Goal: Task Accomplishment & Management: Manage account settings

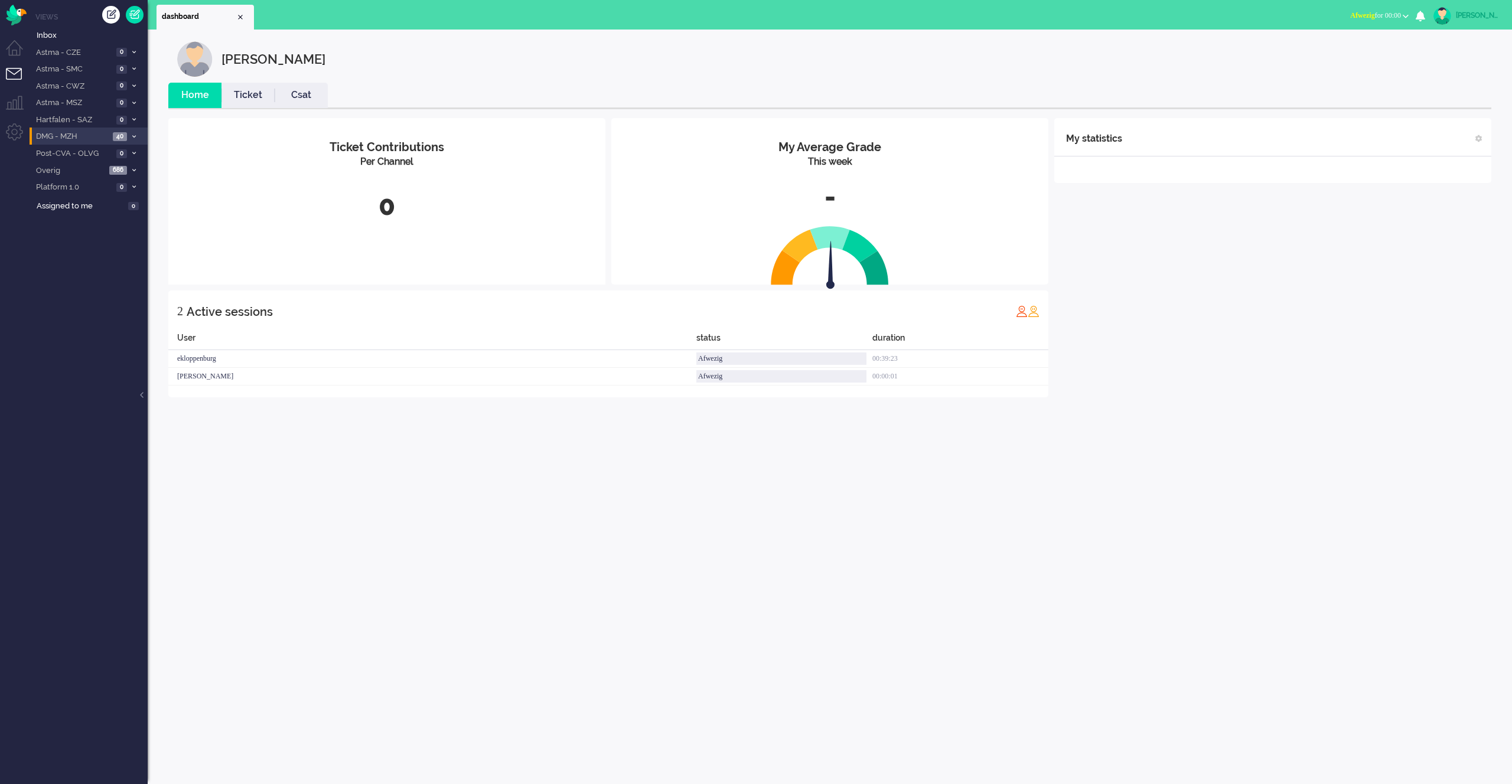
click at [111, 140] on li "DMG - MZH 40" at bounding box center [88, 136] width 118 height 17
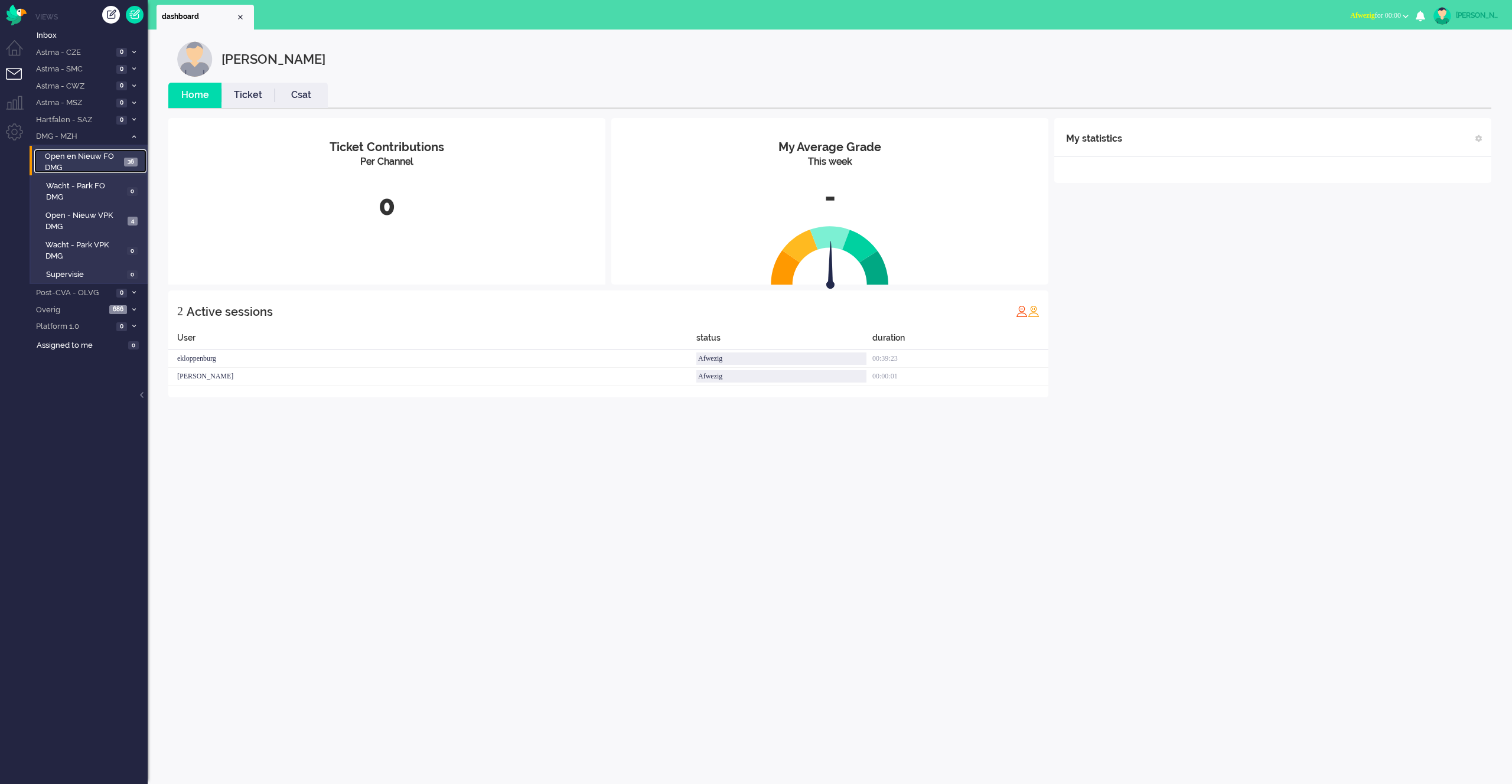
click at [92, 162] on span "Open en Nieuw FO DMG" at bounding box center [82, 162] width 76 height 22
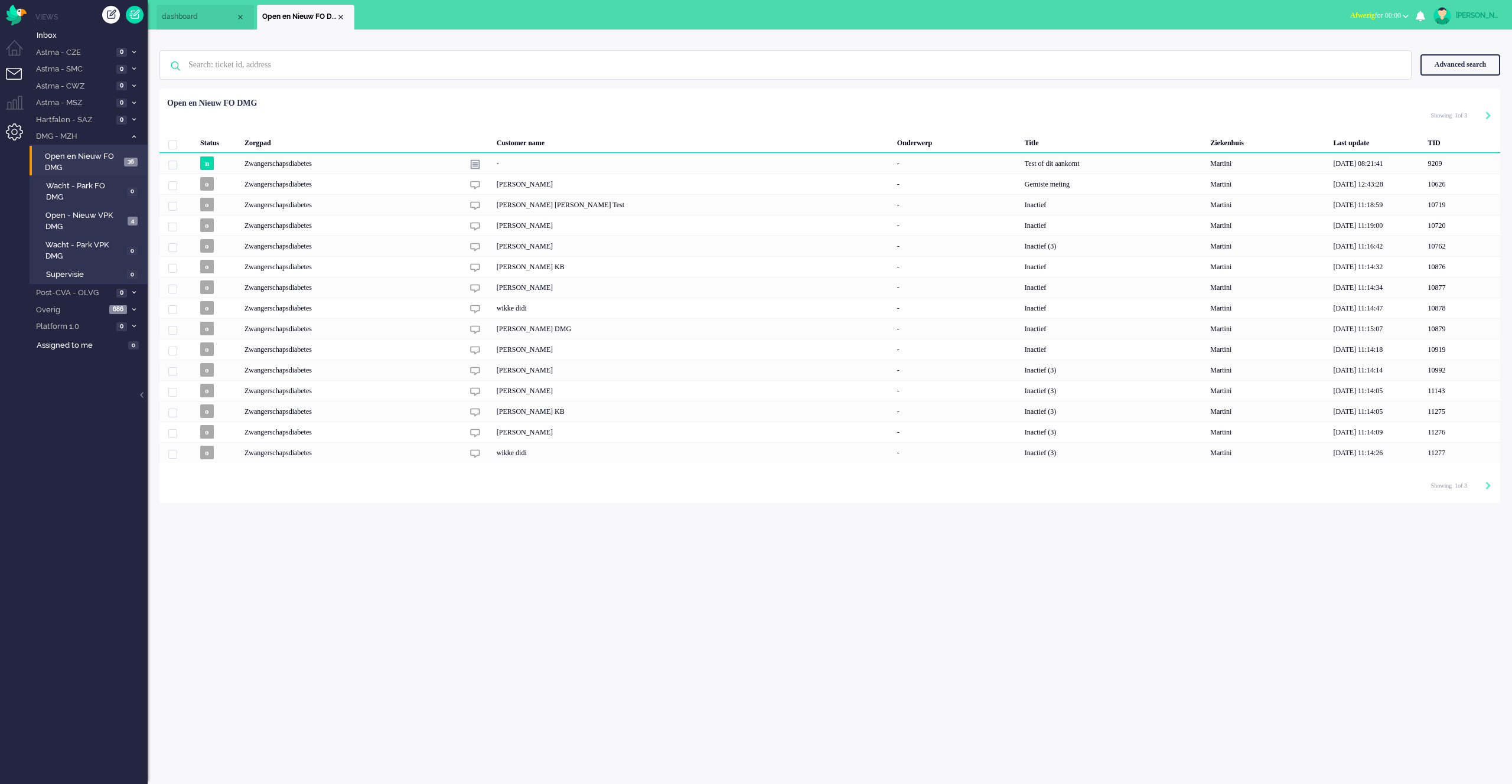
click at [14, 134] on li "Admin menu" at bounding box center [19, 136] width 26 height 26
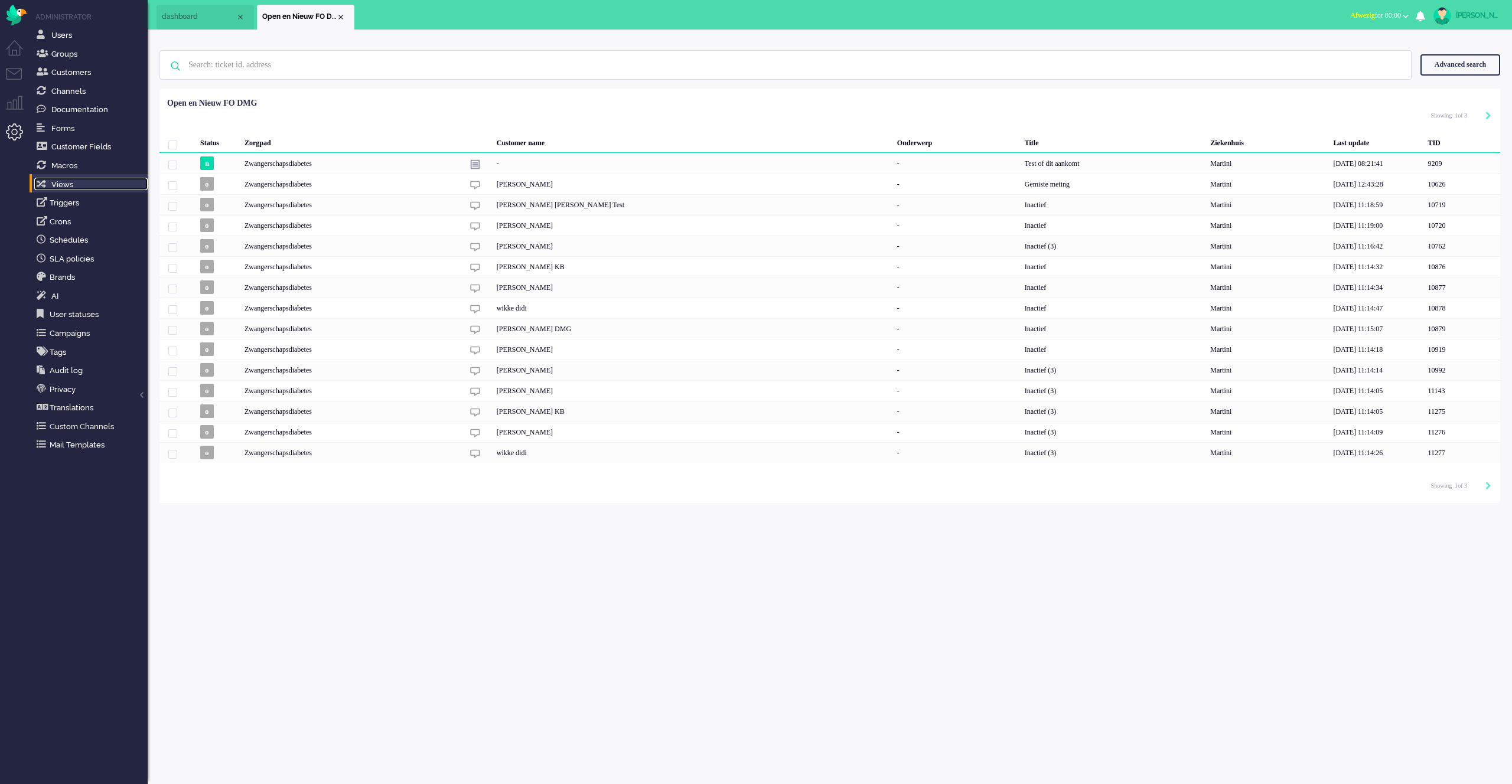
click at [99, 188] on link "Views" at bounding box center [90, 184] width 113 height 13
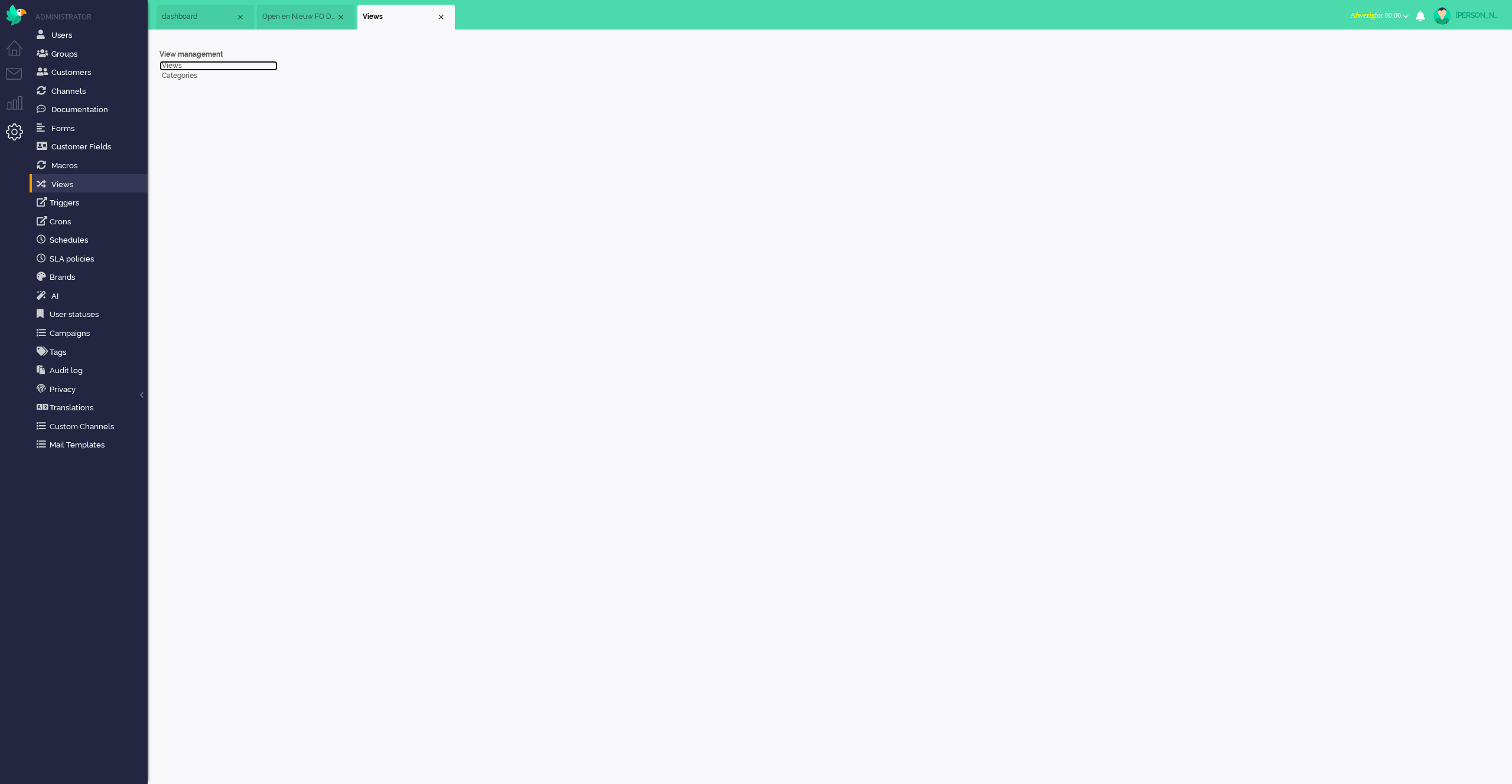
click at [170, 69] on link "Views" at bounding box center [219, 66] width 118 height 10
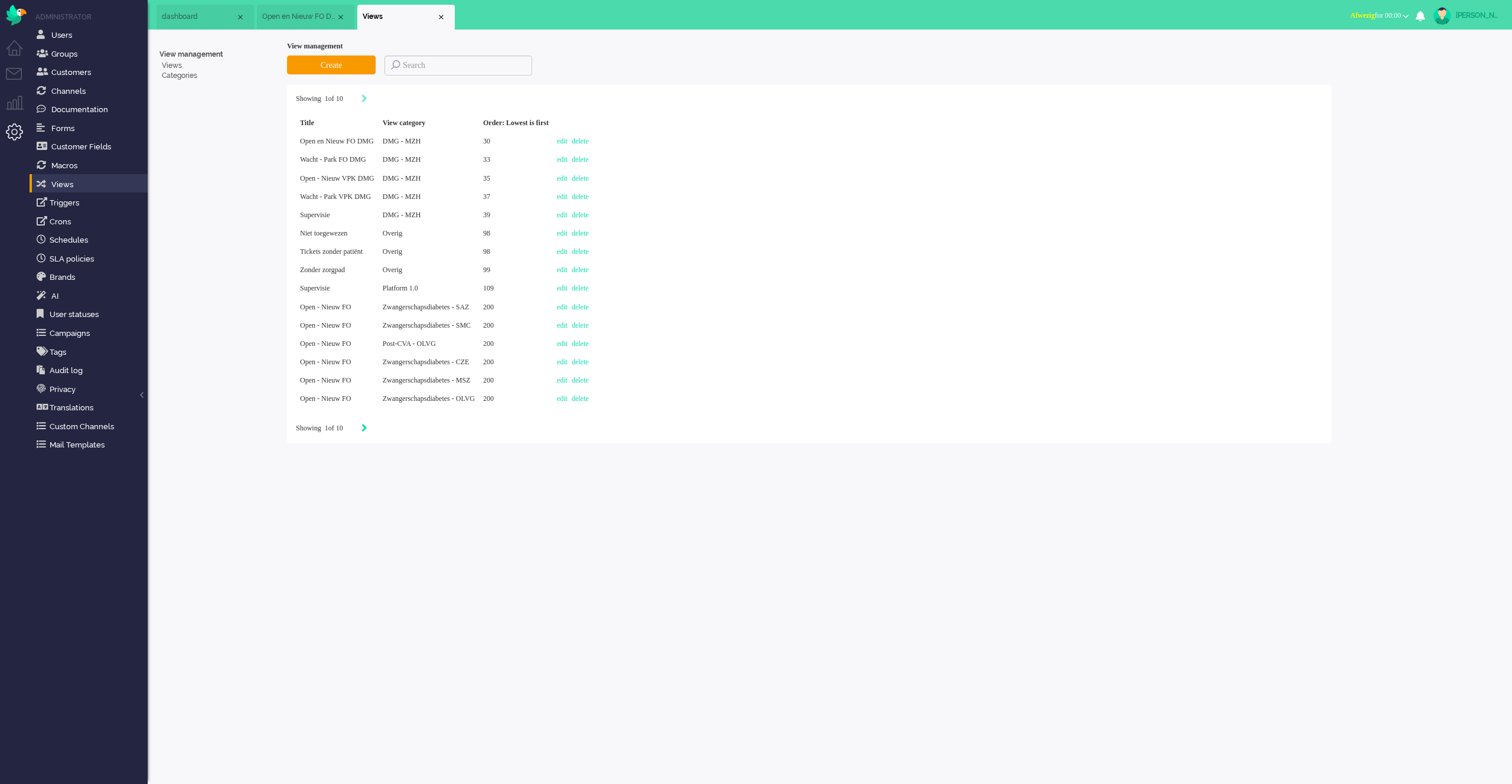
click at [367, 430] on icon "Next" at bounding box center [364, 429] width 6 height 9
type input "2"
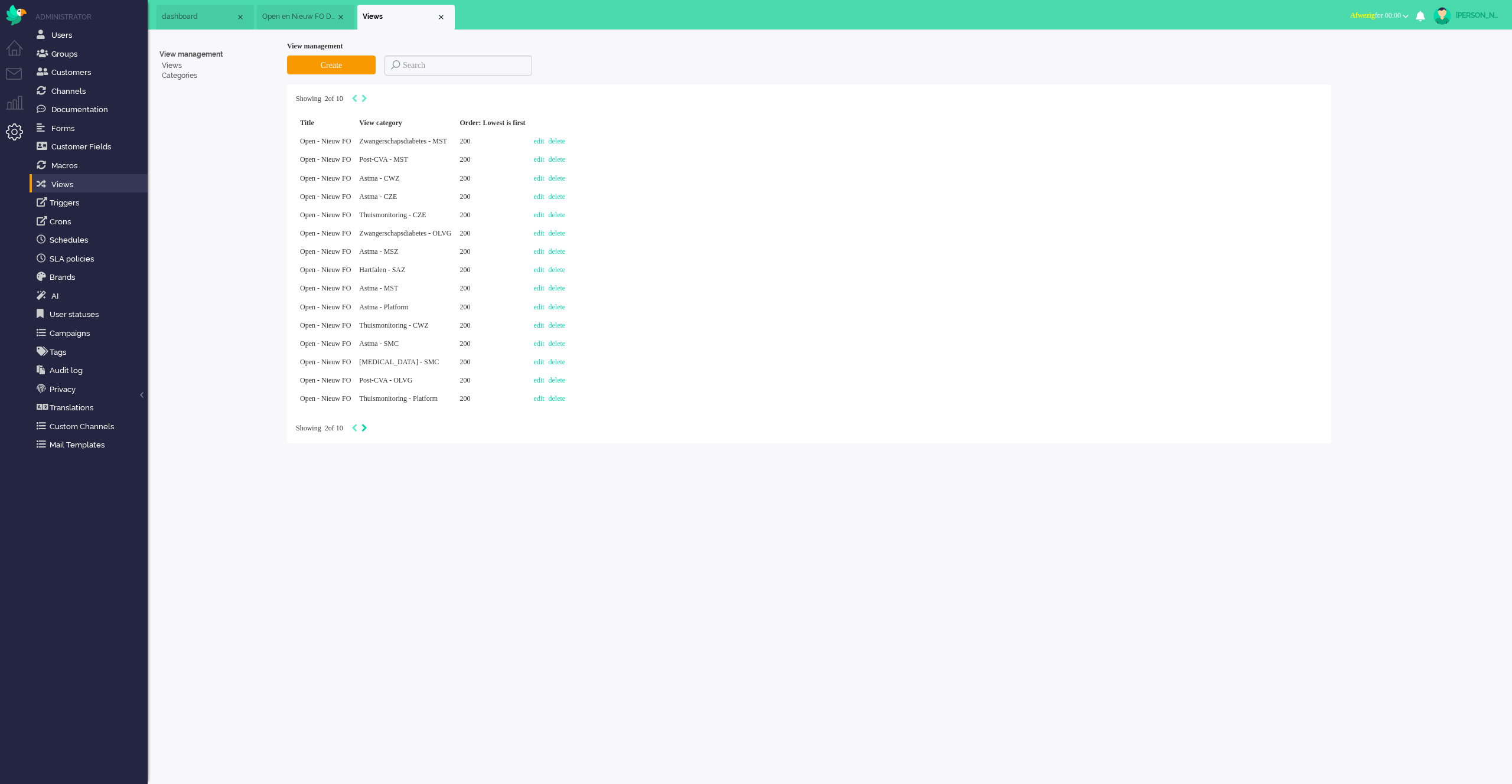
click at [367, 427] on icon "Next" at bounding box center [364, 429] width 6 height 9
type input "3"
click at [367, 429] on icon "Next" at bounding box center [364, 429] width 6 height 9
type input "4"
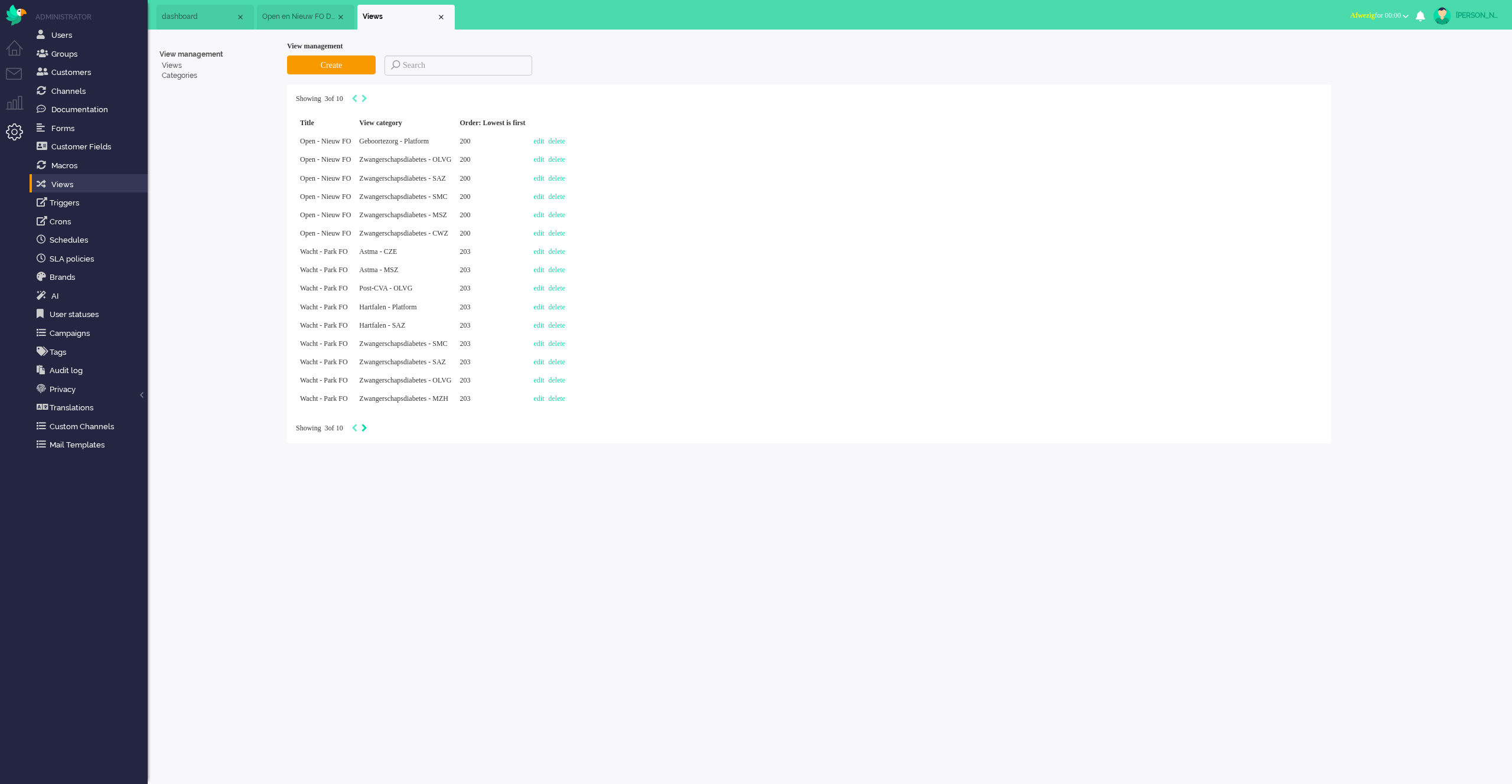
type input "4"
click at [357, 425] on icon "Previous" at bounding box center [354, 429] width 6 height 9
type input "3"
click at [357, 425] on icon "Previous" at bounding box center [354, 429] width 6 height 9
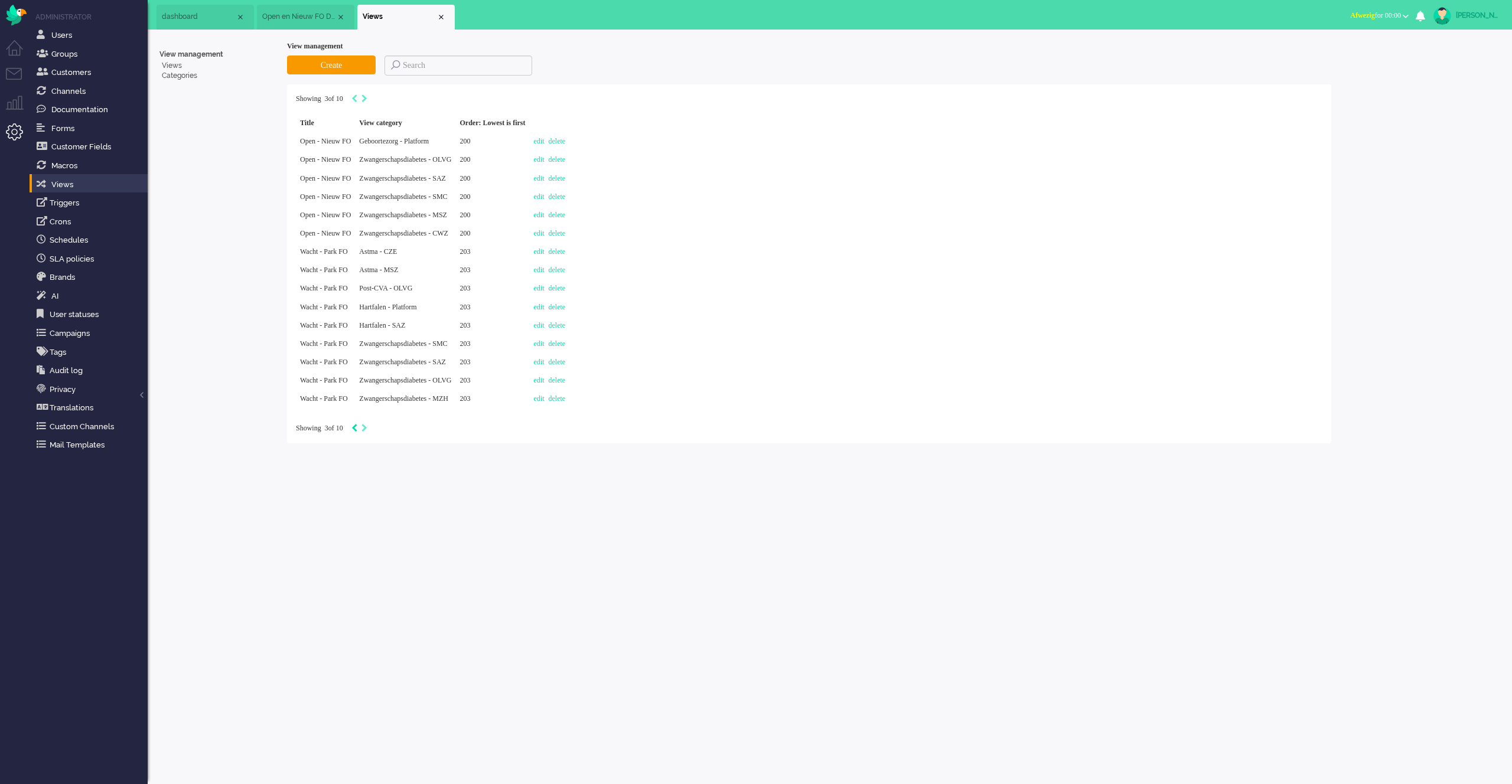
type input "2"
click at [357, 425] on icon "Previous" at bounding box center [354, 429] width 6 height 9
type input "1"
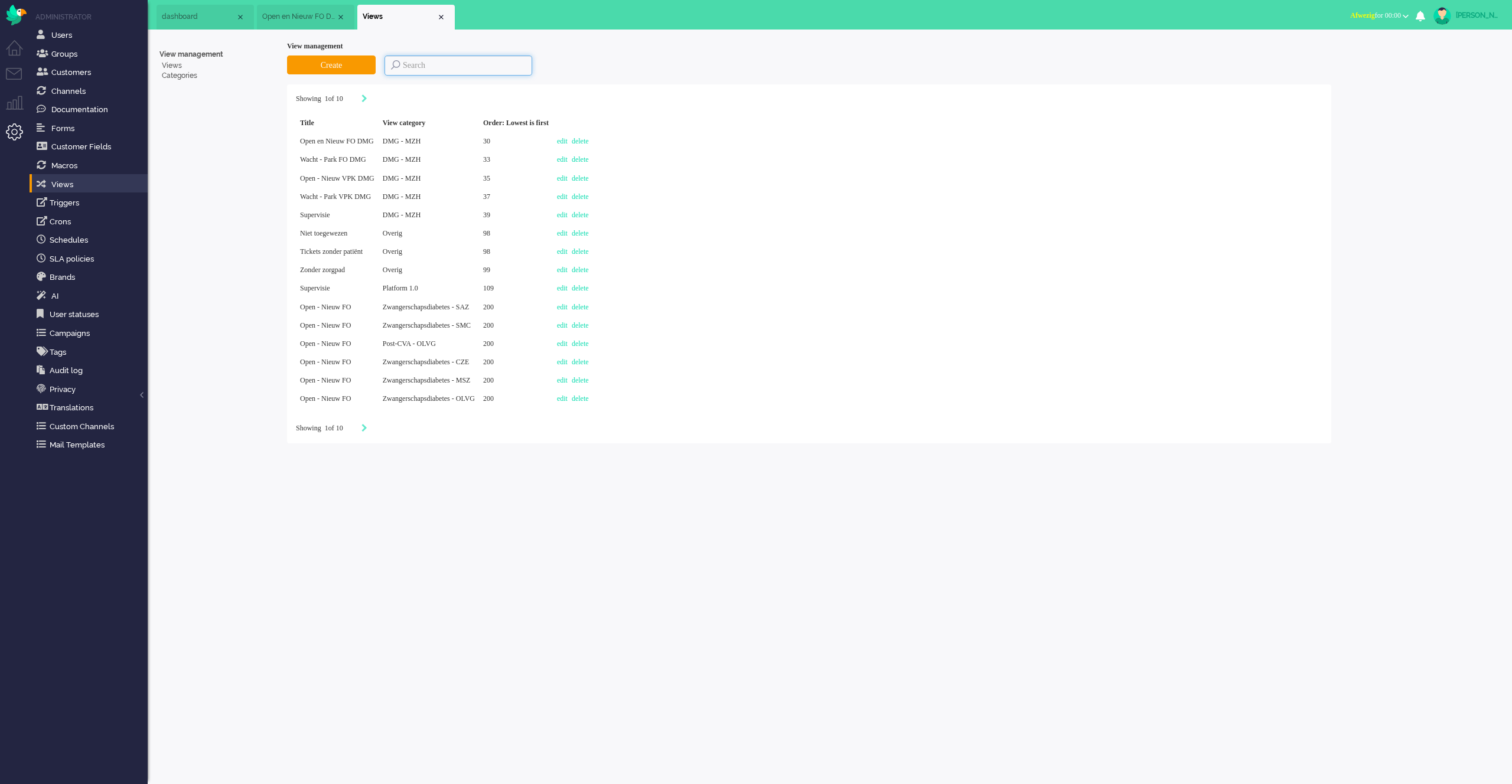
click at [422, 71] on input at bounding box center [458, 65] width 148 height 20
type input "O"
type input "[MEDICAL_DATA]"
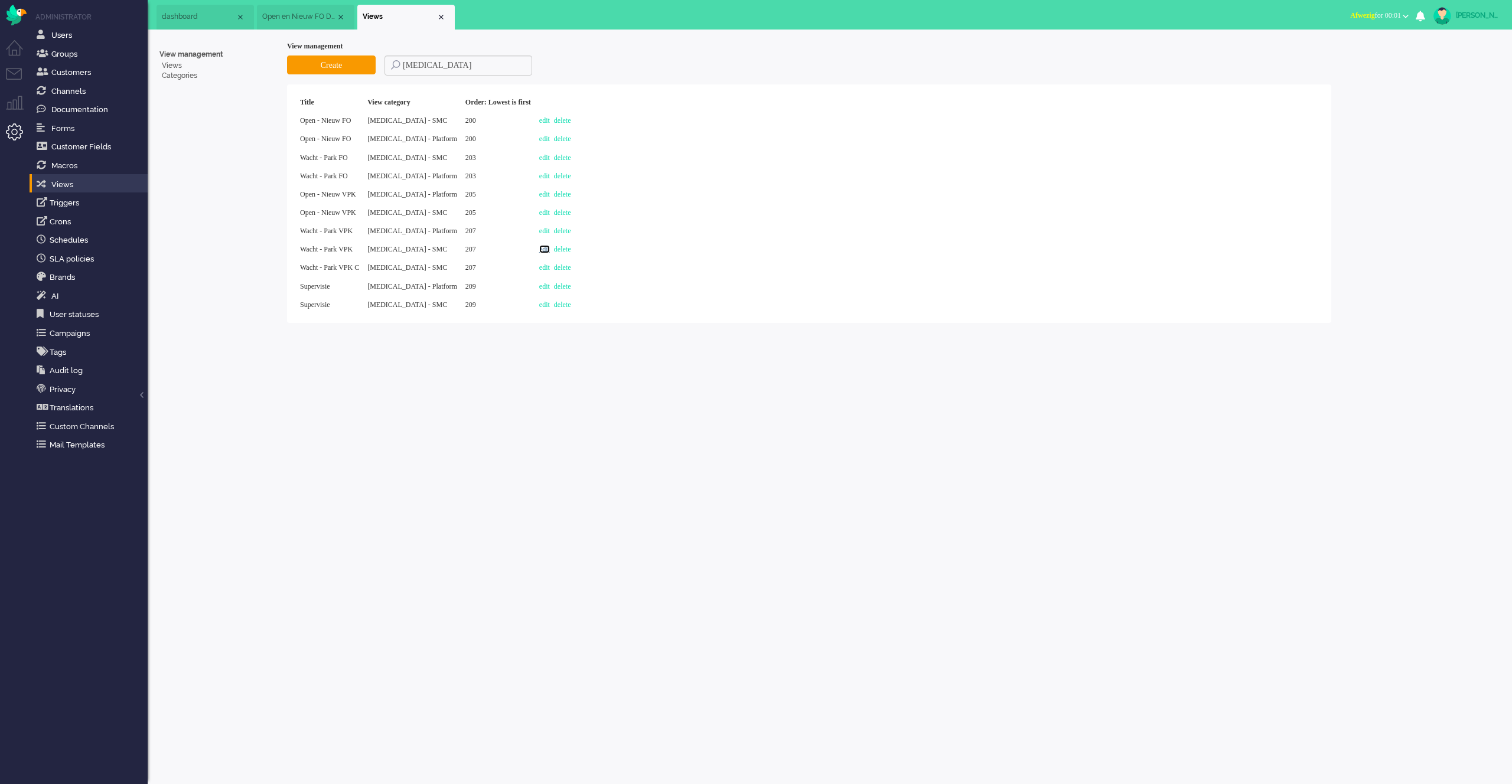
click at [541, 248] on link "edit" at bounding box center [544, 249] width 11 height 9
select select "priority"
select select "created_at"
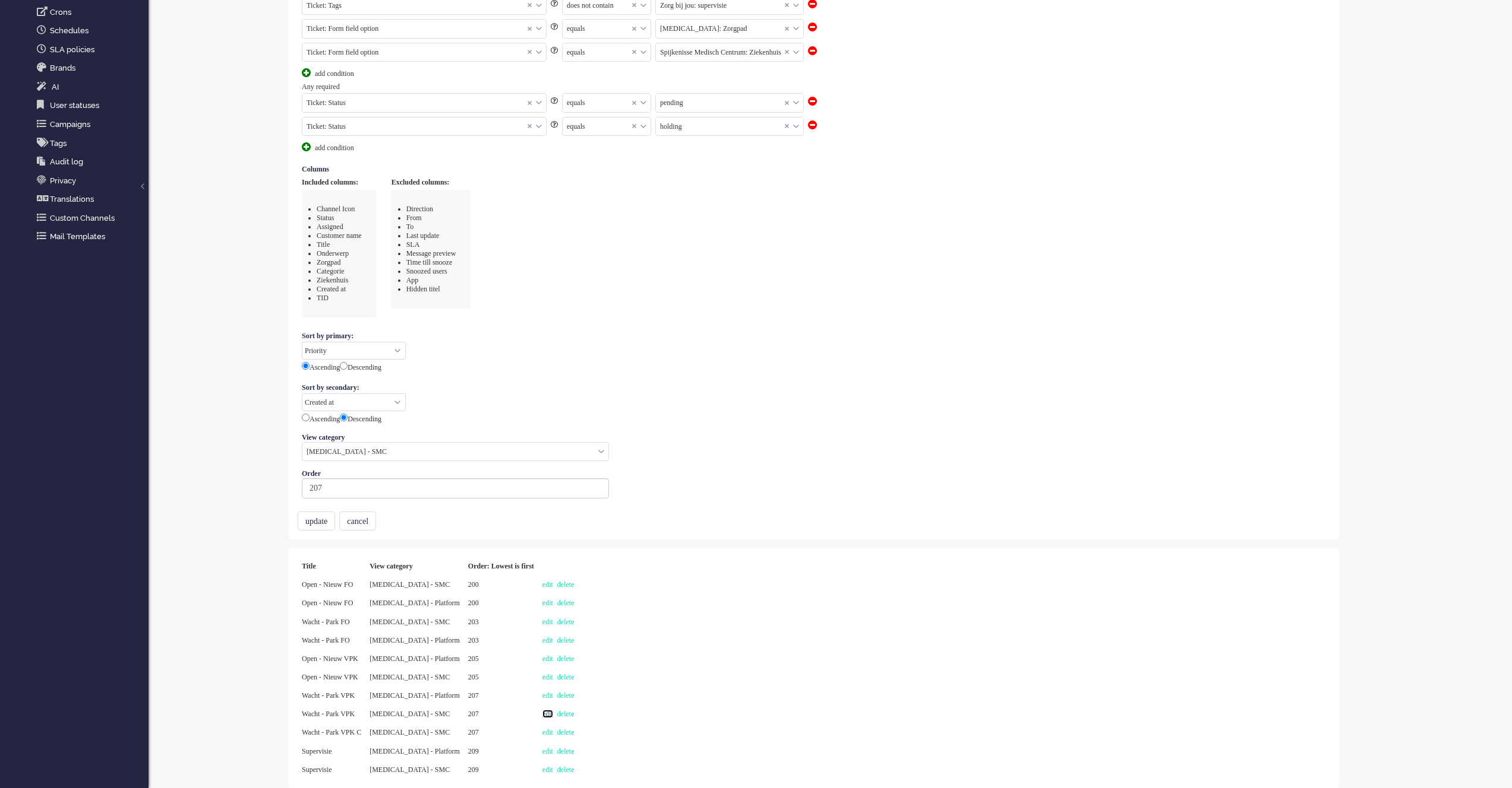
scroll to position [212, 0]
click at [308, 417] on input "radio" at bounding box center [305, 416] width 8 height 8
radio input "true"
radio input "false"
click at [550, 584] on link "edit" at bounding box center [547, 584] width 11 height 9
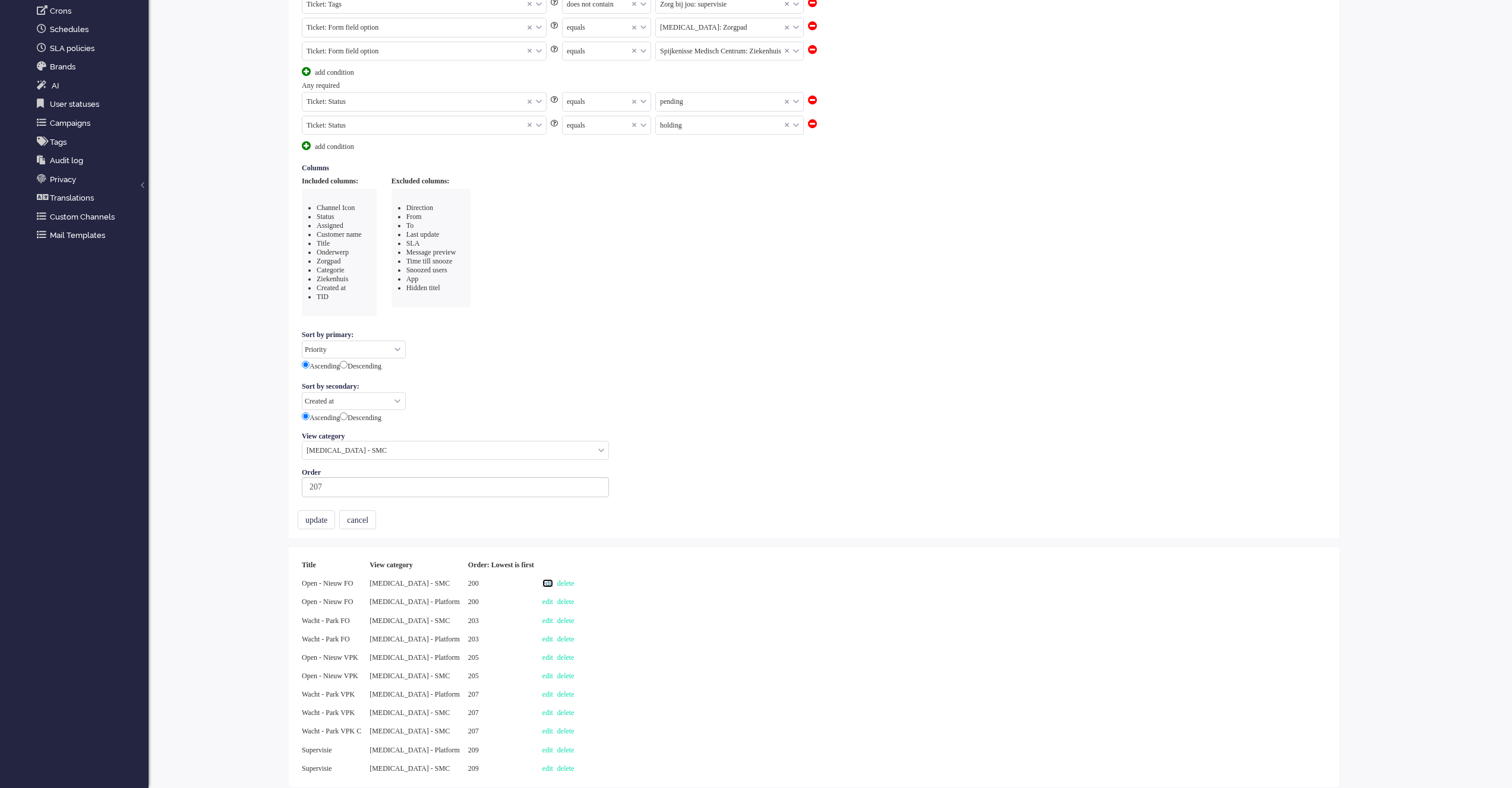
scroll to position [0, 0]
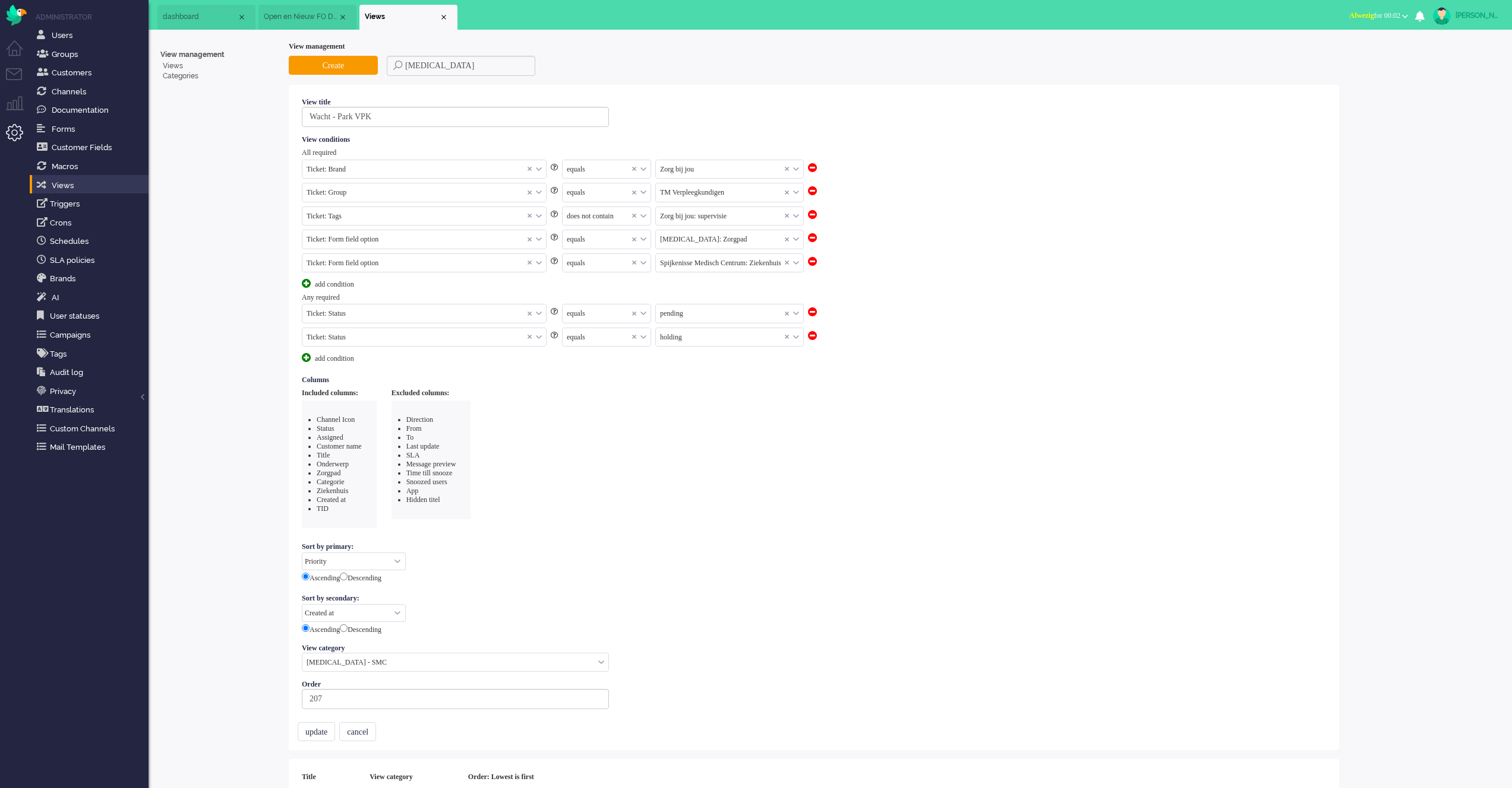
select select "priority"
select select "created_at"
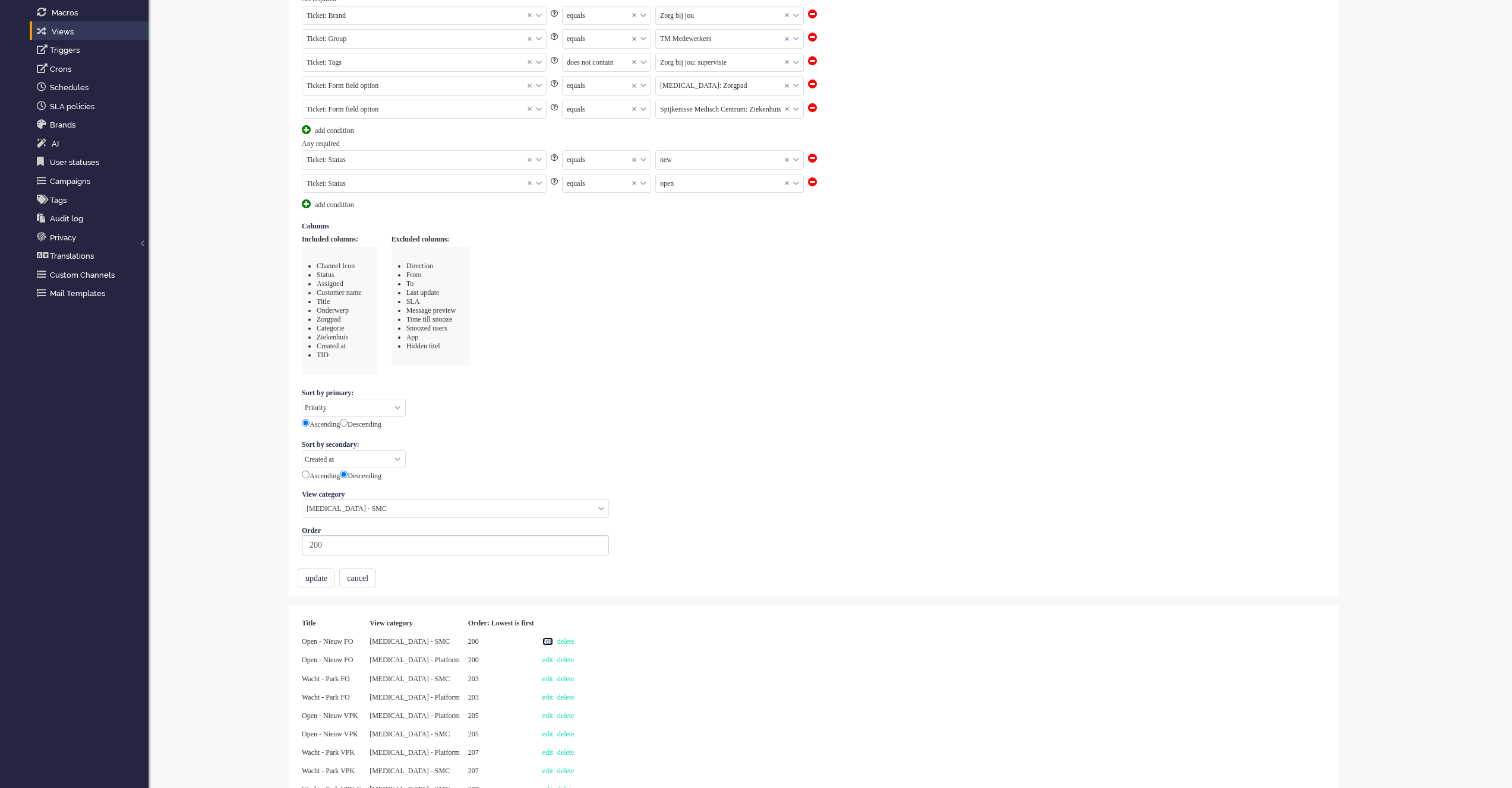
scroll to position [212, 0]
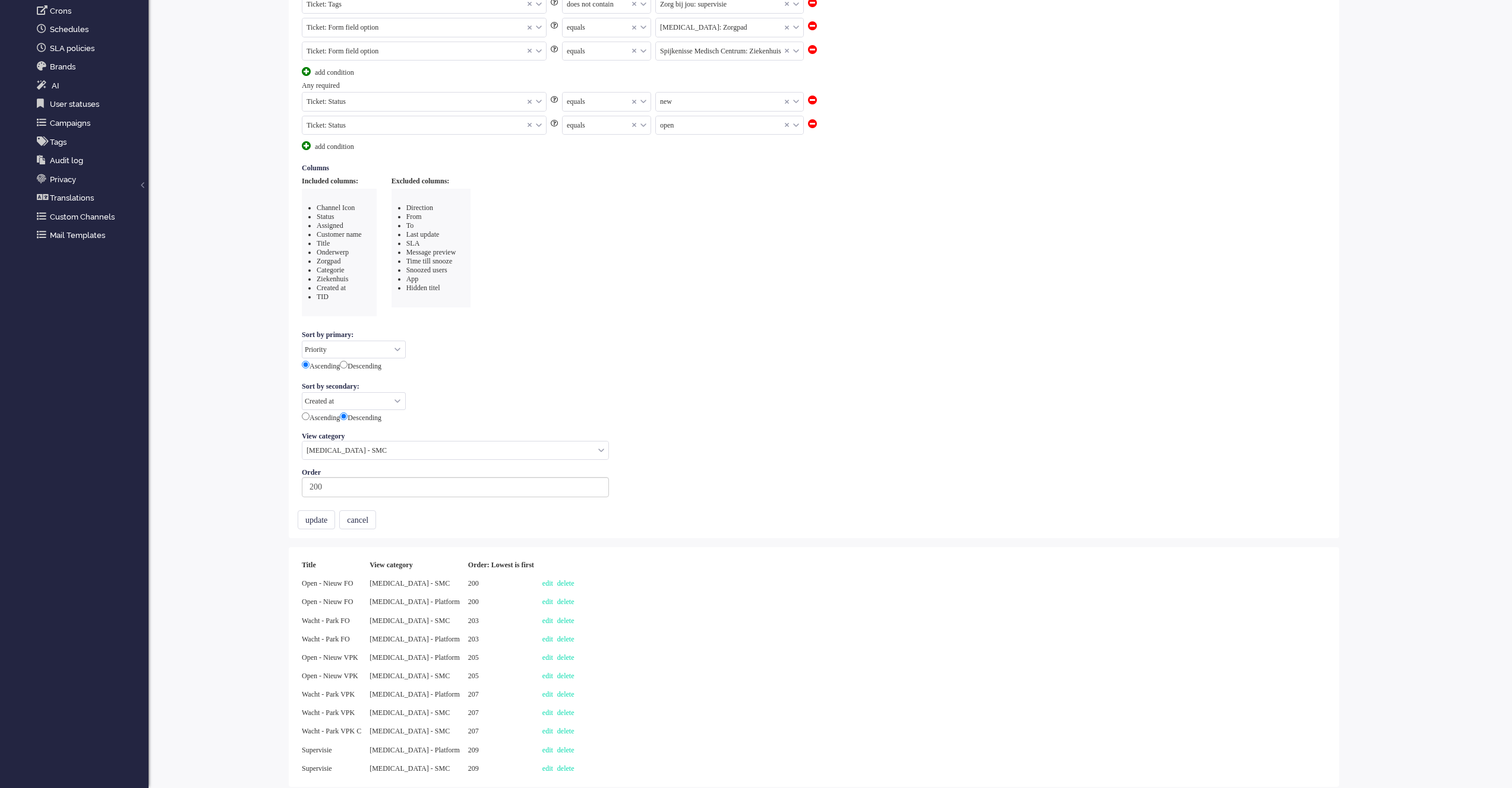
click at [544, 649] on div "edit delete" at bounding box center [558, 658] width 40 height 19
click at [547, 654] on link "edit" at bounding box center [547, 658] width 11 height 9
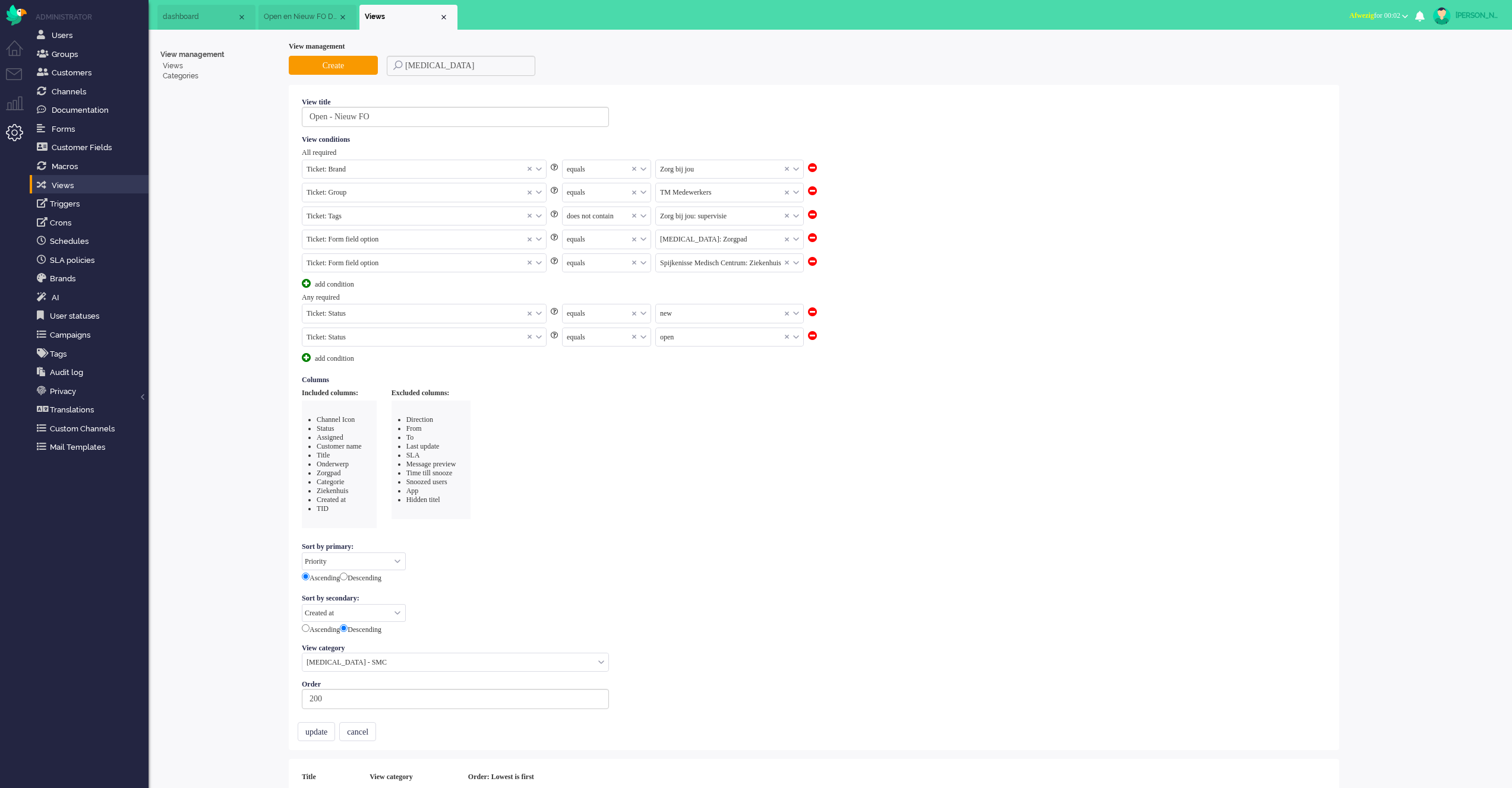
select select "priority"
select select "created_at"
click at [178, 77] on link "Categories" at bounding box center [220, 76] width 119 height 10
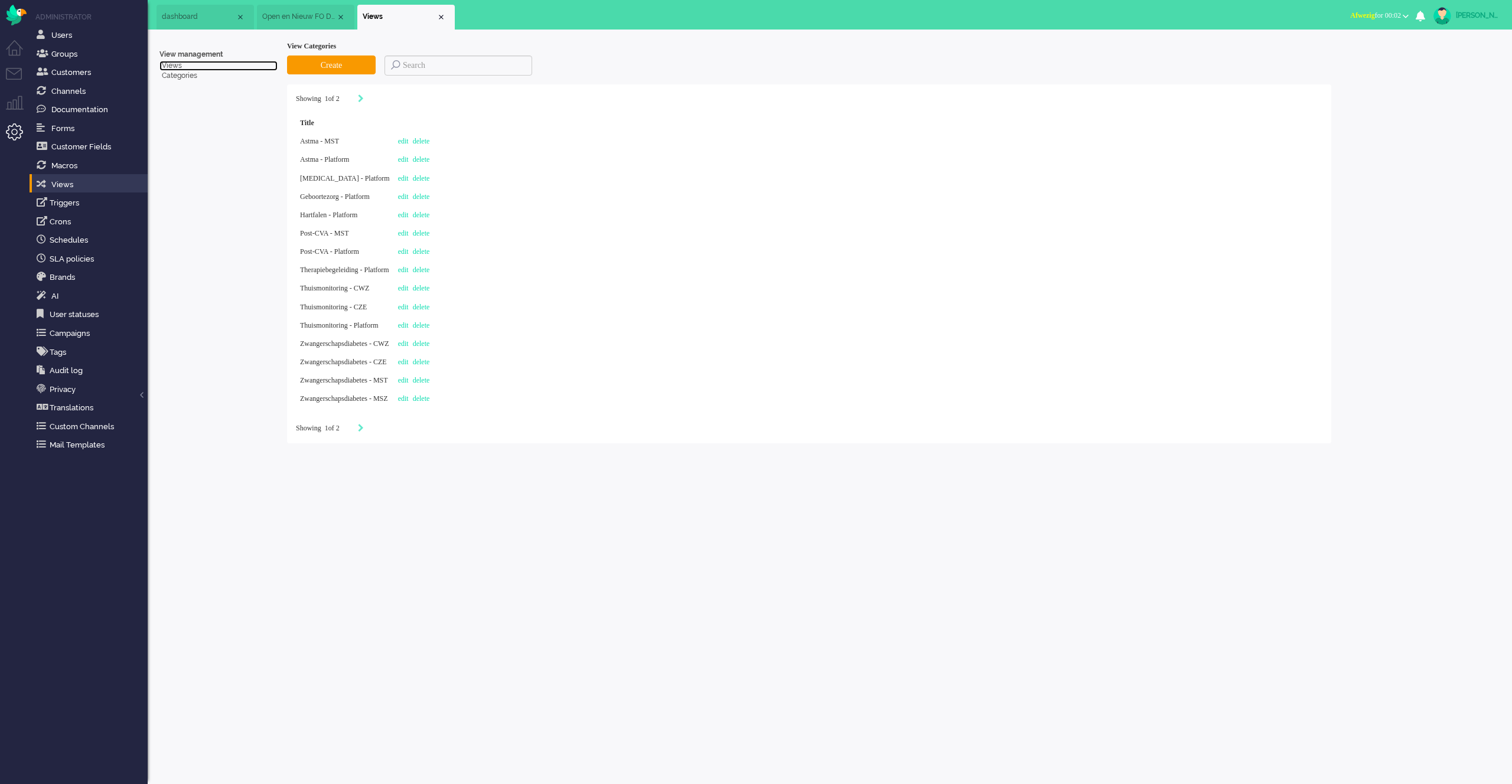
click at [177, 65] on link "Views" at bounding box center [219, 66] width 118 height 10
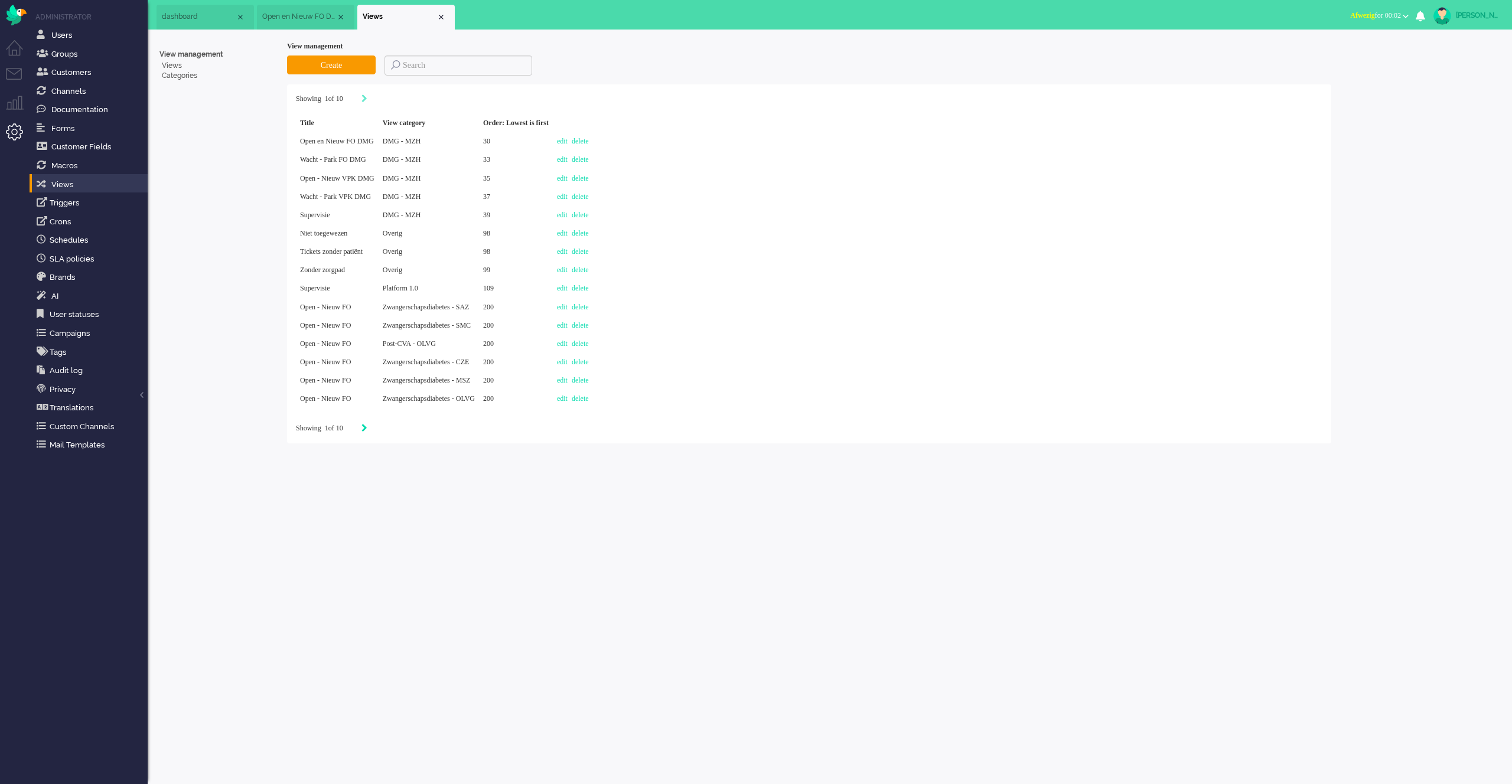
click at [367, 430] on icon "Next" at bounding box center [364, 429] width 6 height 9
type input "2"
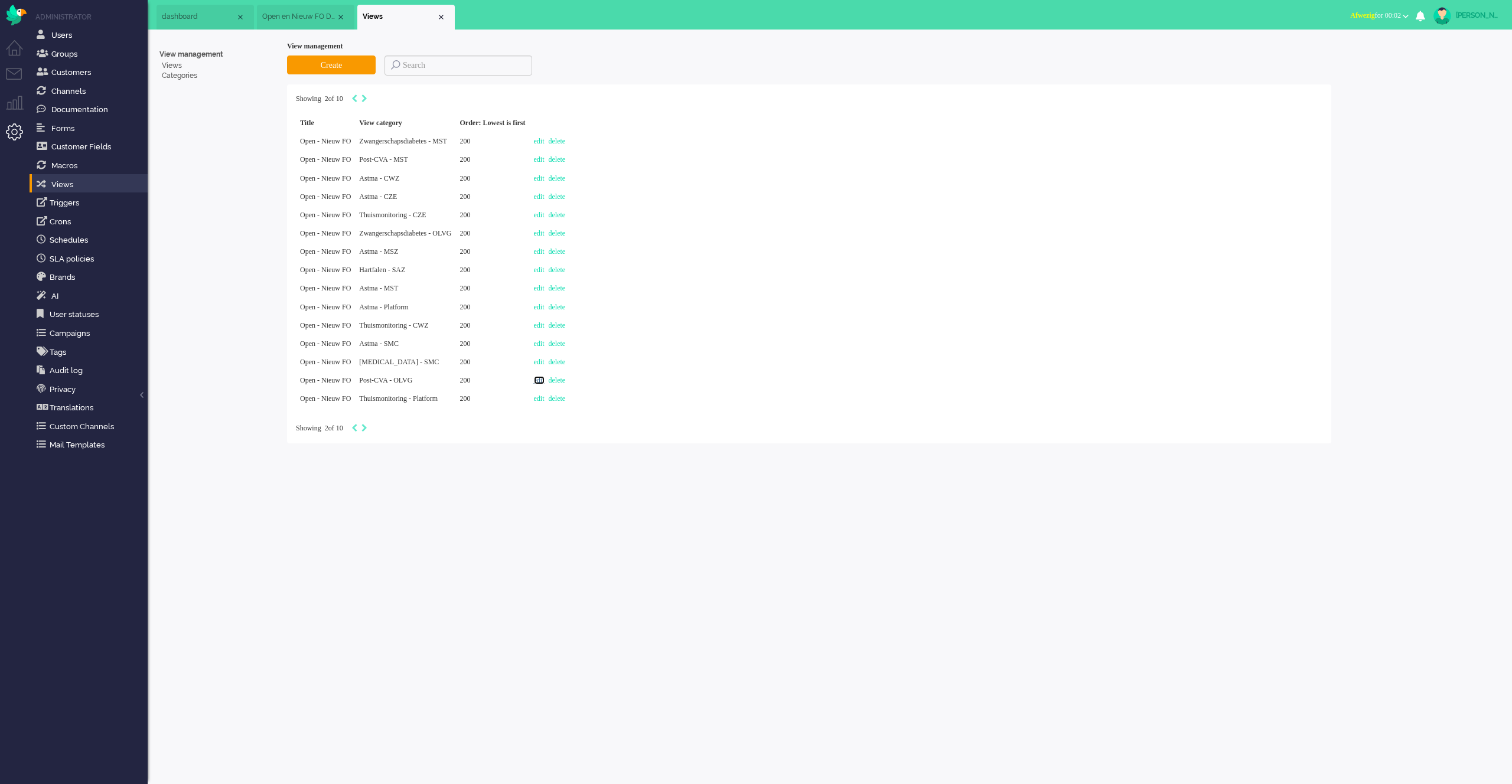
click at [544, 380] on link "edit" at bounding box center [539, 380] width 11 height 9
select select "priority"
select select "created_at"
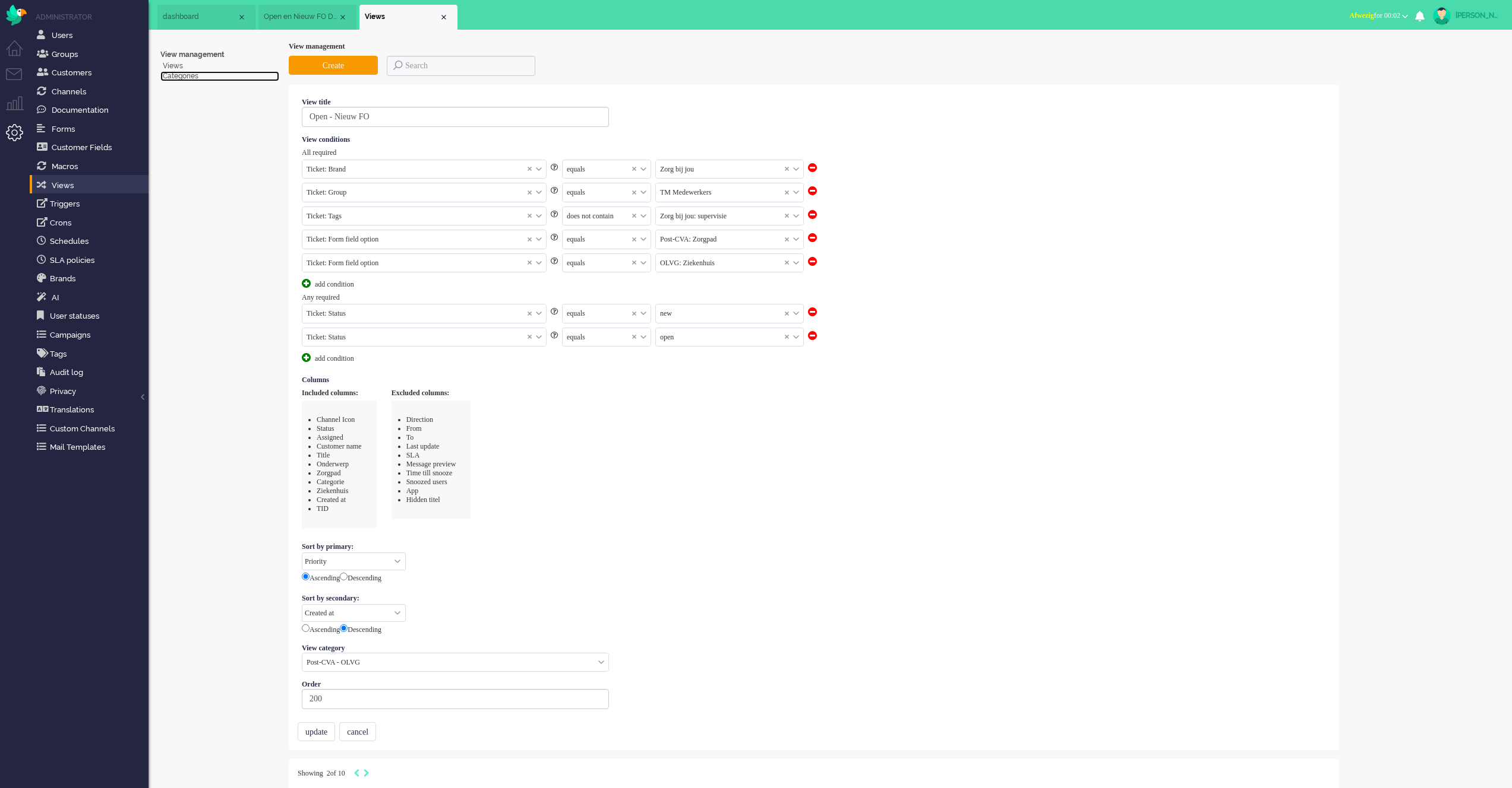
click at [184, 75] on link "Categories" at bounding box center [220, 76] width 119 height 10
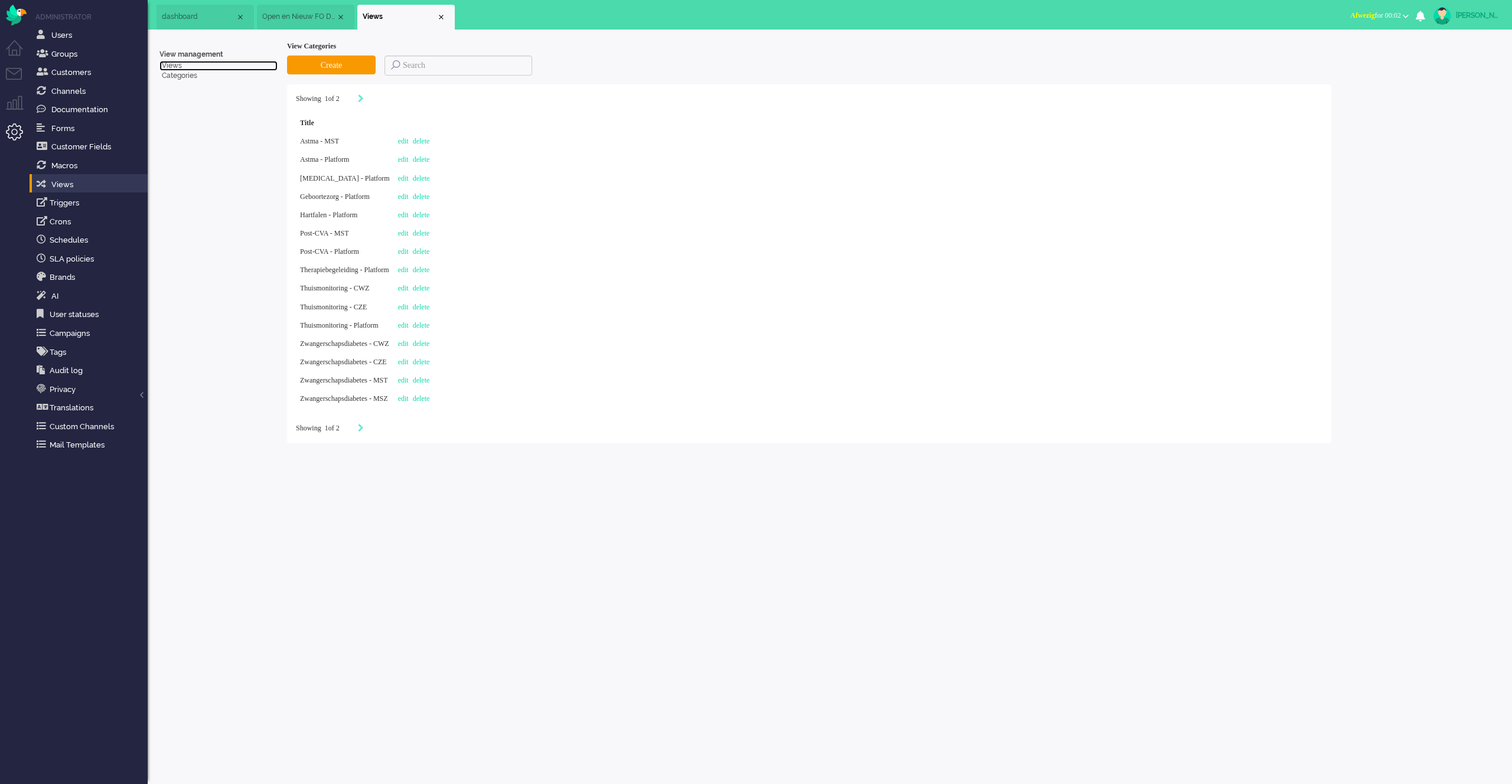
click at [174, 69] on link "Views" at bounding box center [219, 66] width 118 height 10
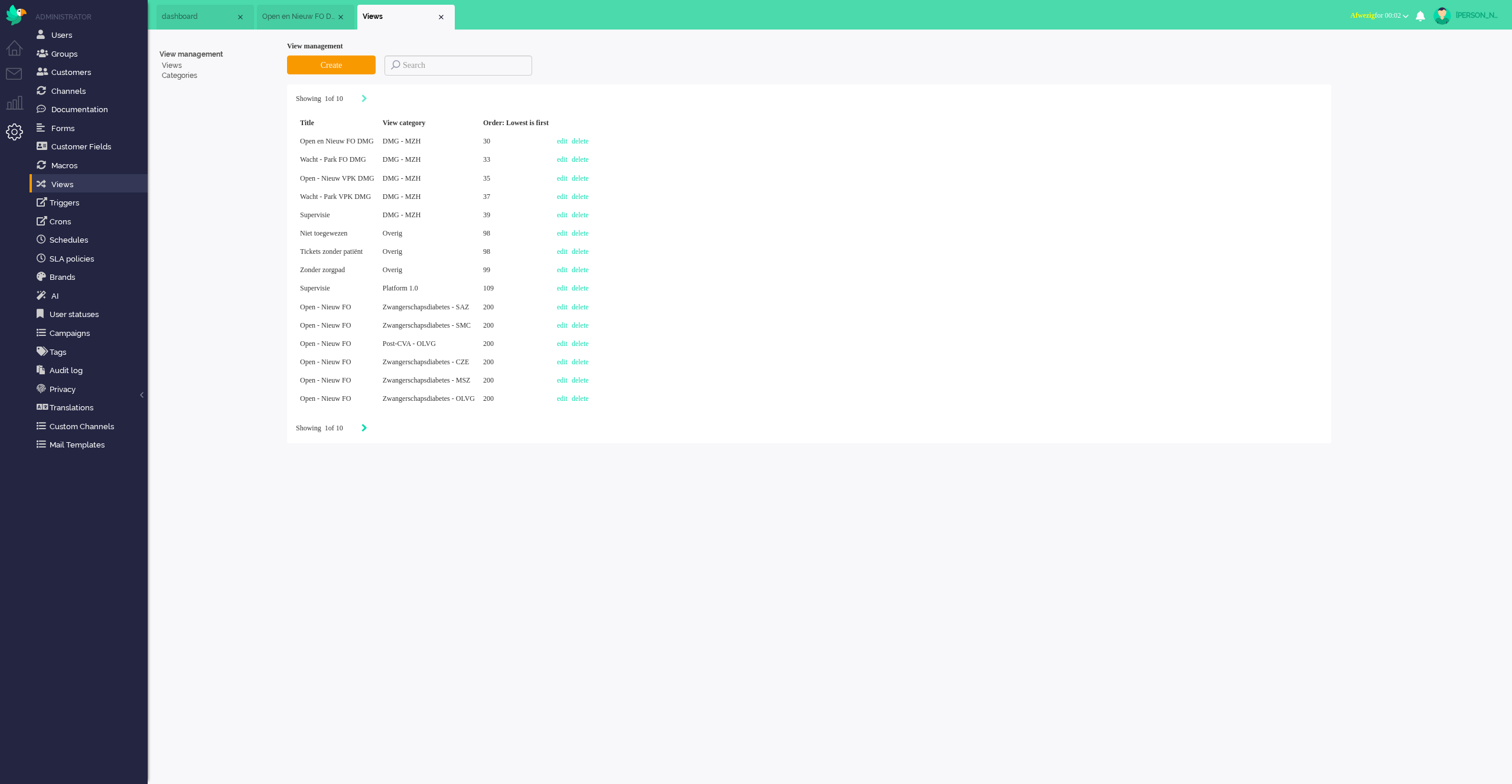
click at [367, 429] on icon "Next" at bounding box center [364, 429] width 6 height 9
type input "2"
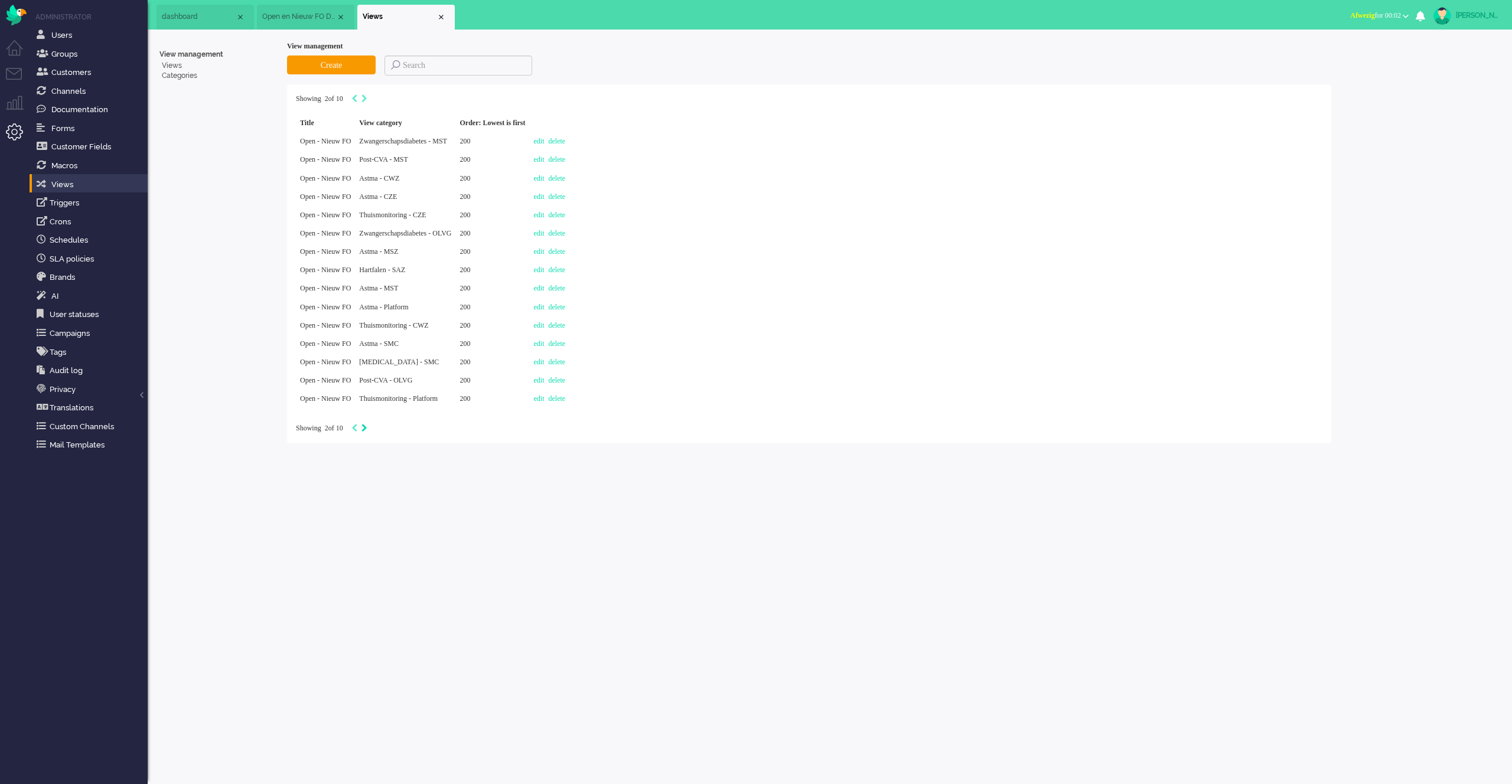
click at [367, 431] on icon "Next" at bounding box center [364, 429] width 6 height 9
type input "3"
click at [367, 431] on icon "Next" at bounding box center [364, 429] width 6 height 9
type input "4"
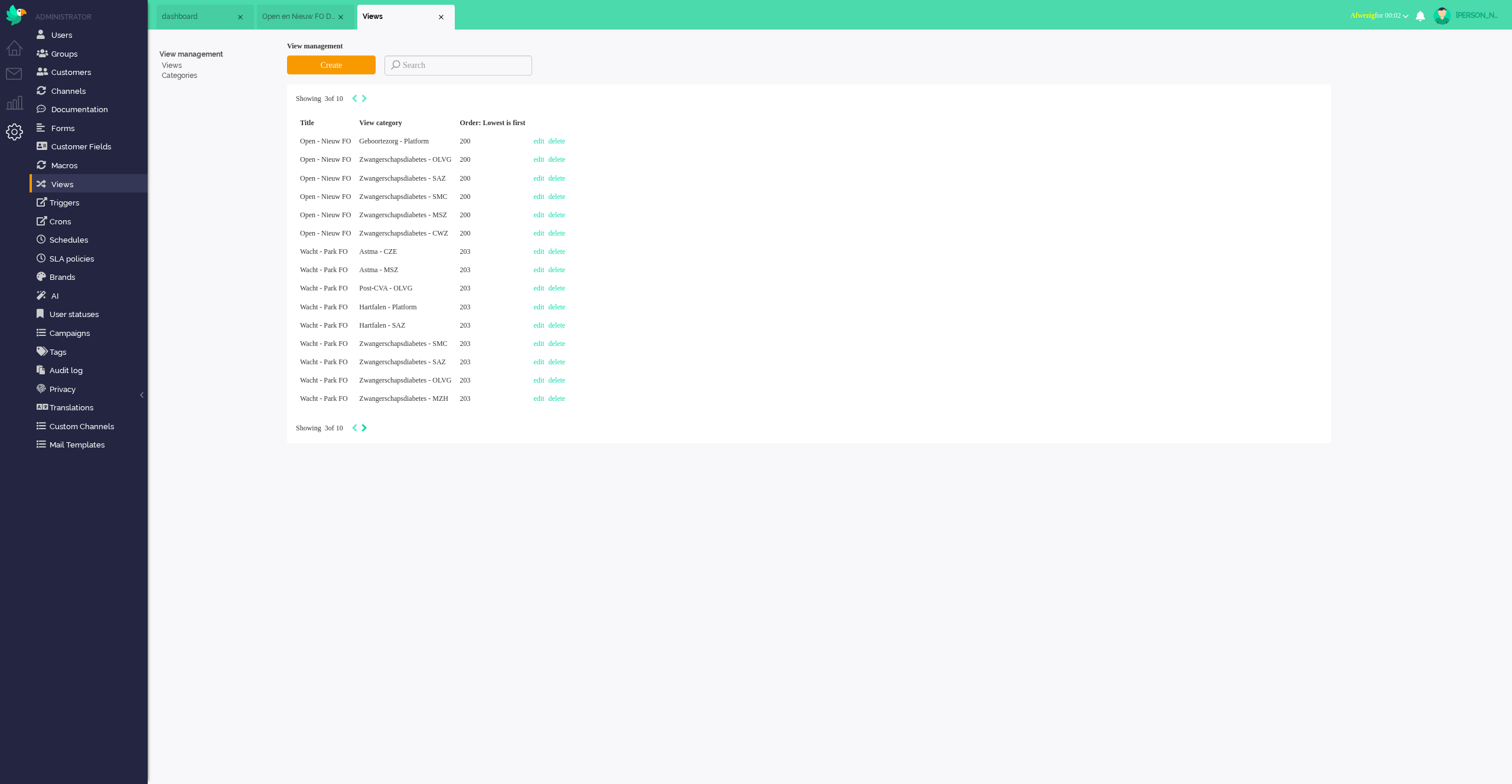
type input "4"
click at [410, 70] on input at bounding box center [458, 65] width 148 height 20
type input "SMC"
type input "1"
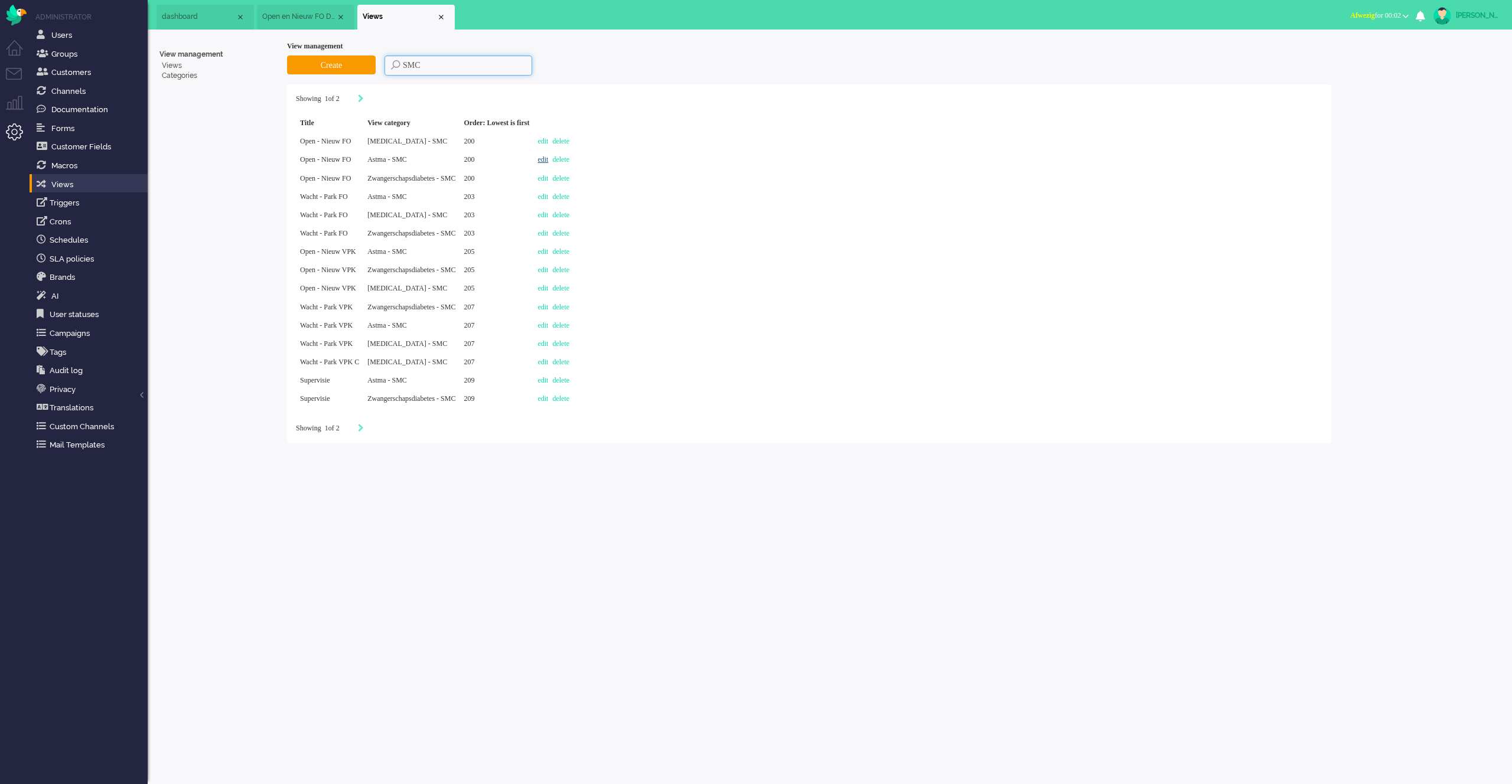
type input "SMC"
click at [549, 161] on link "edit" at bounding box center [543, 160] width 11 height 9
select select "priority"
select select "created_at"
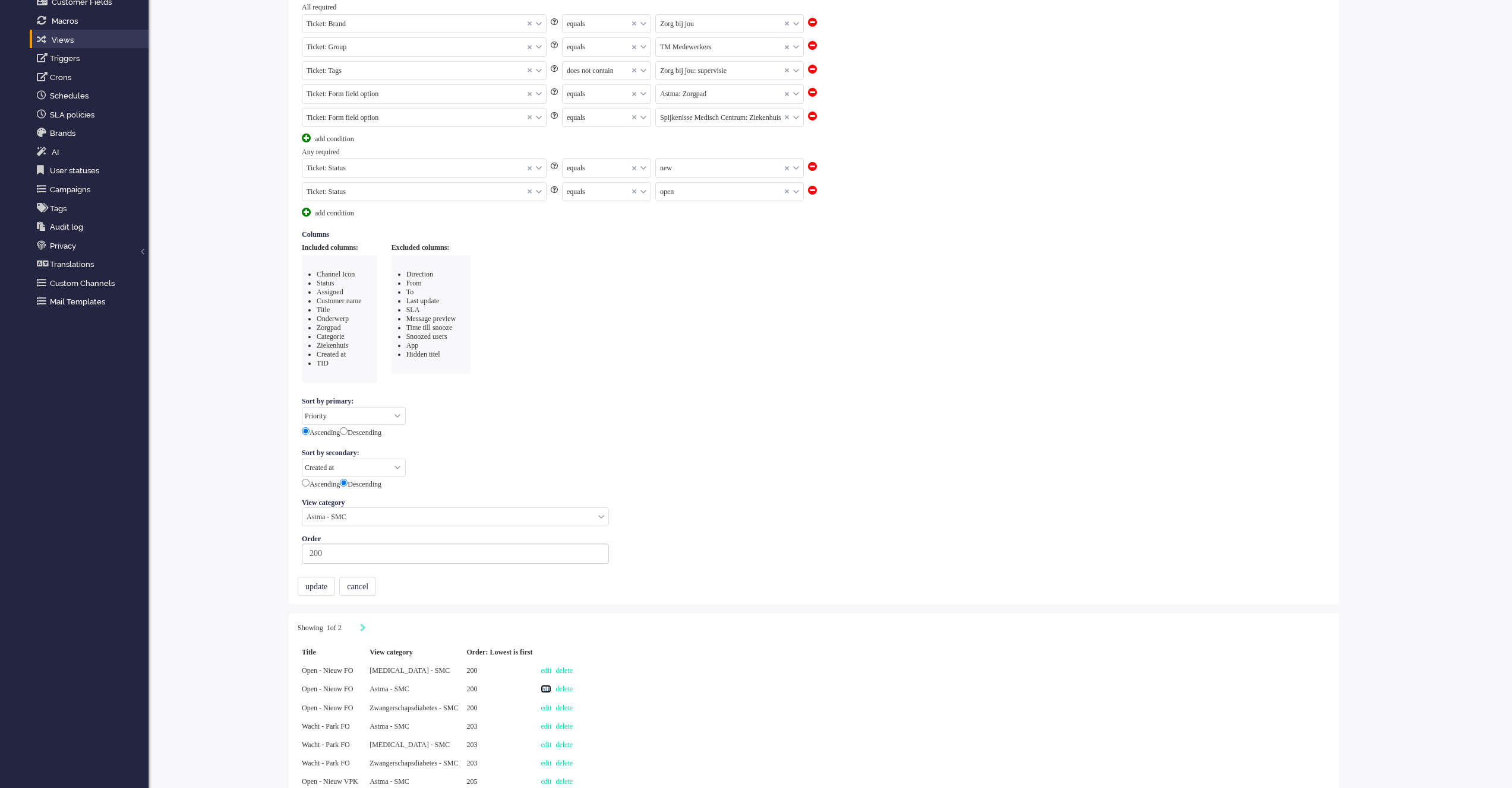
scroll to position [186, 0]
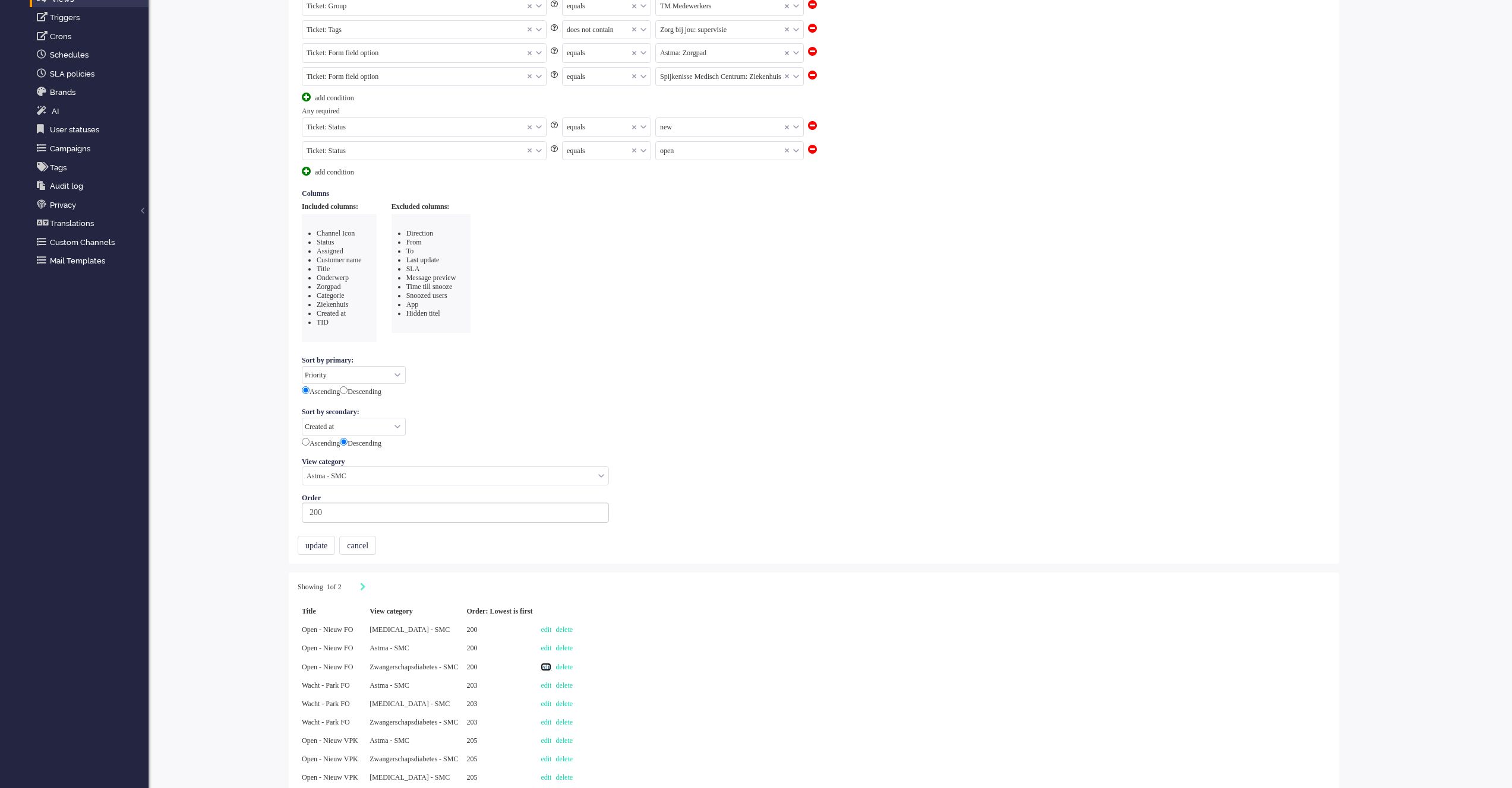
click at [552, 670] on link "edit" at bounding box center [546, 667] width 11 height 9
select select "priority"
select select "created_at"
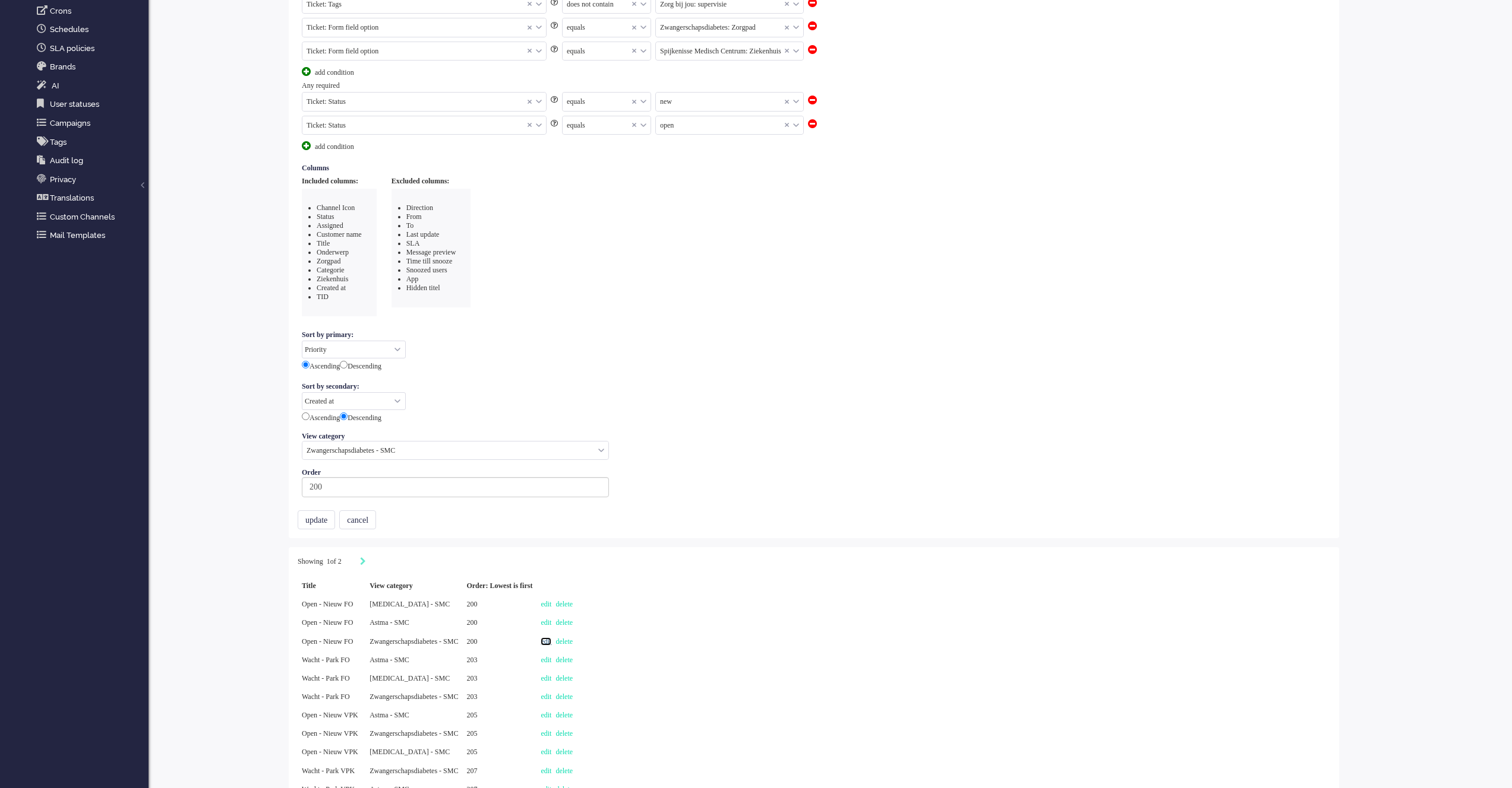
scroll to position [213, 0]
click at [552, 673] on link "edit" at bounding box center [546, 678] width 11 height 9
select select "priority"
select select "created_at"
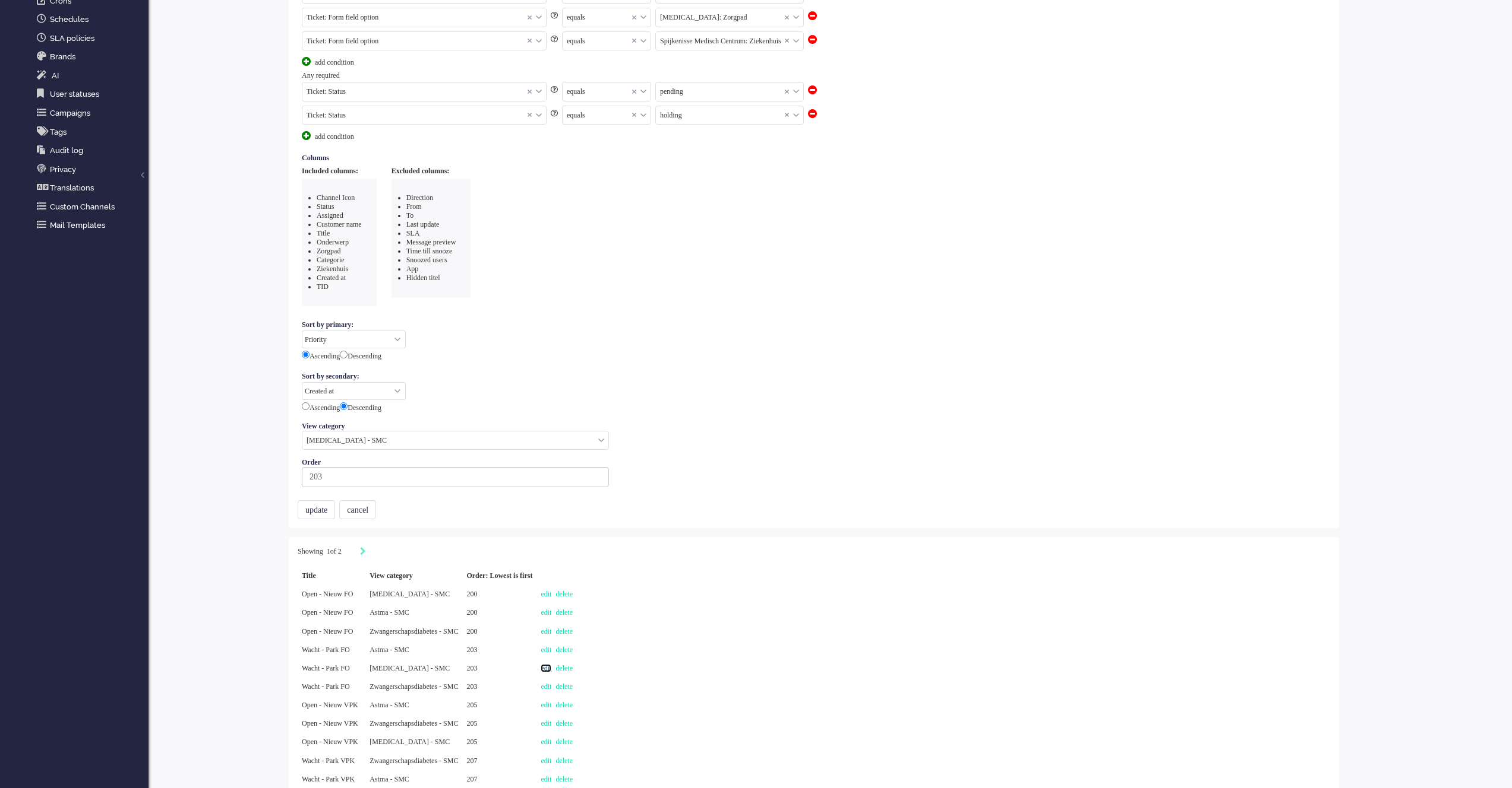
scroll to position [232, 0]
click at [552, 676] on link "edit" at bounding box center [546, 677] width 11 height 9
select select
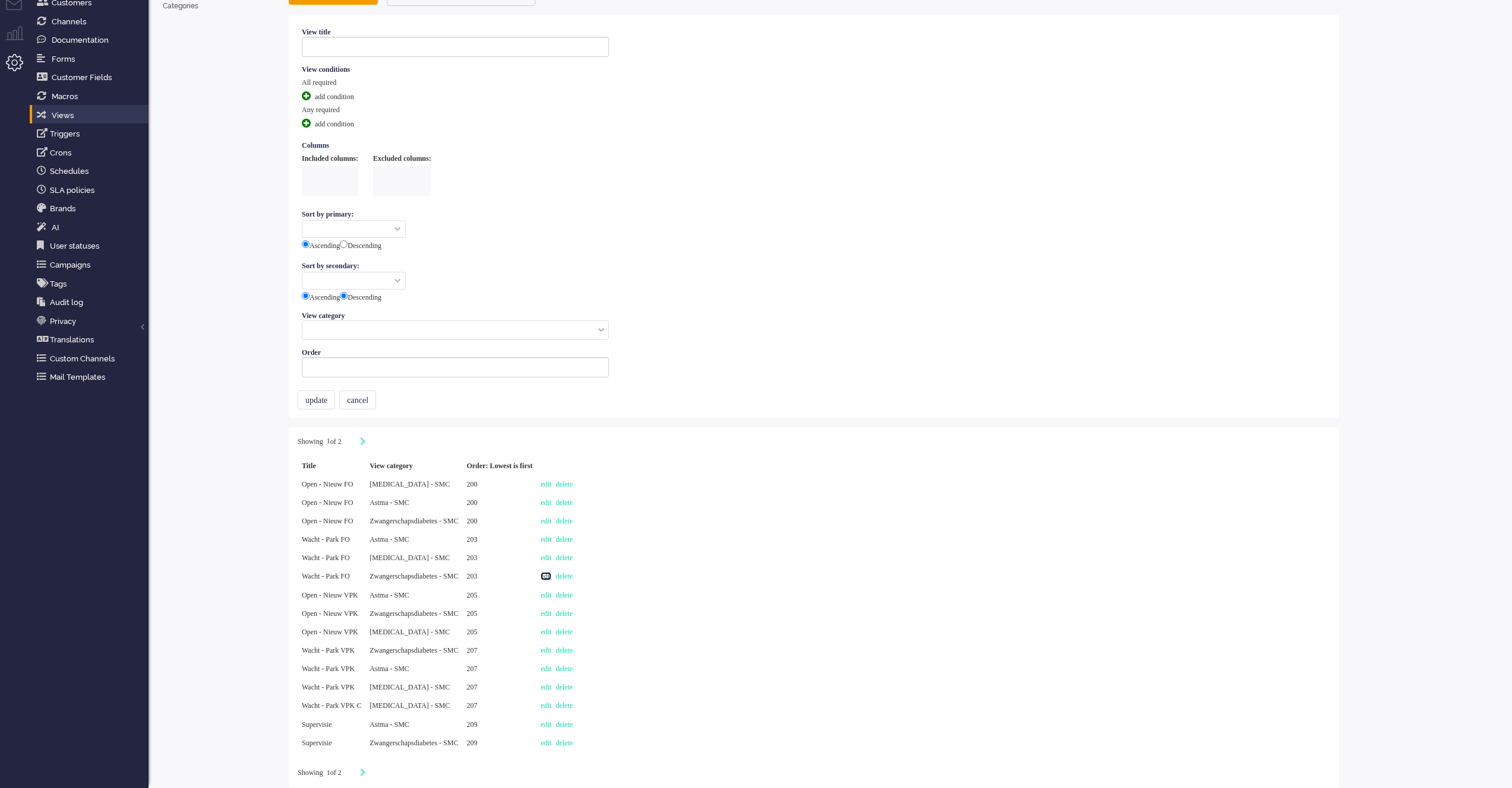
type input "Wacht - Park FO"
select select "priority"
select select "created_at"
radio input "false"
radio input "true"
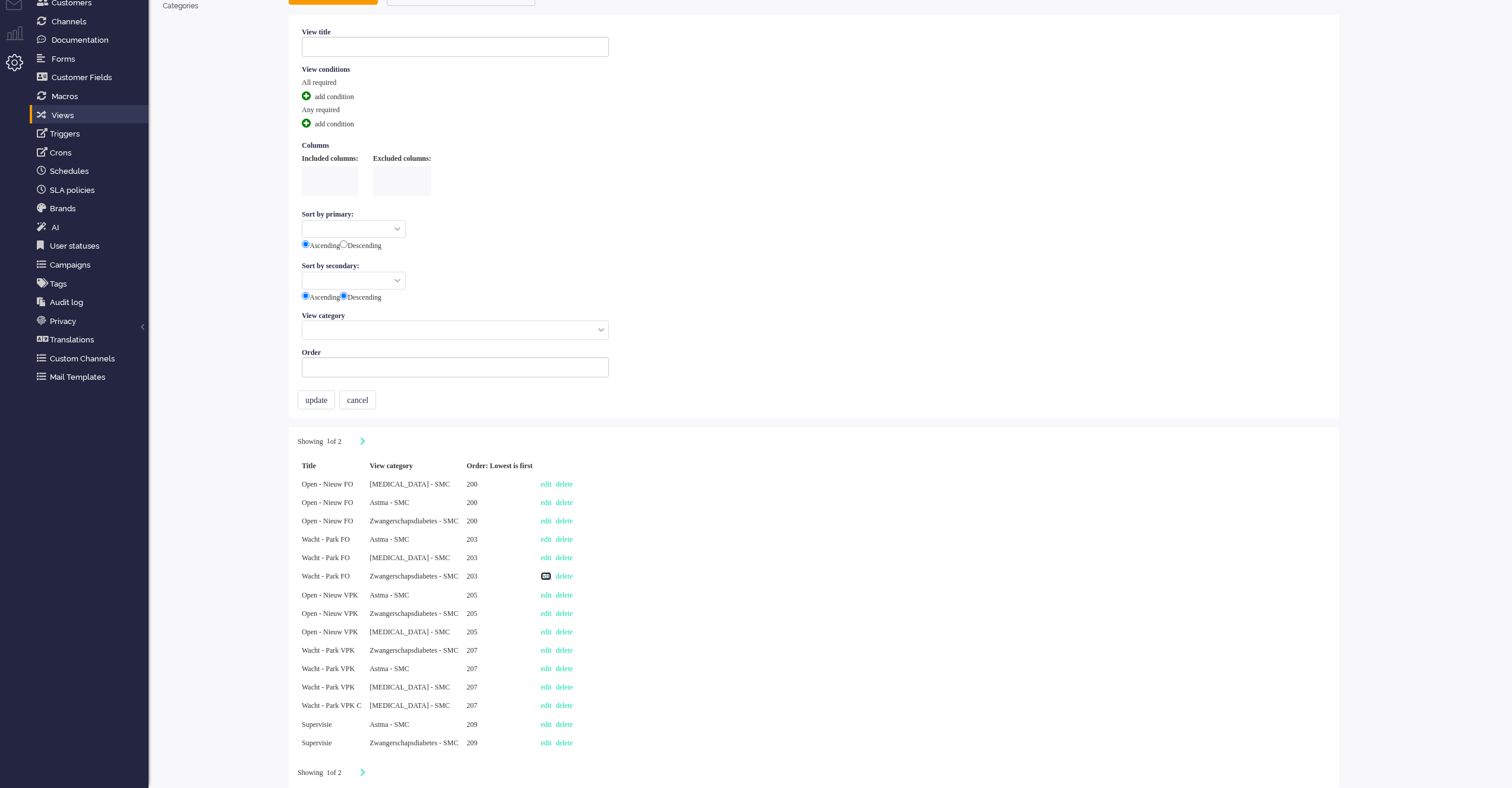
type input "203"
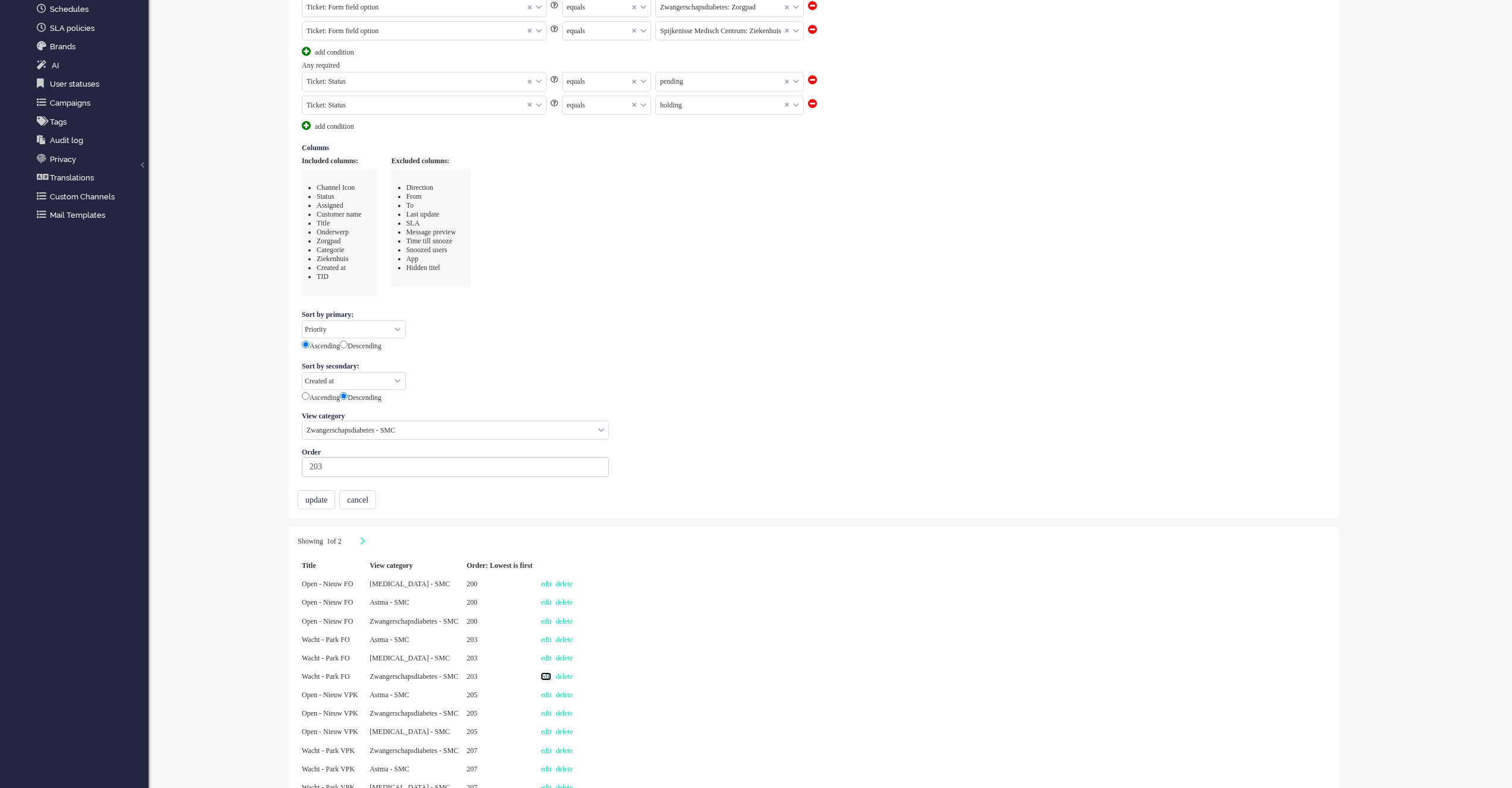
scroll to position [238, 0]
click at [576, 692] on div "edit delete" at bounding box center [556, 689] width 40 height 19
click at [552, 687] on link "edit" at bounding box center [546, 689] width 11 height 9
select select "priority"
select select "created_at"
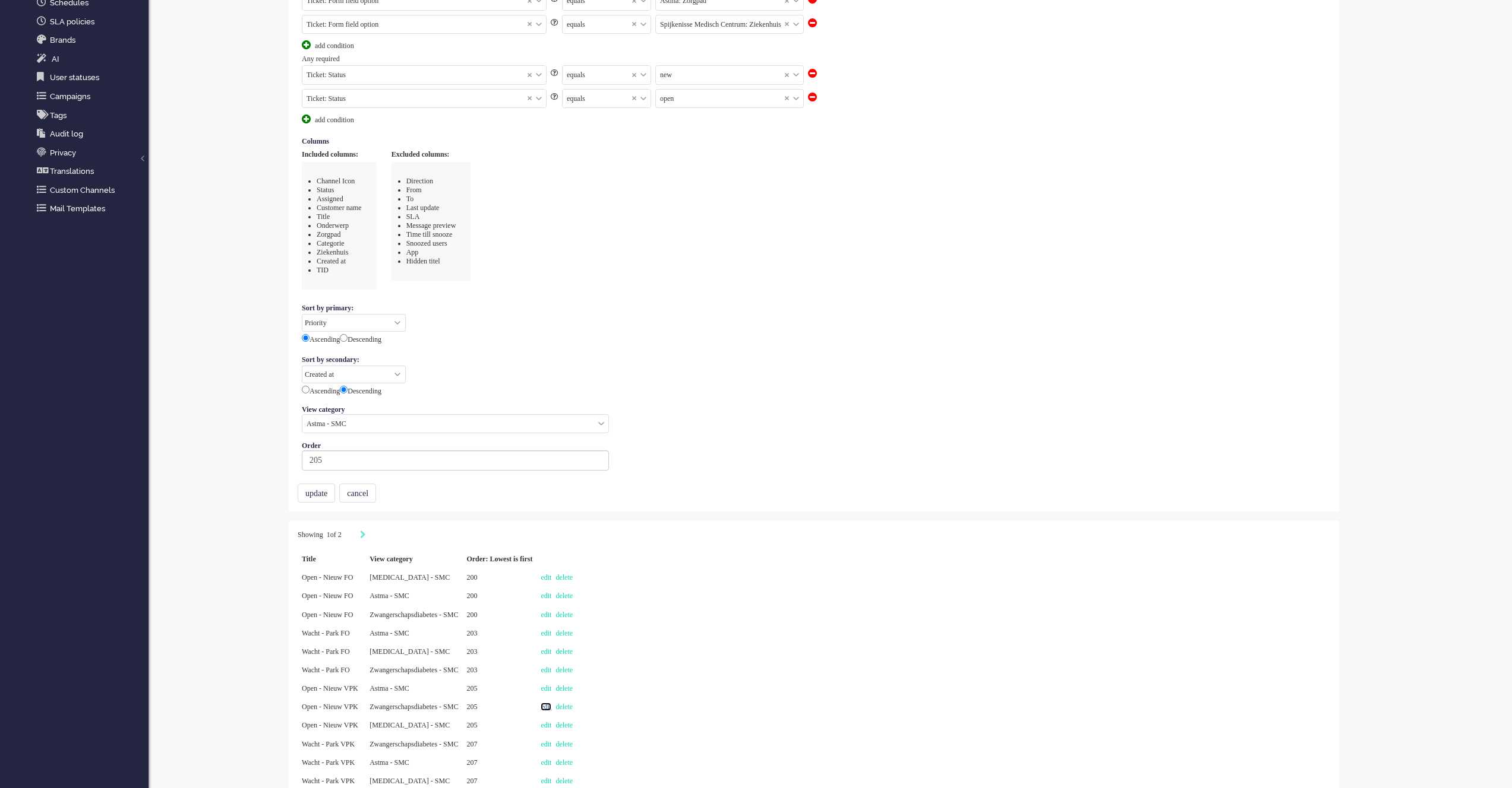
click at [552, 707] on link "edit" at bounding box center [546, 707] width 11 height 9
select select "priority"
select select "created_at"
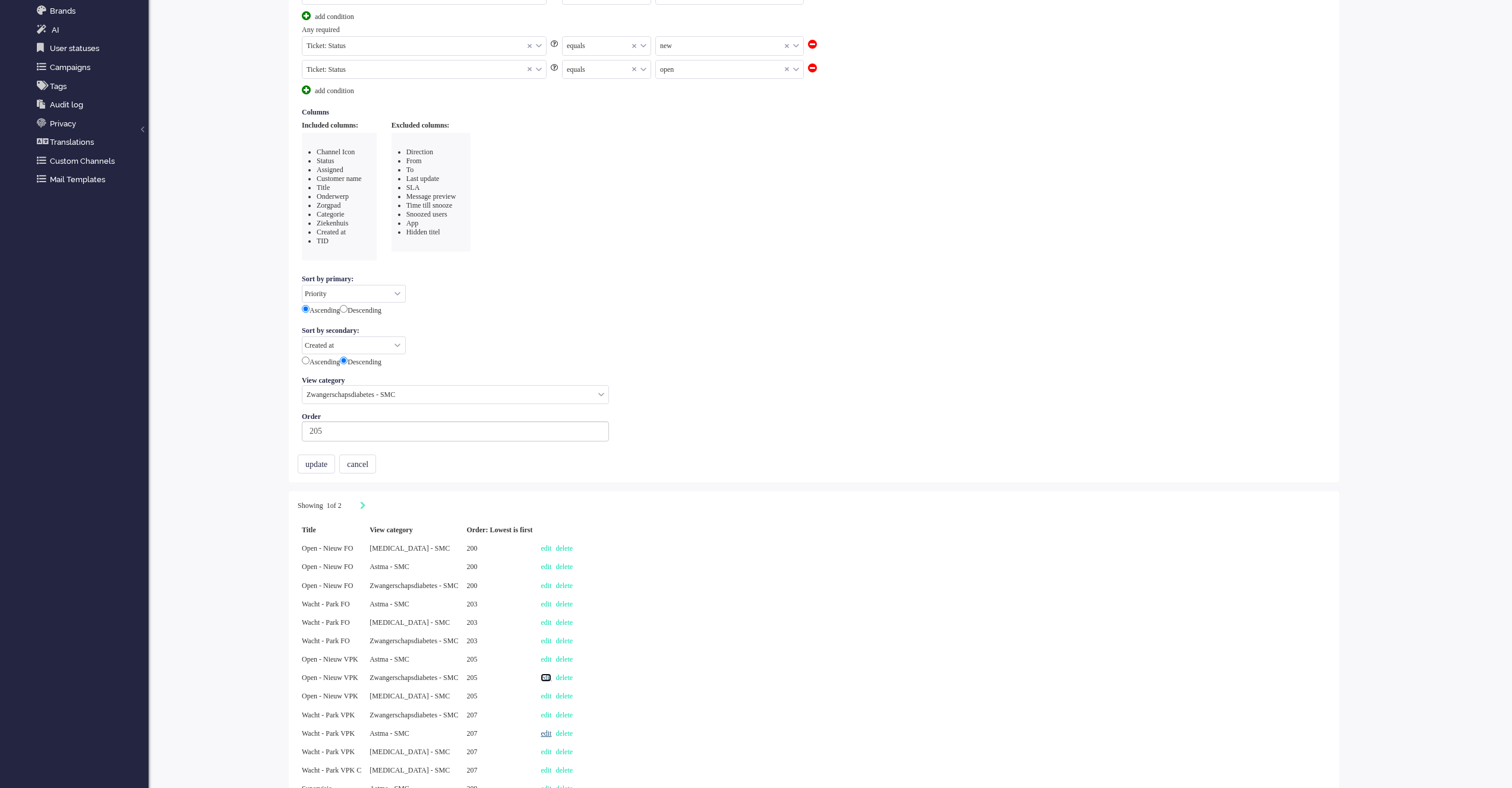
scroll to position [286, 0]
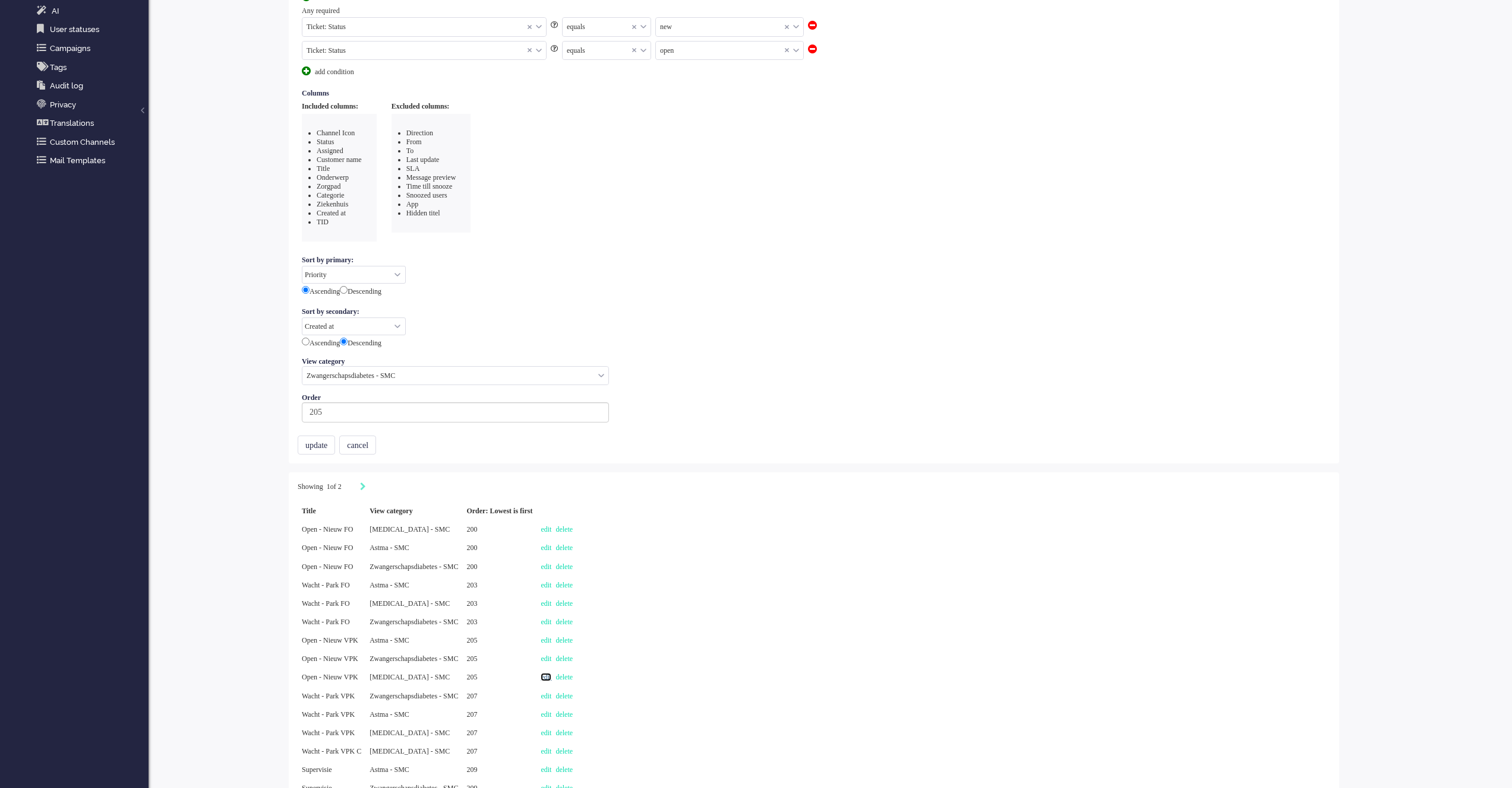
click at [552, 676] on link "edit" at bounding box center [546, 678] width 11 height 9
select select "priority"
select select "created_at"
click at [576, 687] on div "edit delete" at bounding box center [556, 697] width 40 height 19
click at [552, 694] on link "edit" at bounding box center [546, 697] width 11 height 9
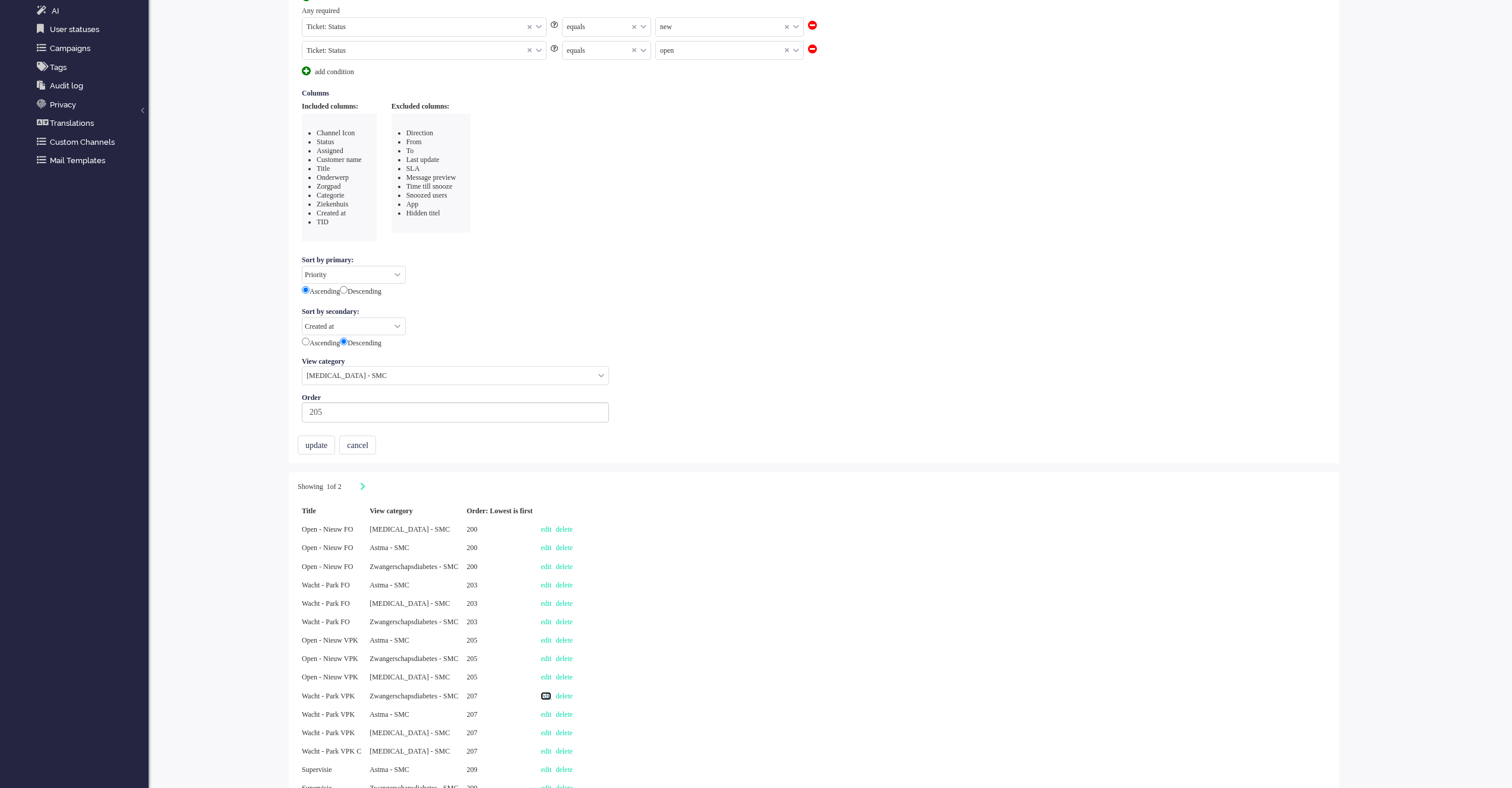
select select
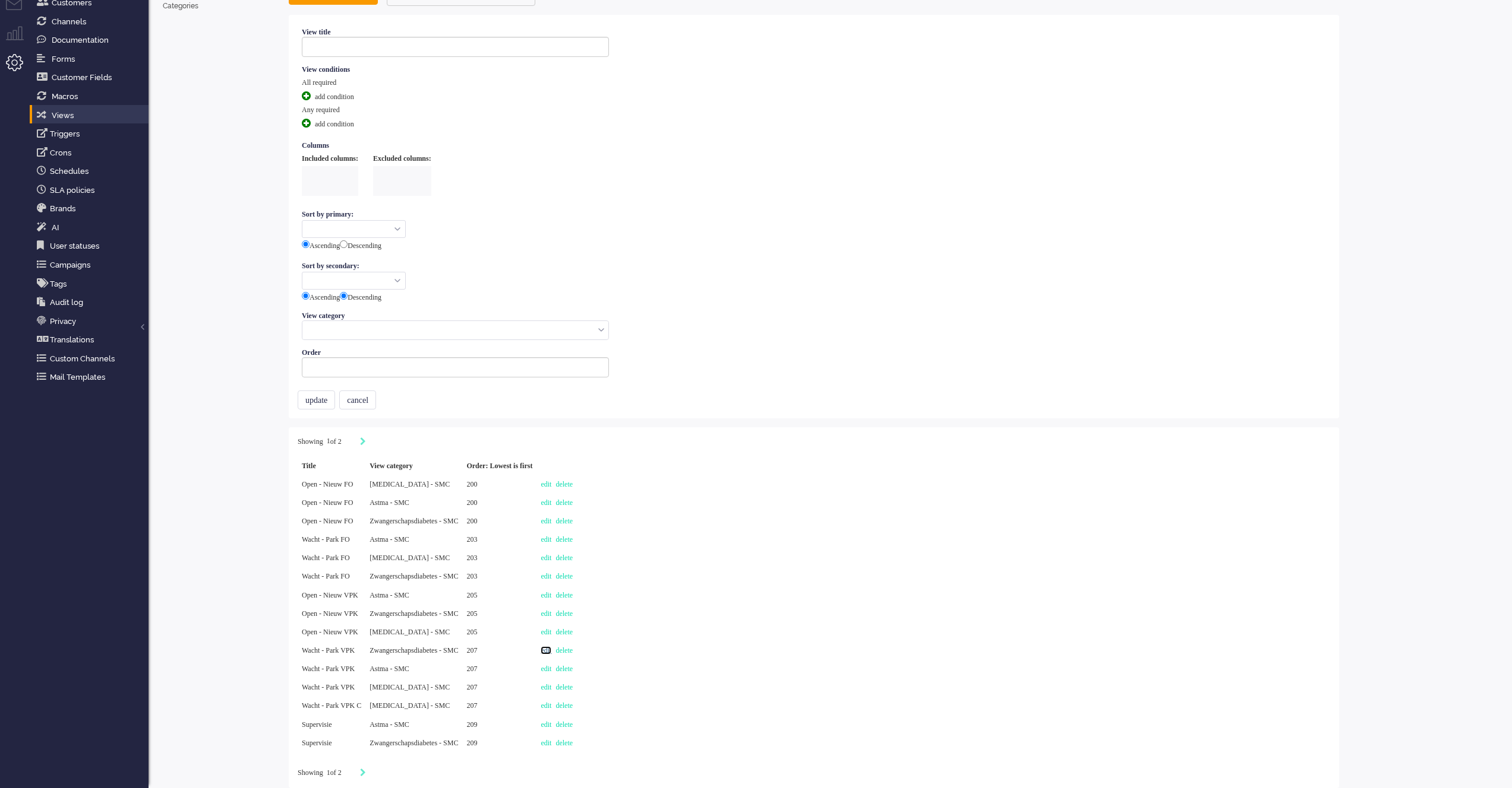
type input "Wacht - Park VPK"
select select "priority"
select select "created_at"
radio input "false"
radio input "true"
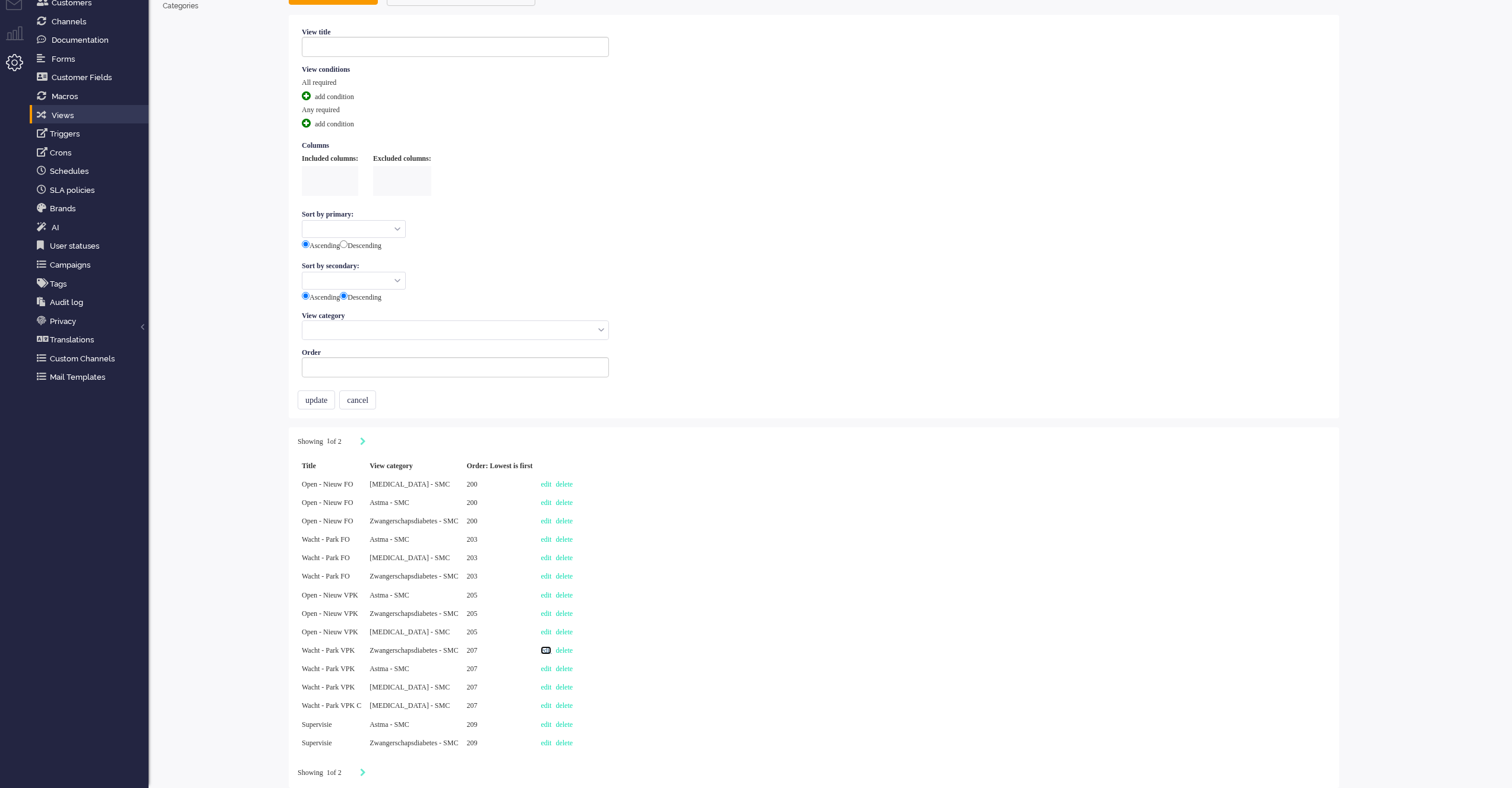
type input "207"
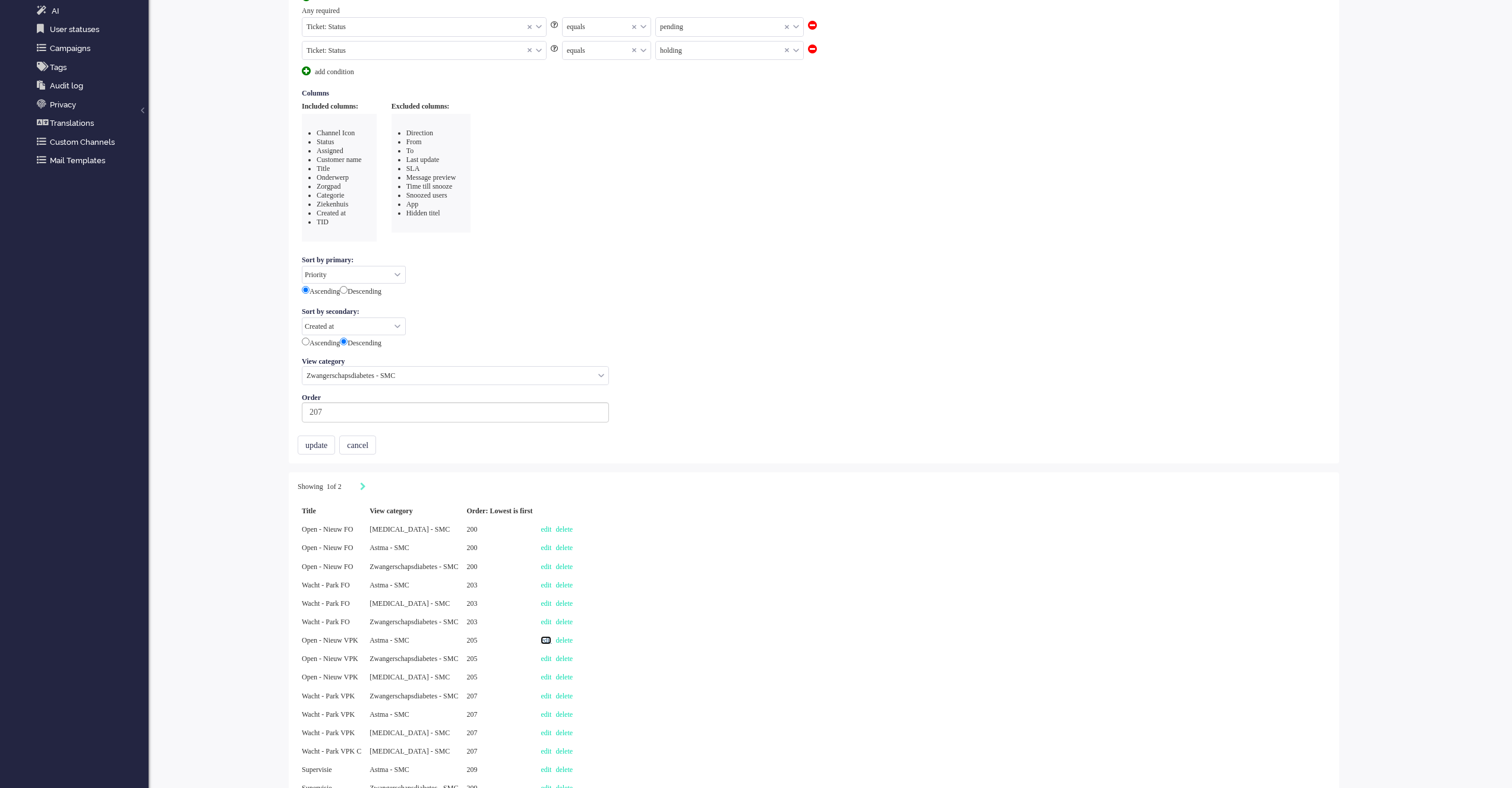
click at [552, 637] on link "edit" at bounding box center [546, 641] width 11 height 9
select select "priority"
select select "created_at"
click at [552, 621] on link "edit" at bounding box center [546, 622] width 11 height 9
select select "priority"
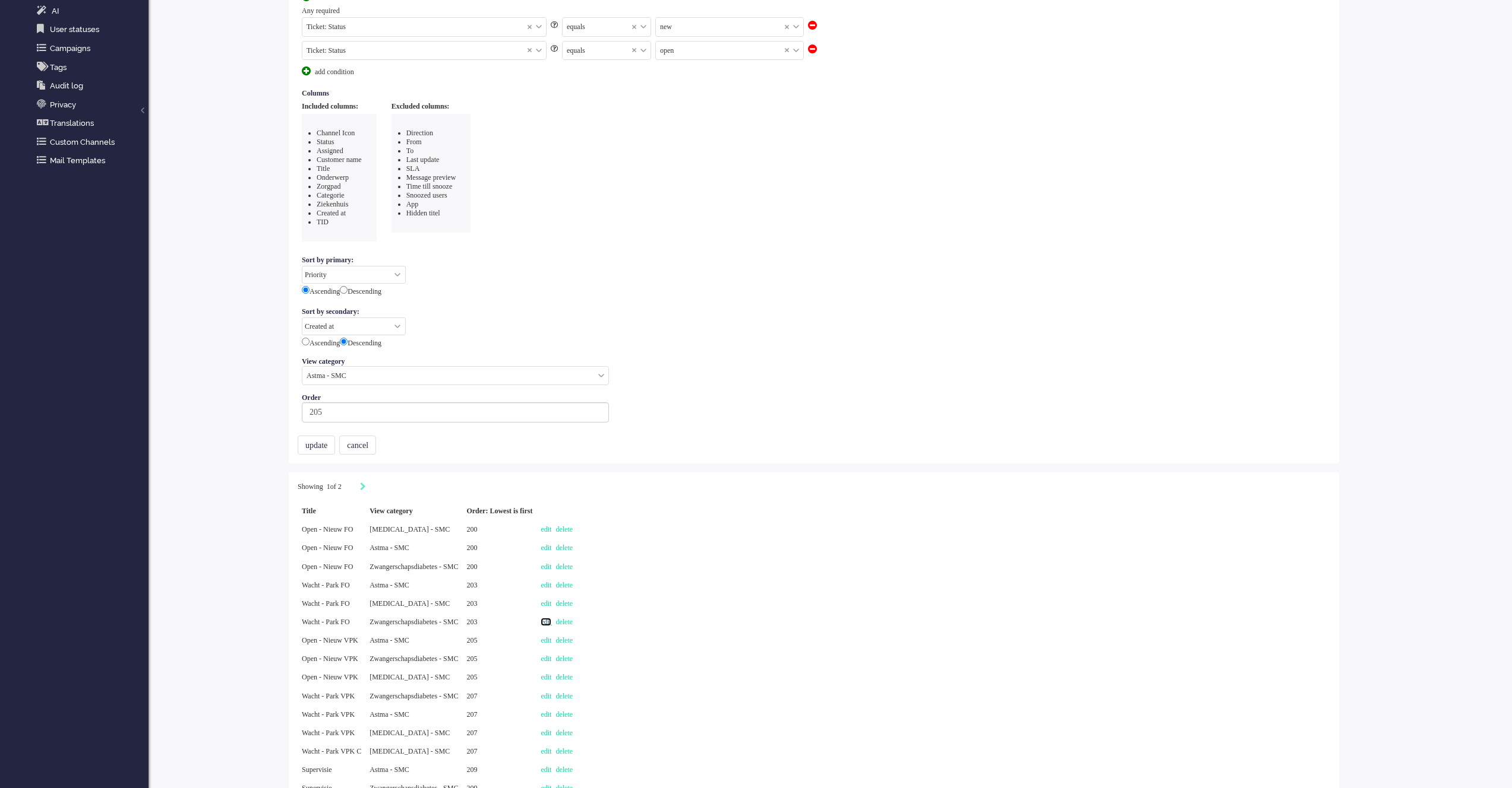
select select "created_at"
click at [552, 603] on link "edit" at bounding box center [546, 603] width 11 height 9
select select "priority"
select select "created_at"
click at [552, 583] on link "edit" at bounding box center [546, 585] width 11 height 9
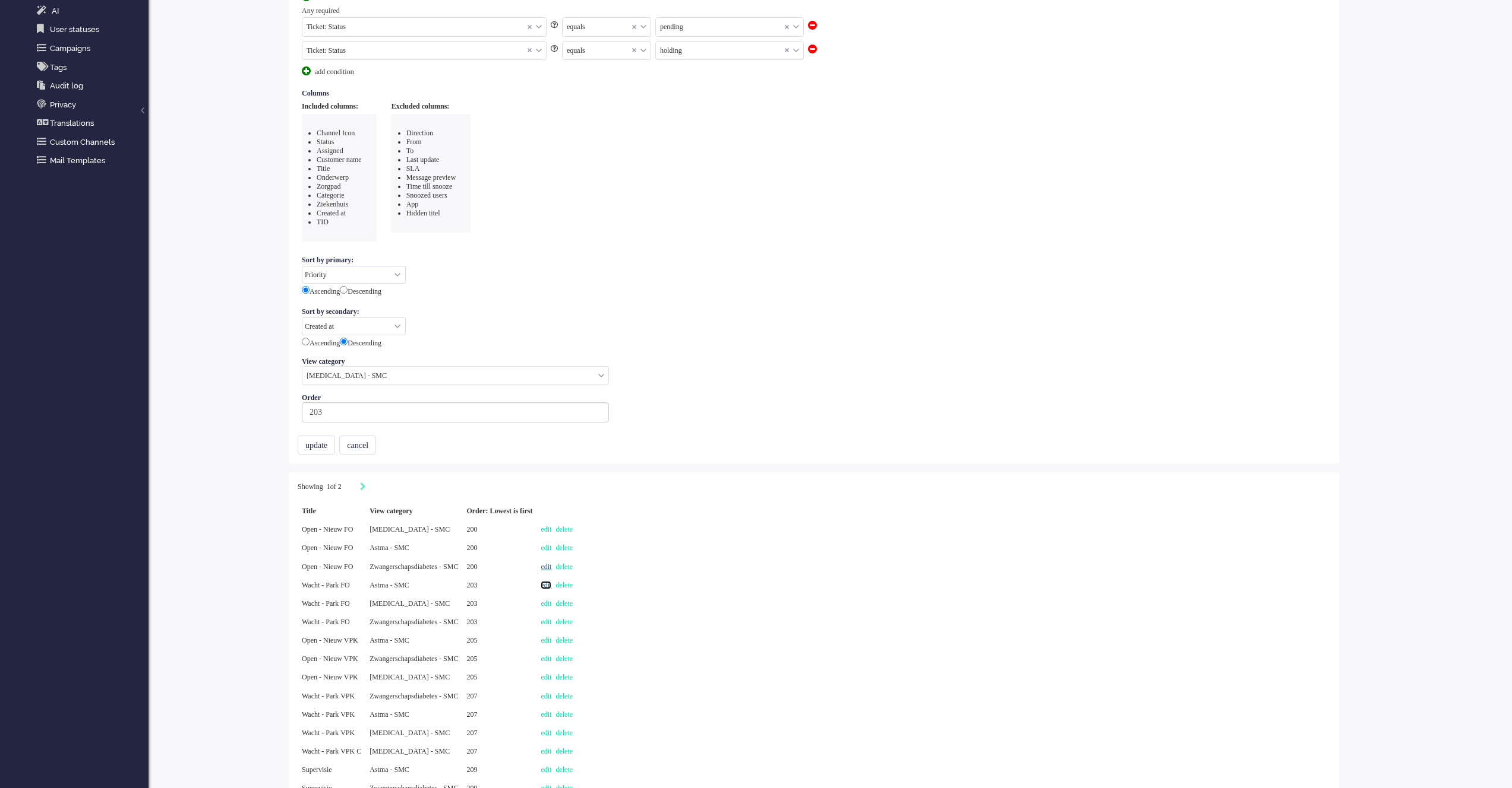
select select "priority"
select select "created_at"
click at [552, 562] on link "edit" at bounding box center [546, 567] width 11 height 9
select select "priority"
select select "created_at"
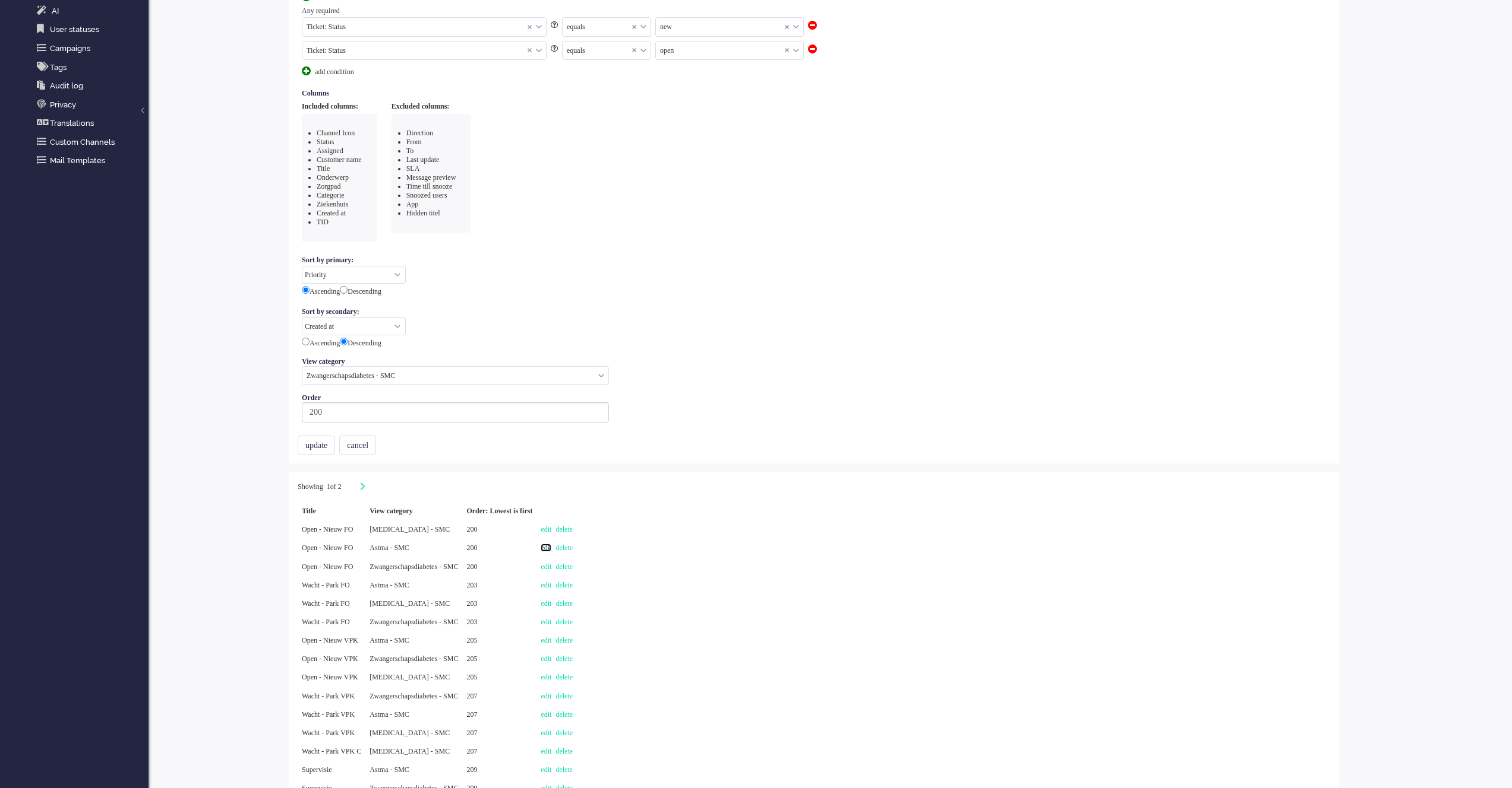
click at [552, 549] on link "edit" at bounding box center [546, 548] width 11 height 9
select select "priority"
select select "created_at"
click at [552, 528] on link "edit" at bounding box center [546, 530] width 11 height 9
select select "priority"
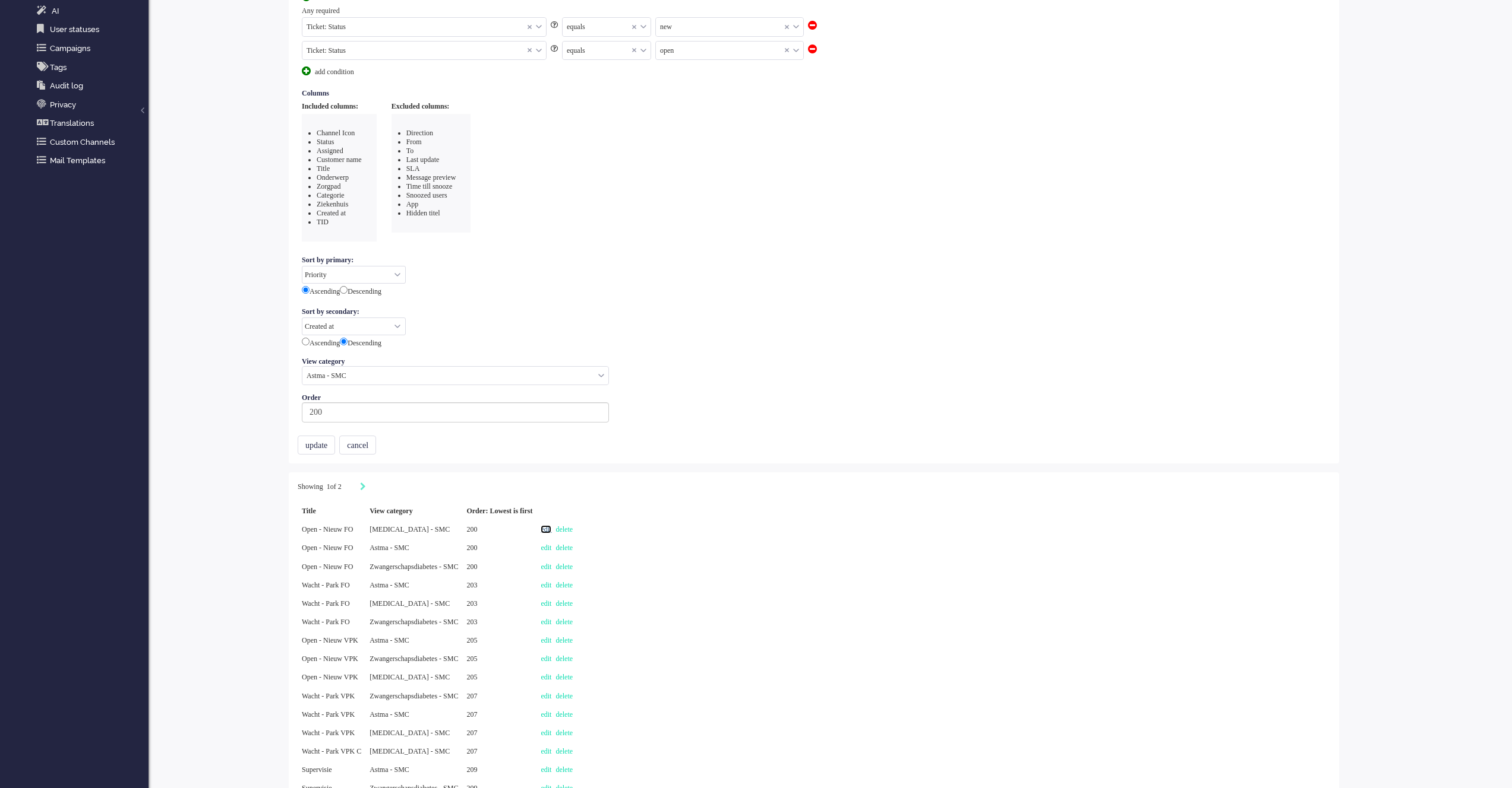
select select "created_at"
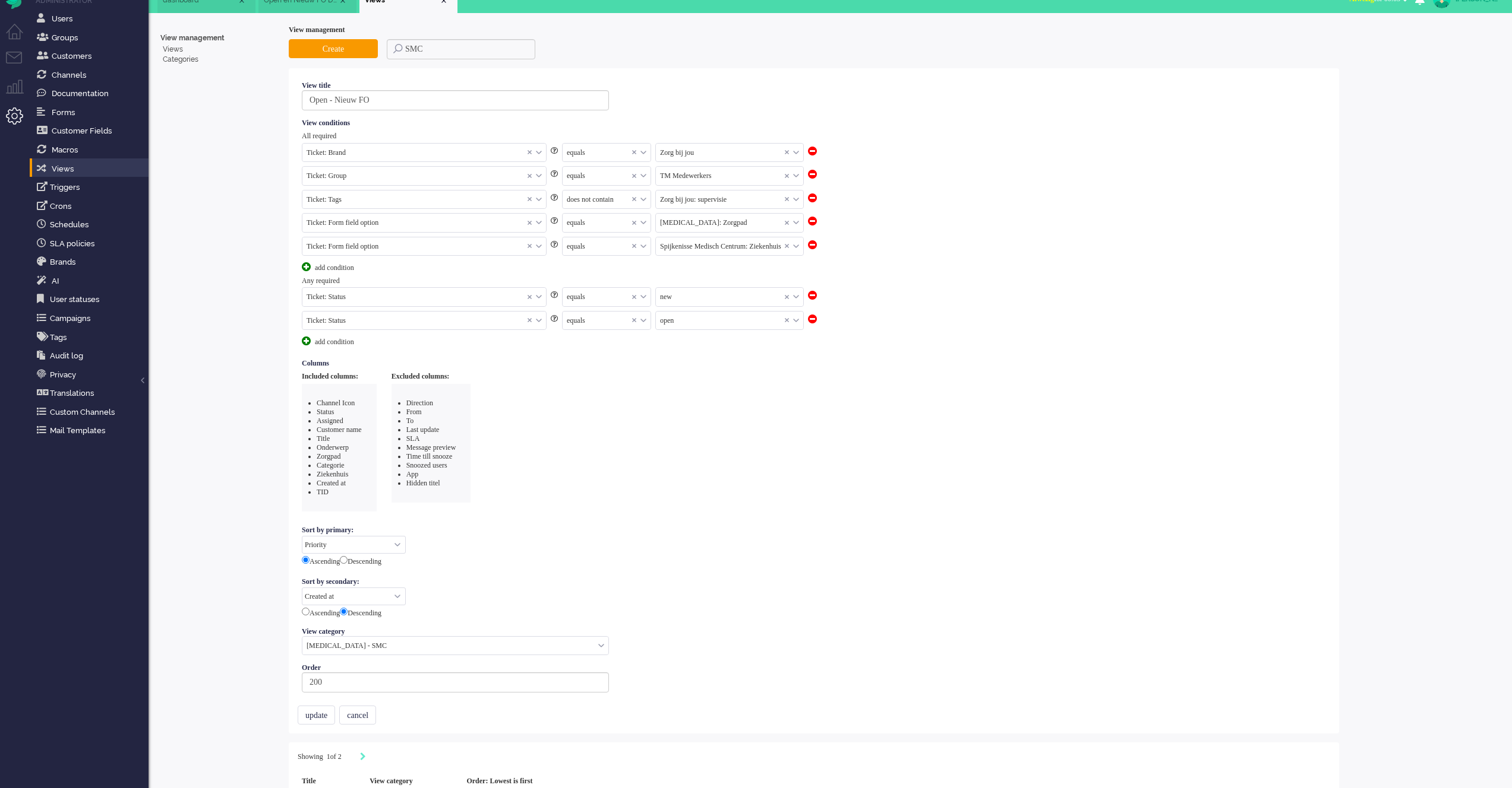
scroll to position [0, 0]
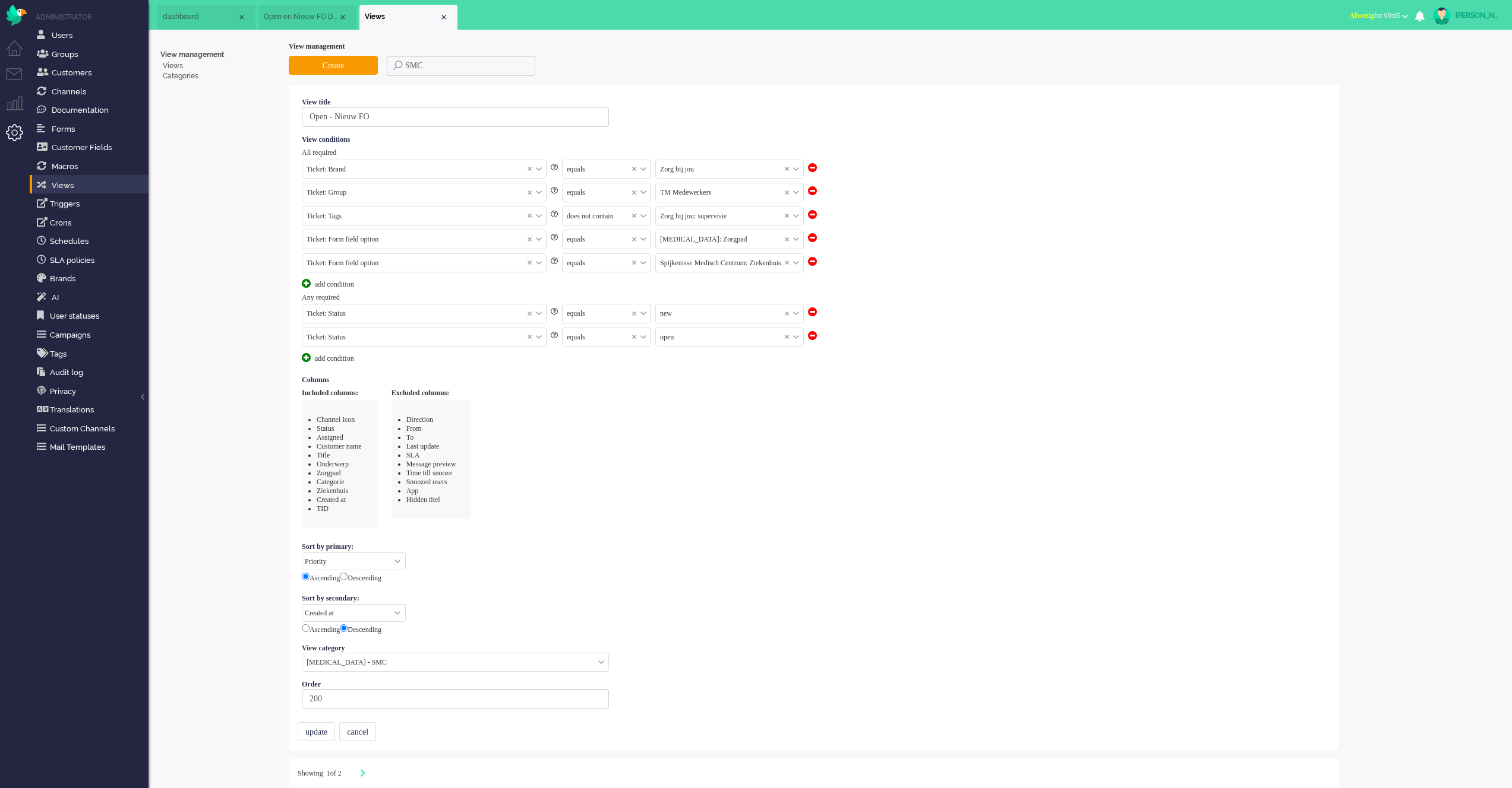
click at [239, 205] on aside "View management Views Categories" at bounding box center [220, 581] width 119 height 1079
click at [186, 83] on li "View management Views Categories" at bounding box center [220, 62] width 119 height 42
click at [181, 79] on link "Categories" at bounding box center [220, 76] width 119 height 10
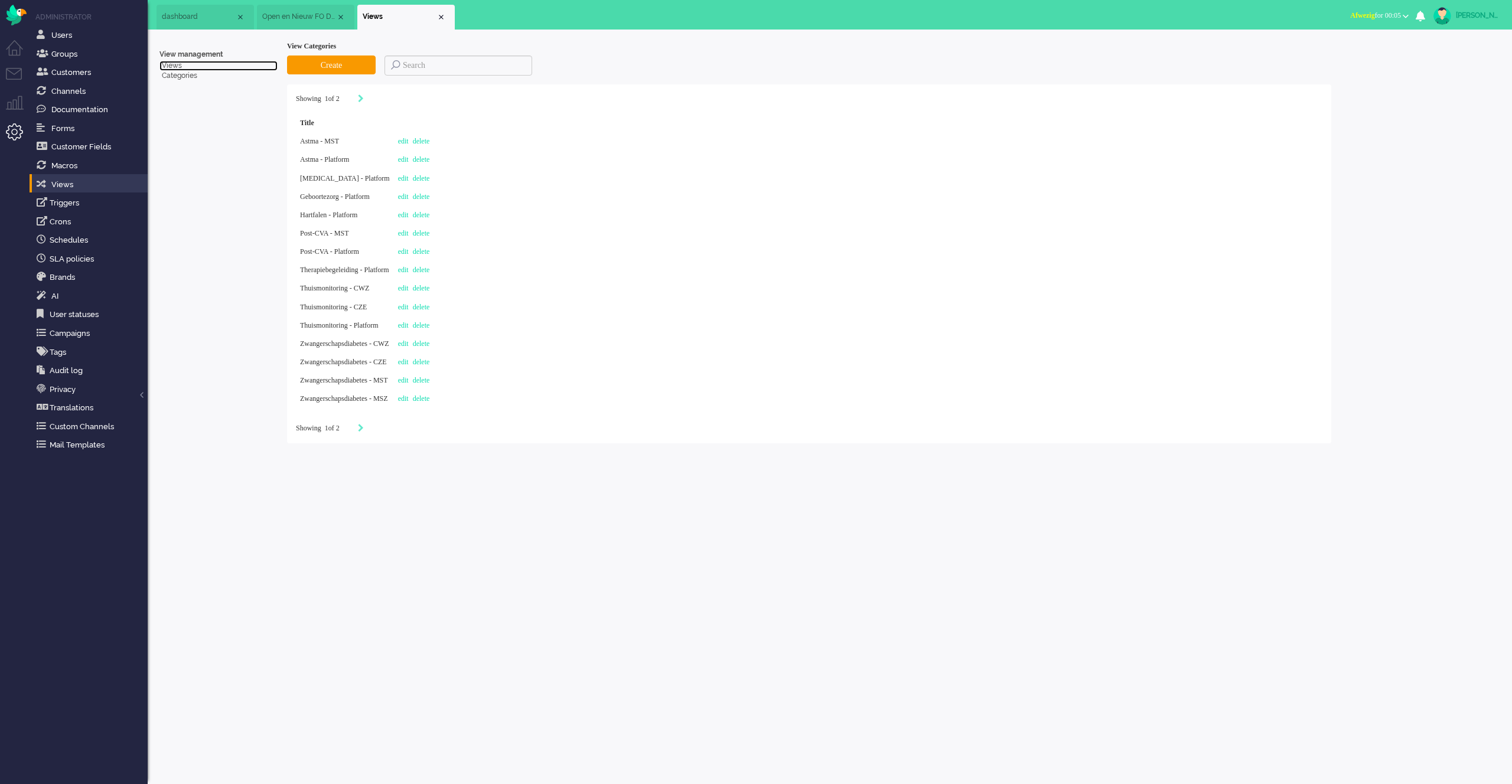
click at [176, 65] on link "Views" at bounding box center [219, 66] width 118 height 10
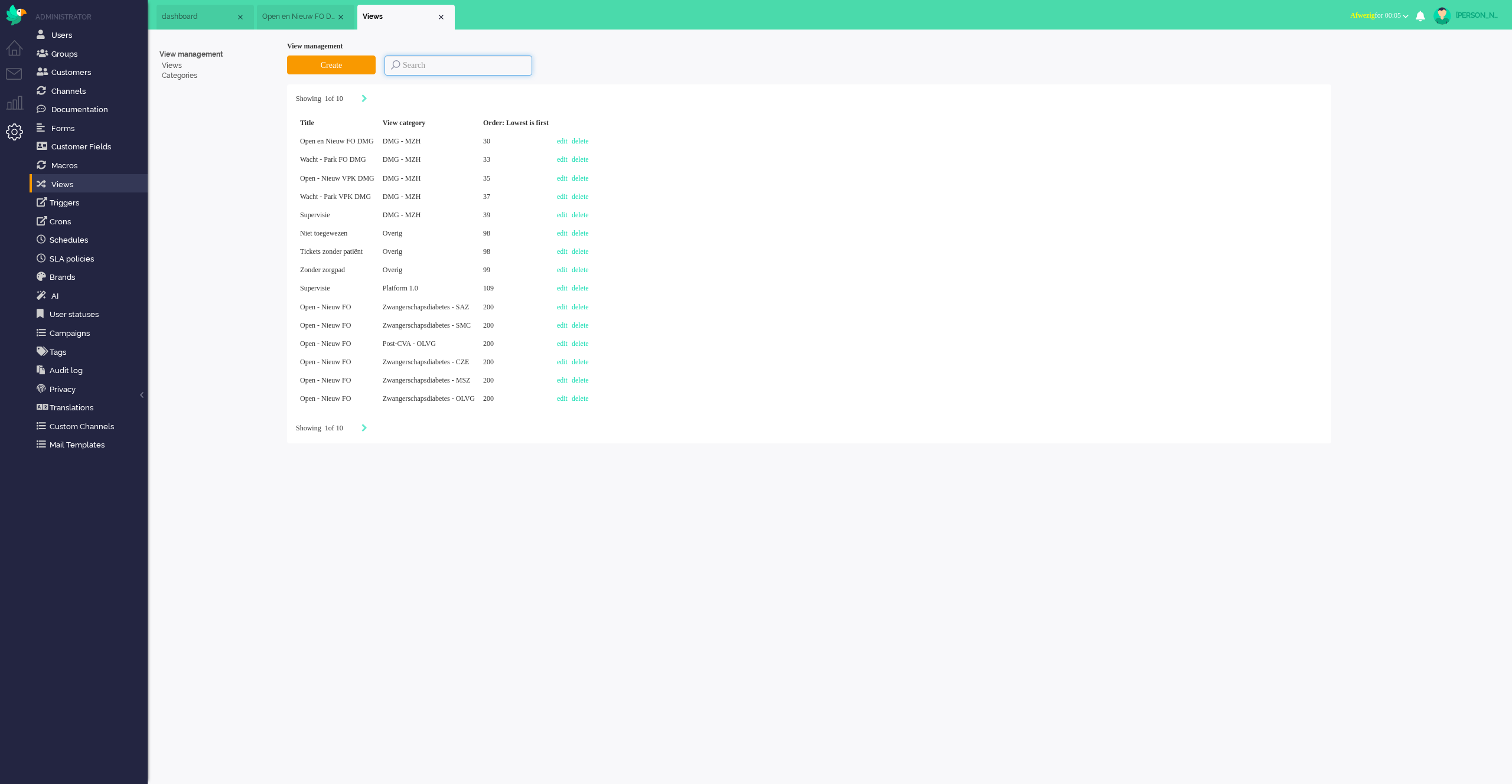
click at [452, 64] on input at bounding box center [458, 65] width 148 height 20
type input "OLVG"
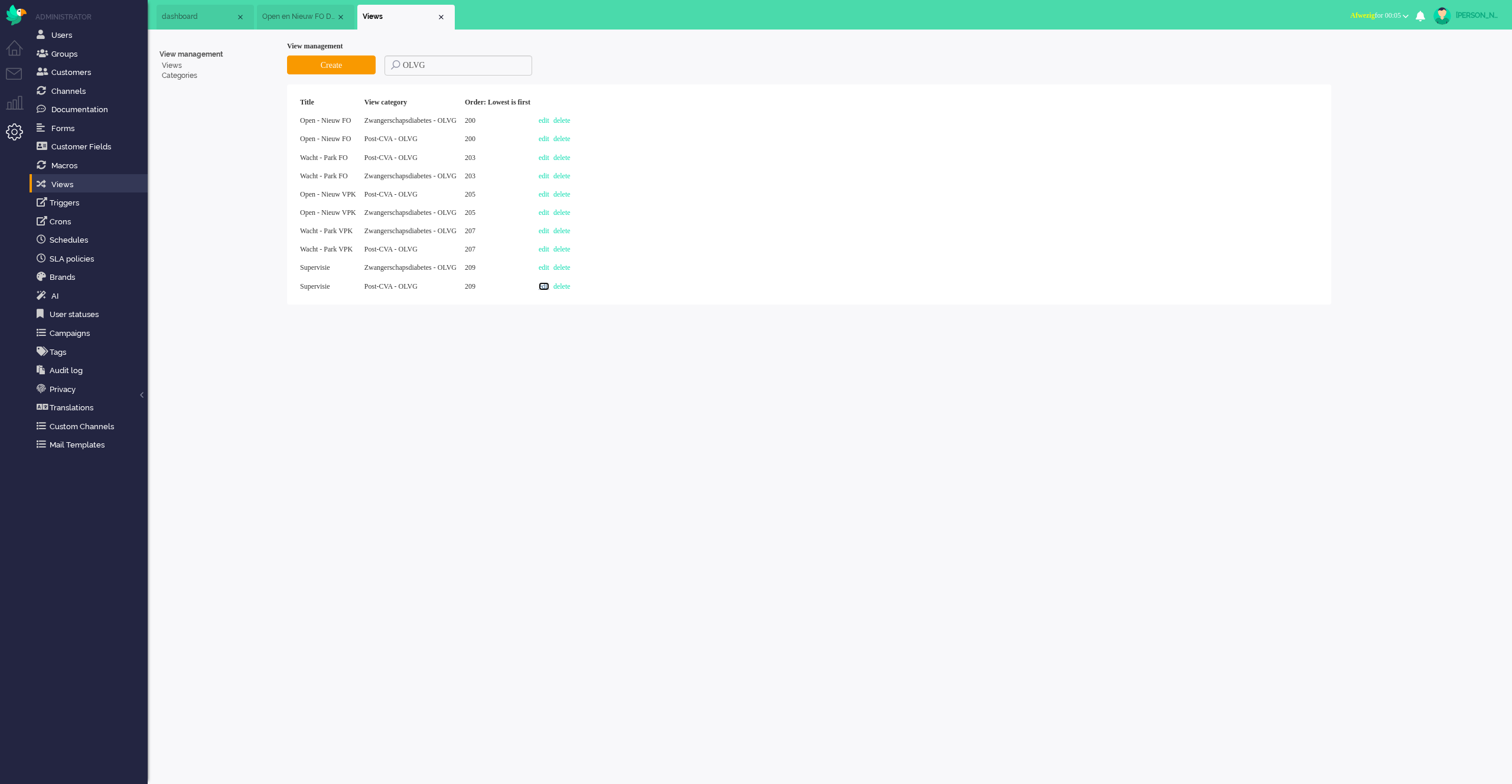
click at [549, 285] on link "edit" at bounding box center [543, 287] width 11 height 9
select select "priority"
select select "created_at"
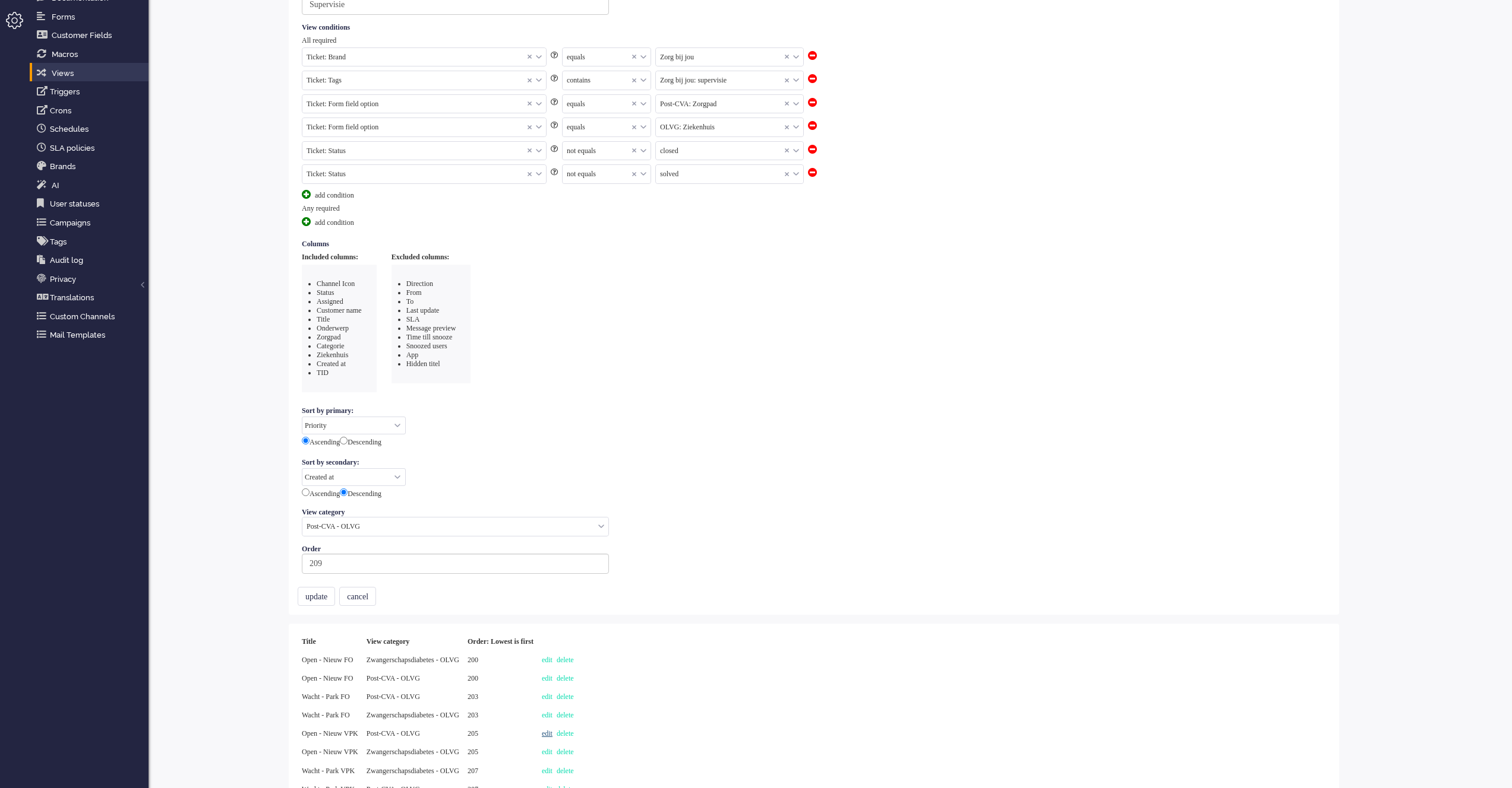
scroll to position [170, 0]
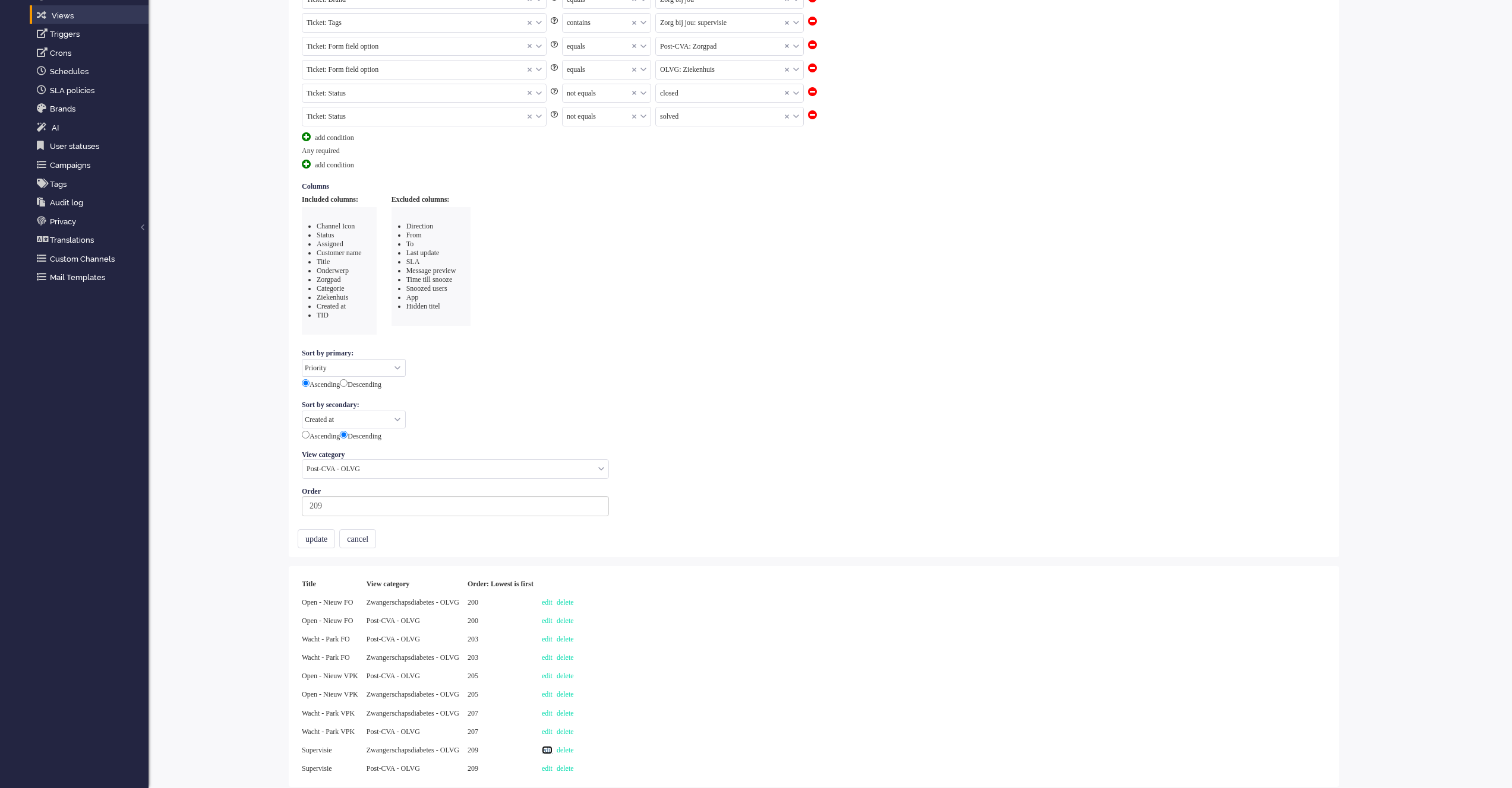
click at [552, 746] on link "edit" at bounding box center [546, 750] width 11 height 9
select select "priority"
select select "created_at"
click at [552, 732] on link "edit" at bounding box center [546, 732] width 11 height 9
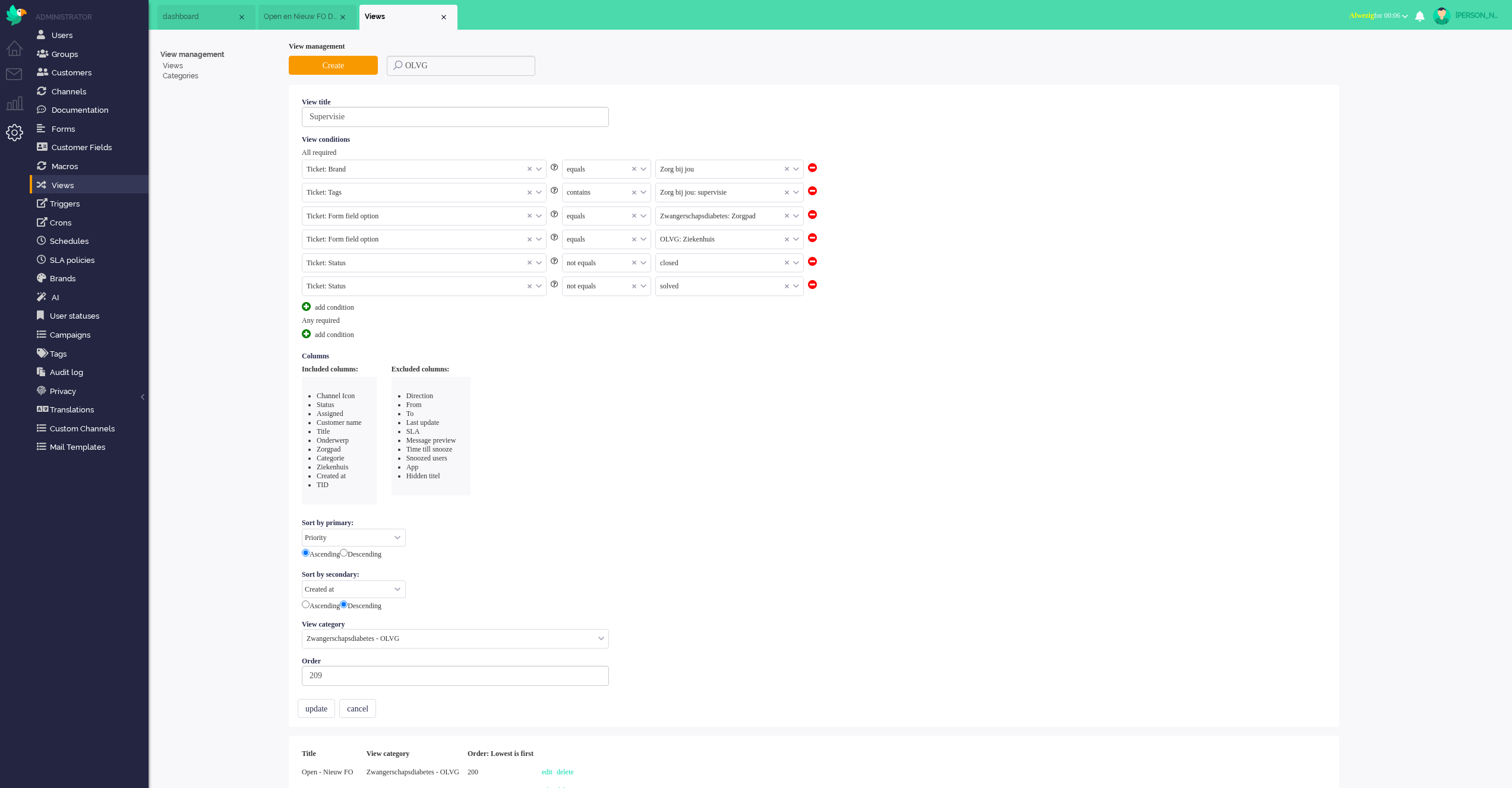
select select "priority"
select select "created_at"
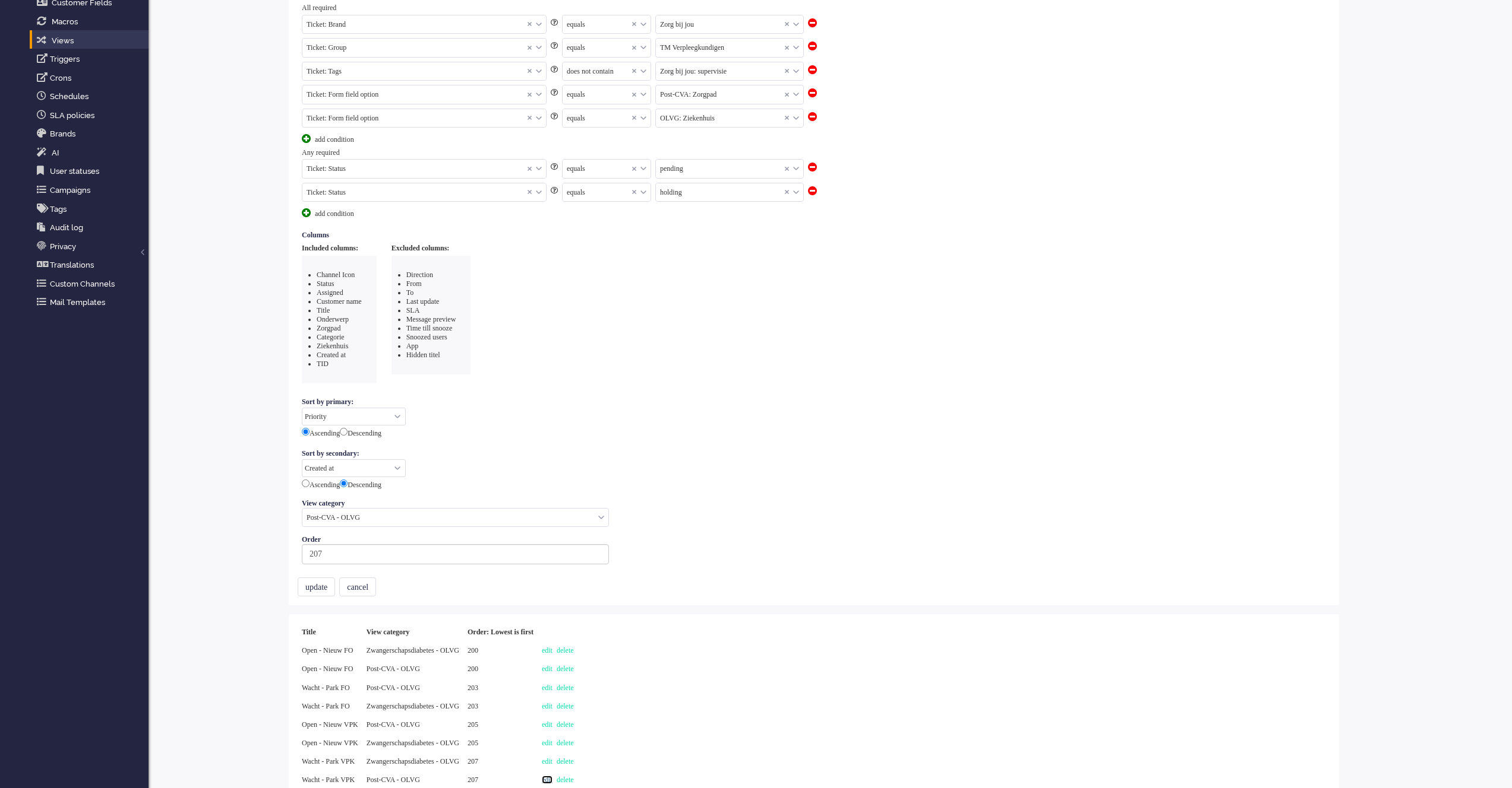
scroll to position [193, 0]
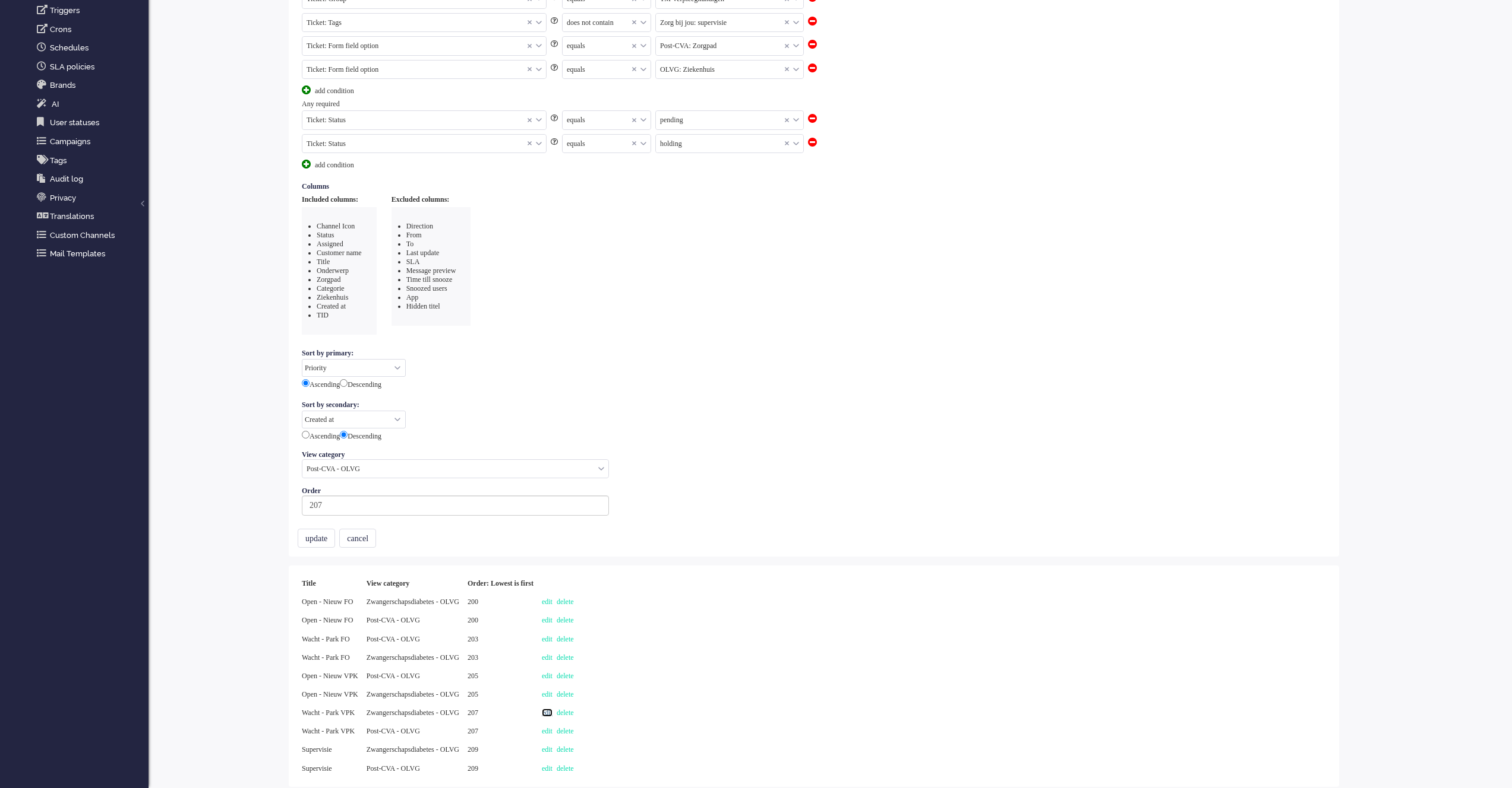
click at [552, 715] on link "edit" at bounding box center [546, 713] width 11 height 9
select select
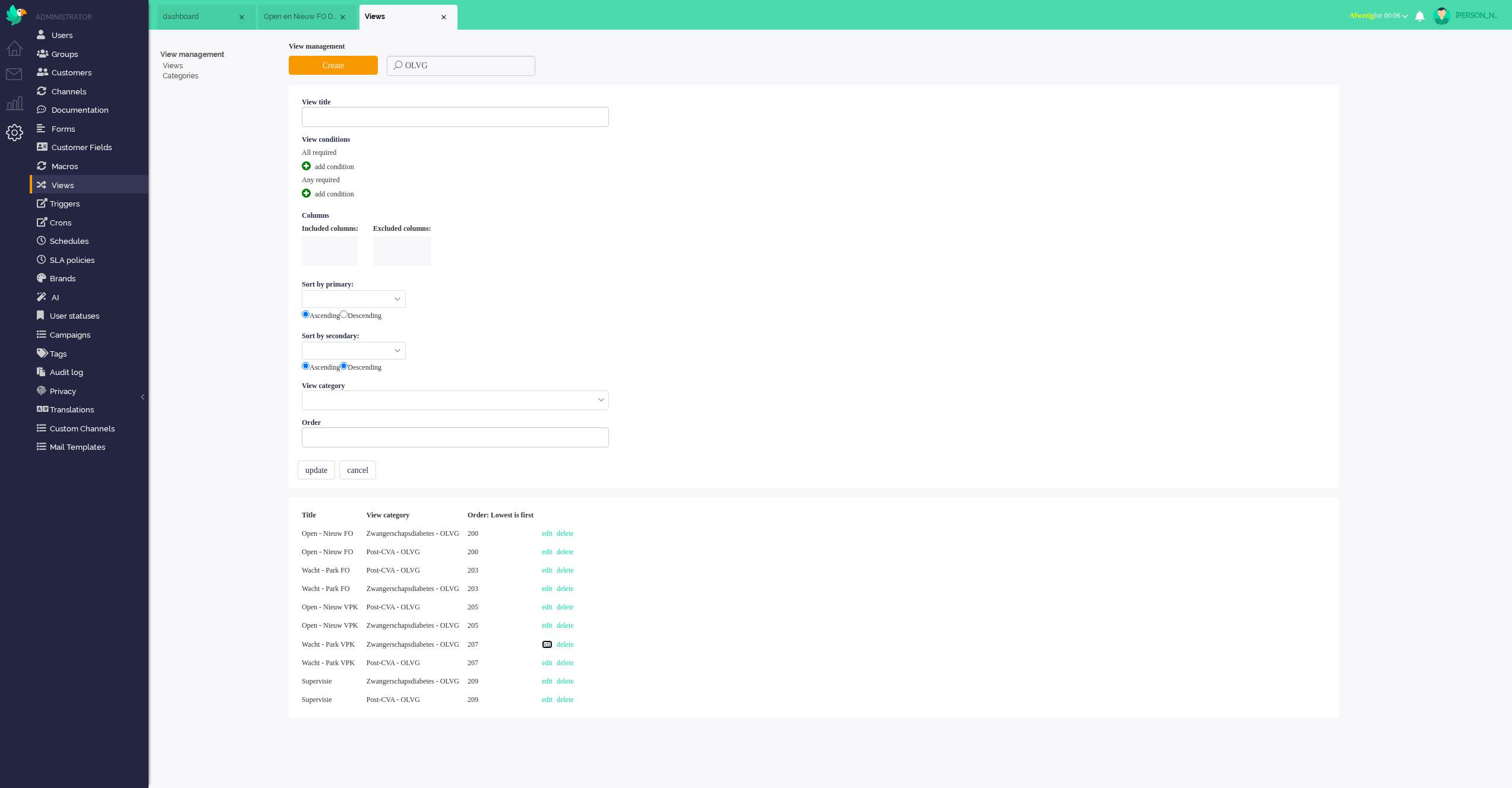
type input "Wacht - Park VPK"
select select "priority"
select select "created_at"
radio input "false"
radio input "true"
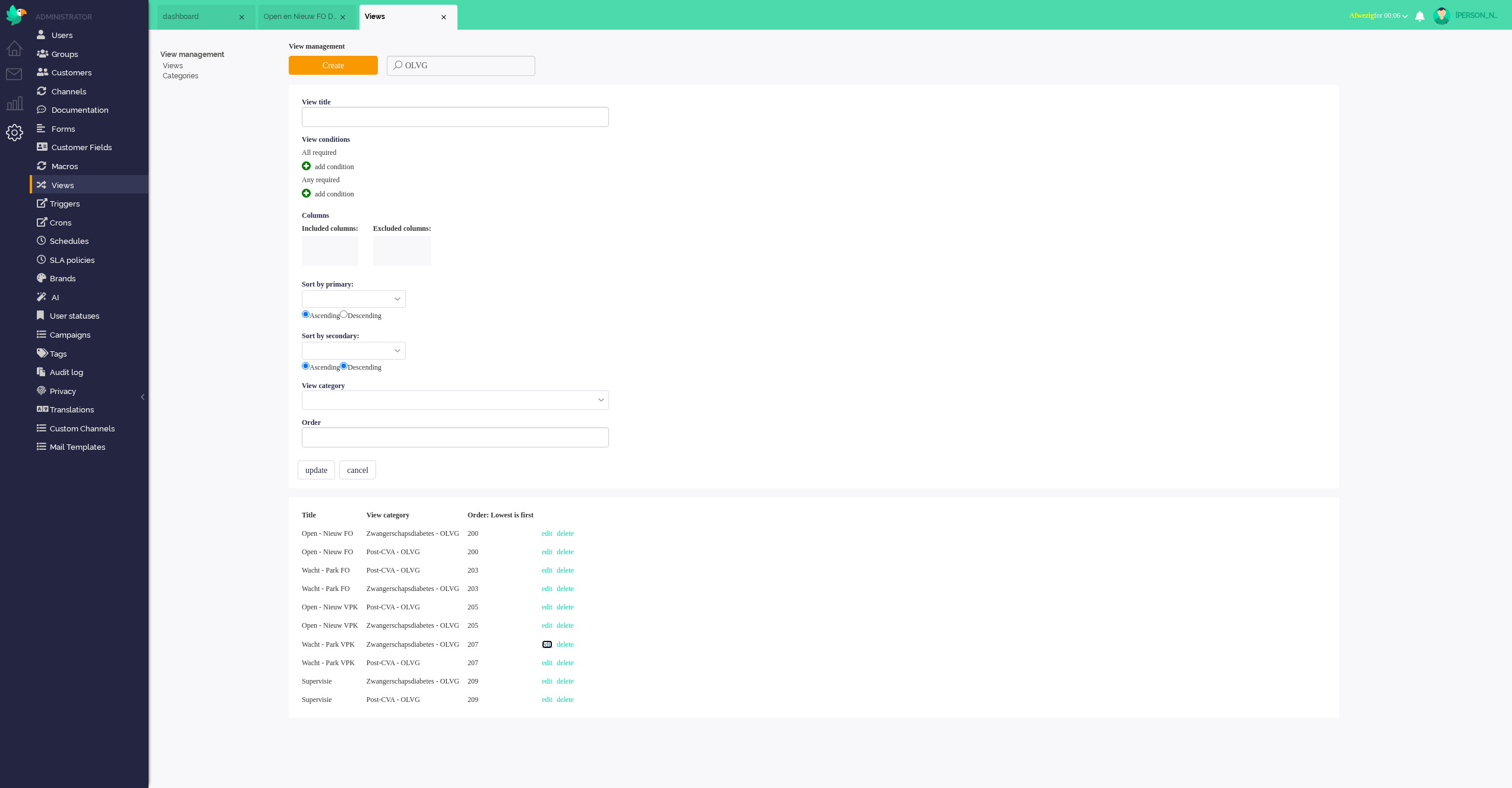
type input "207"
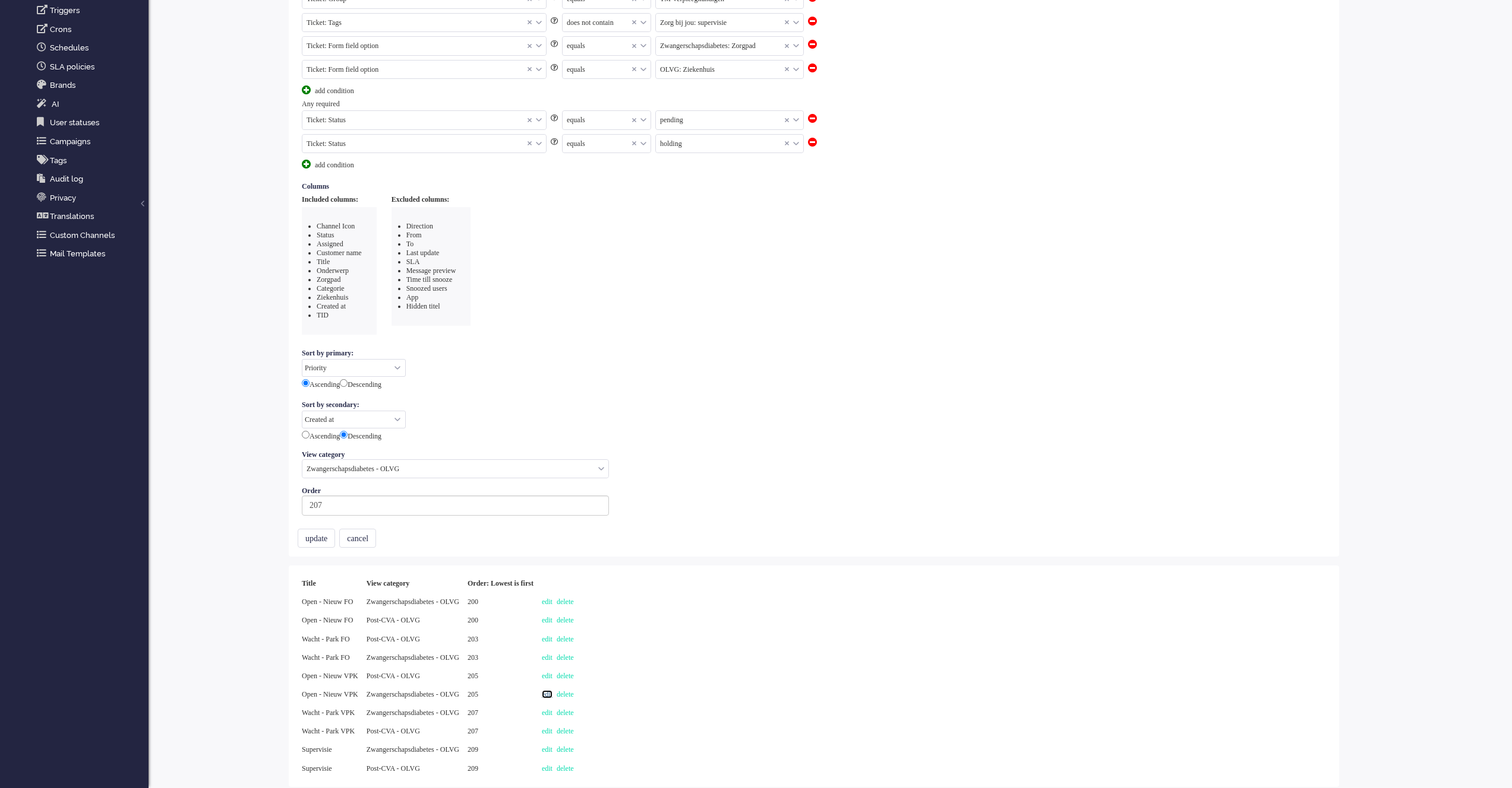
click at [552, 691] on link "edit" at bounding box center [546, 695] width 11 height 9
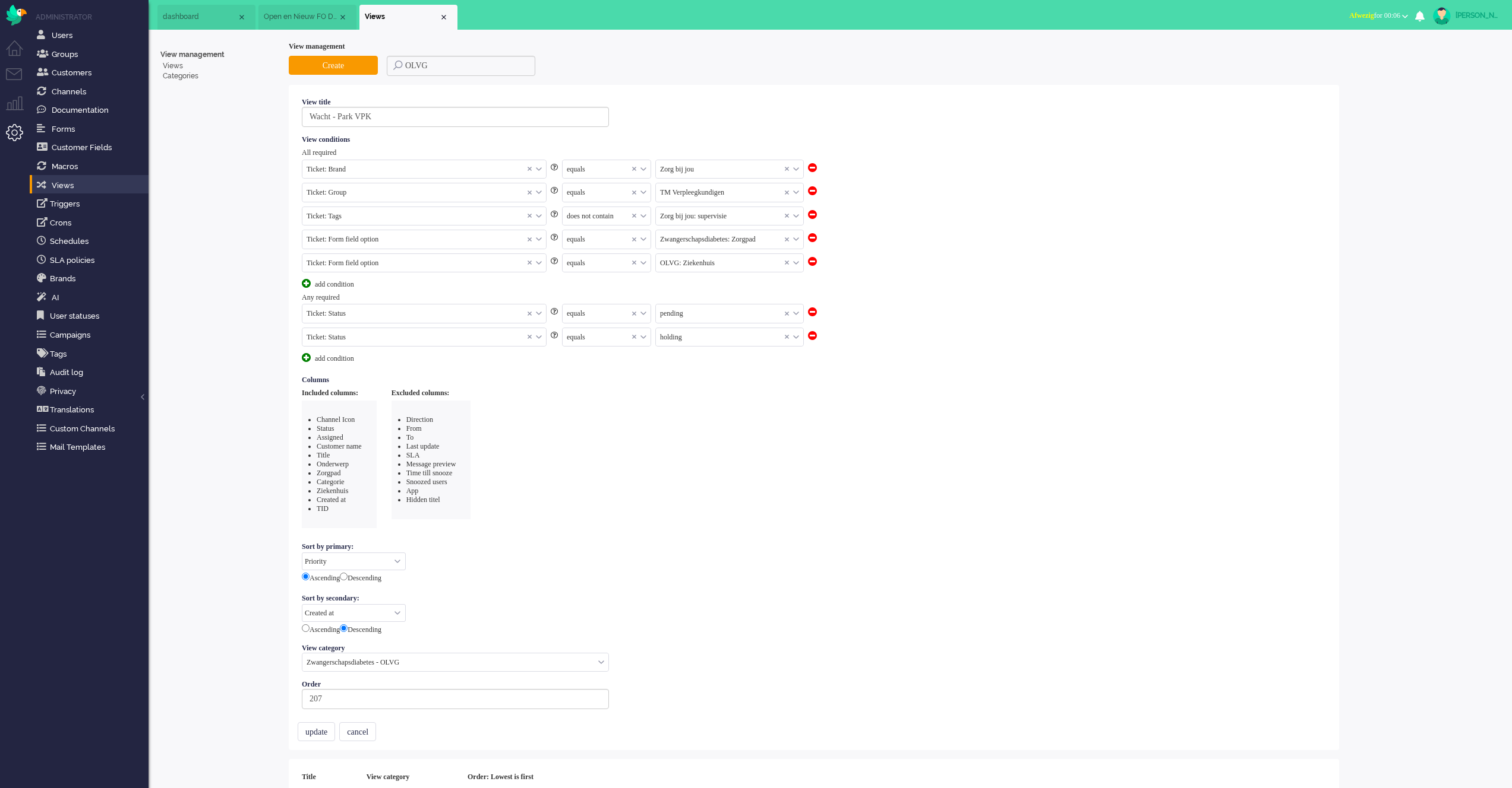
select select "priority"
select select "created_at"
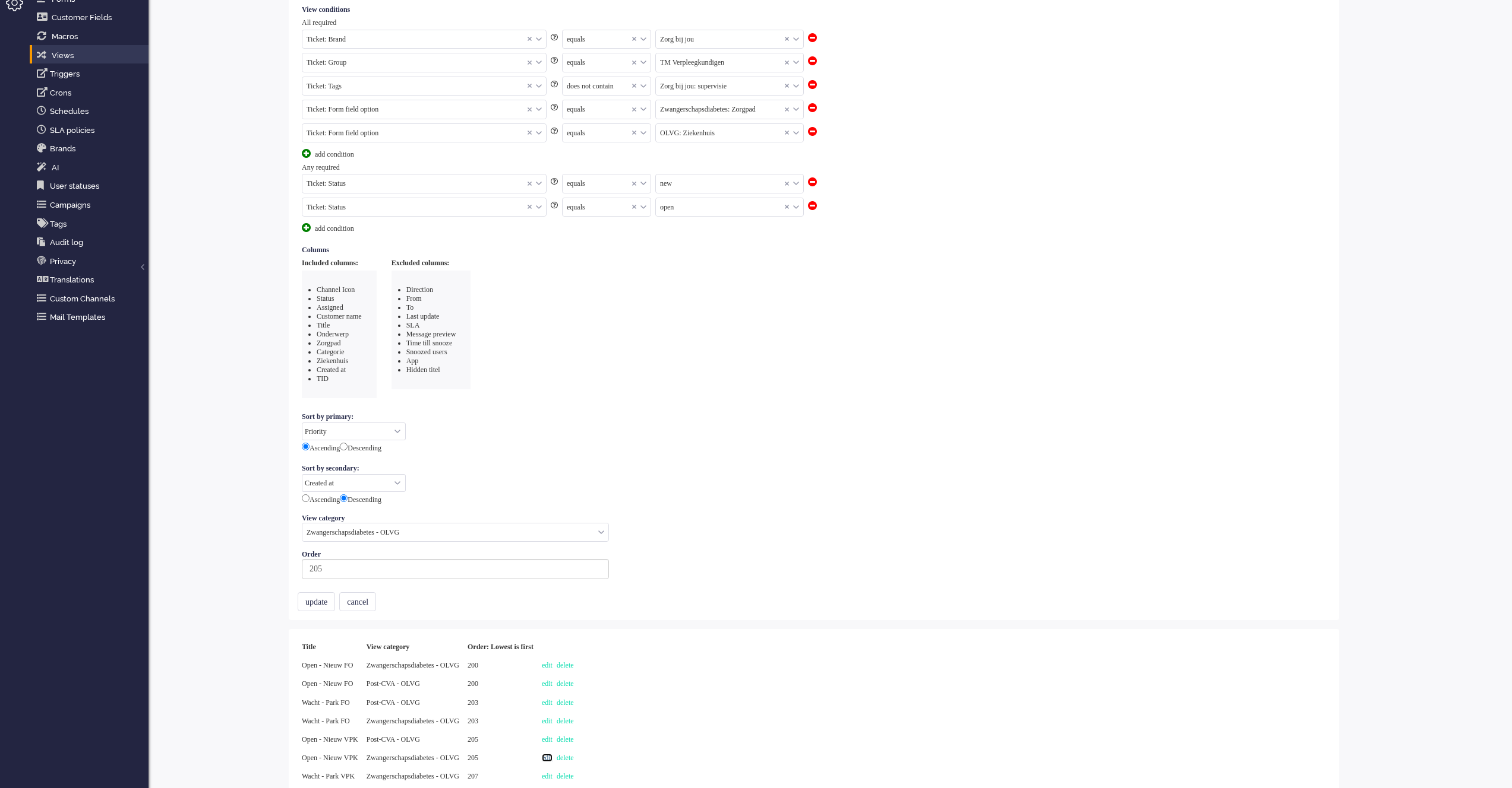
scroll to position [193, 0]
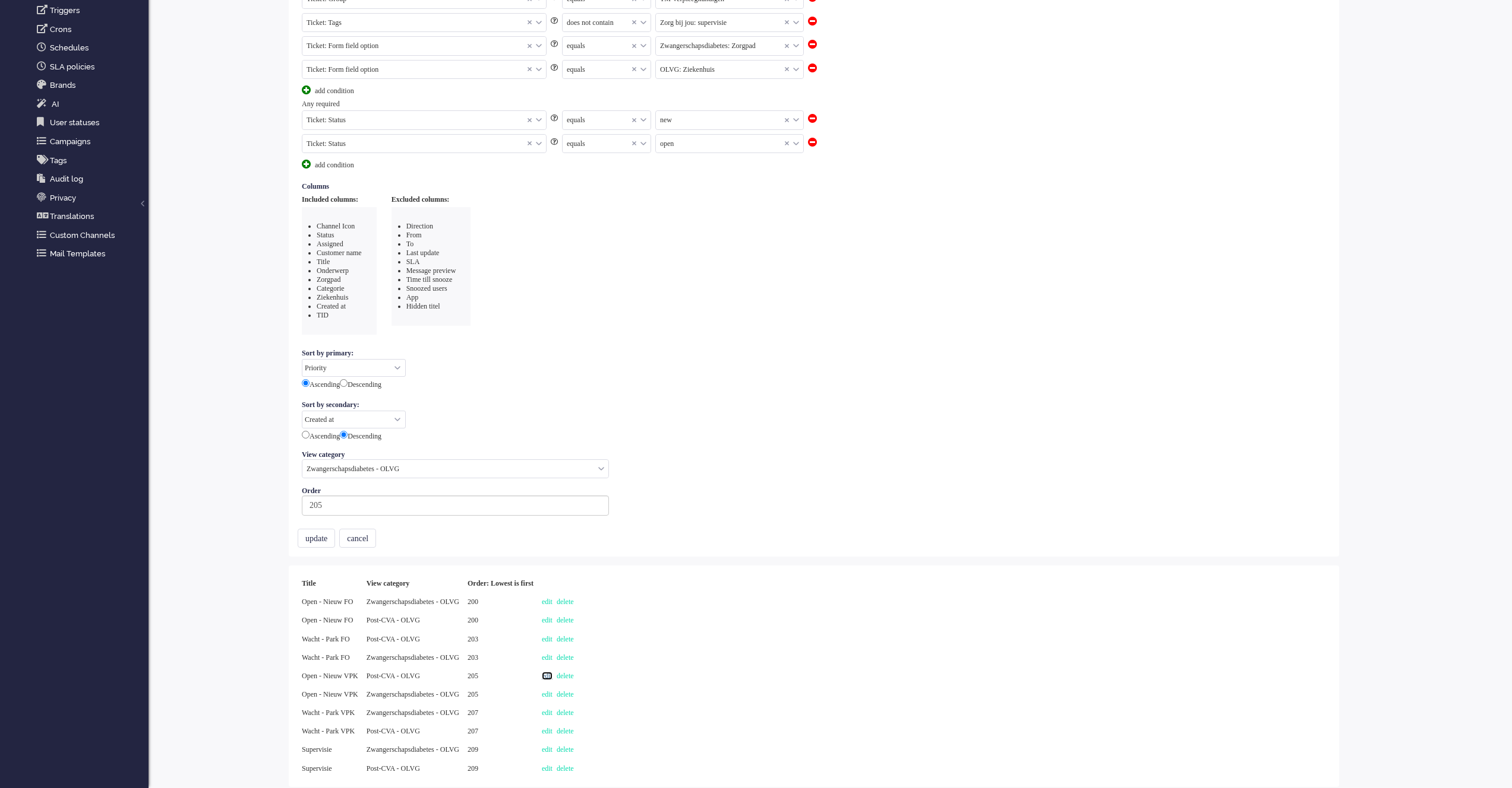
click at [552, 677] on link "edit" at bounding box center [546, 676] width 11 height 9
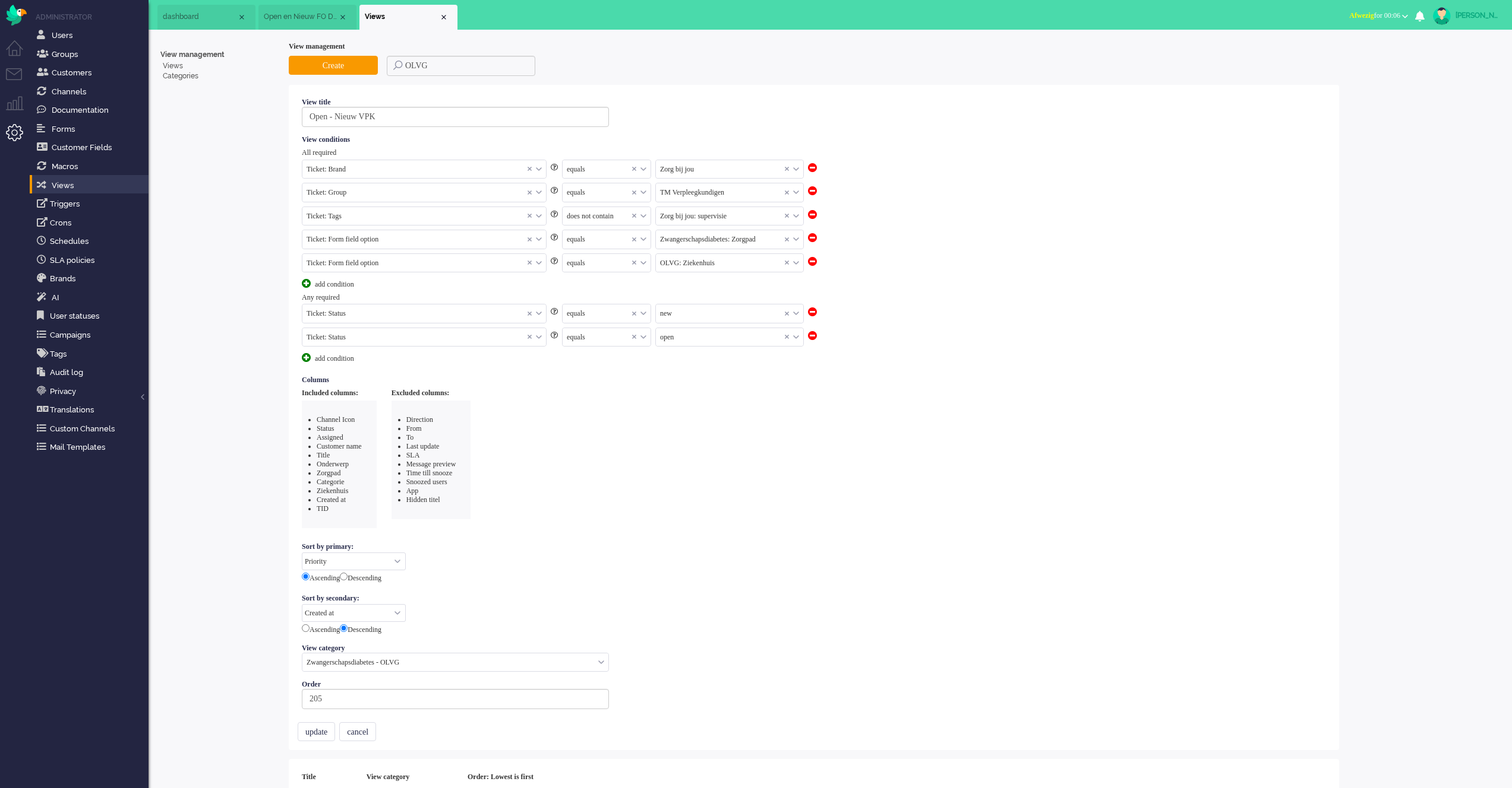
select select "priority"
select select "created_at"
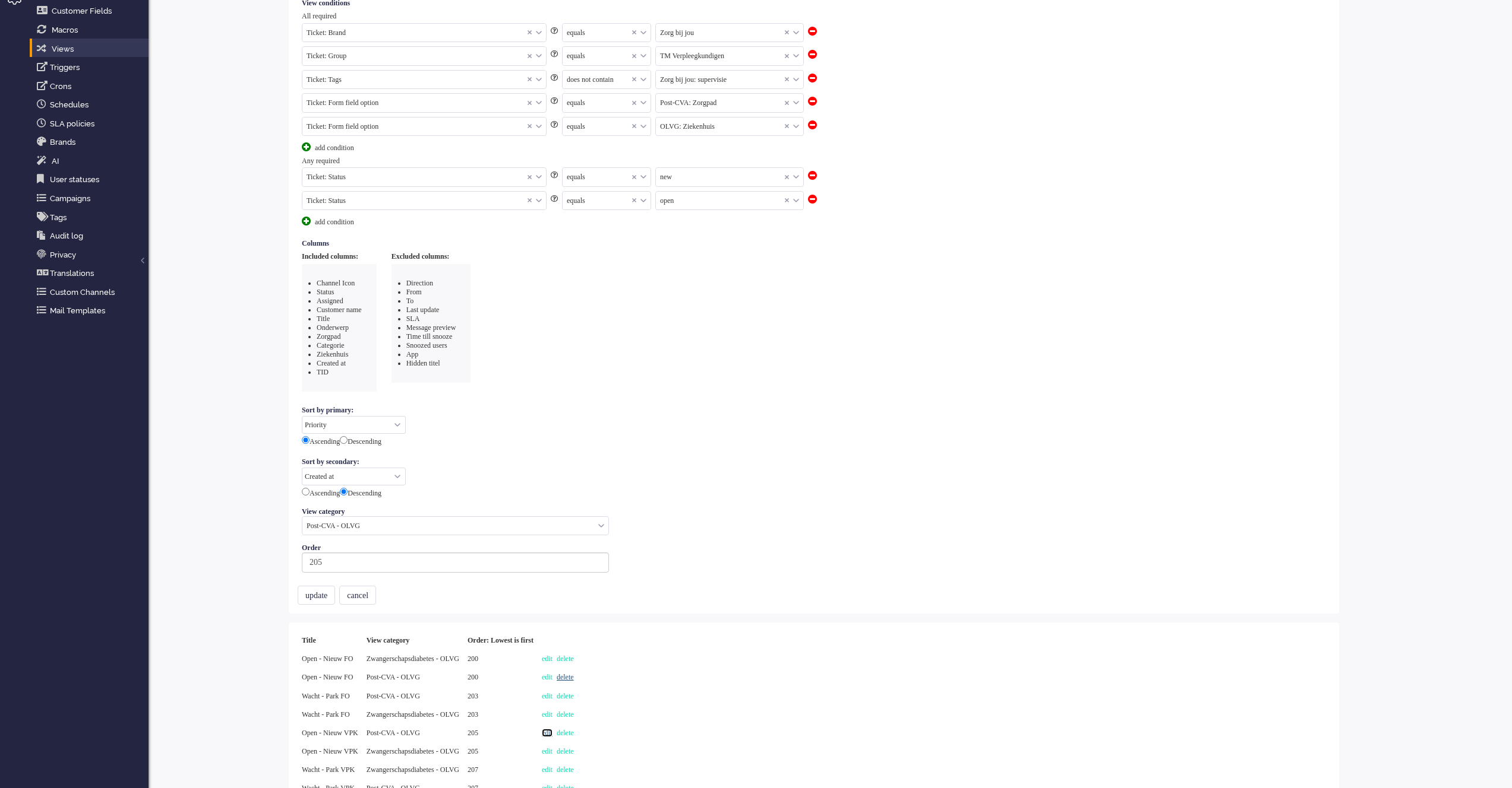
scroll to position [193, 0]
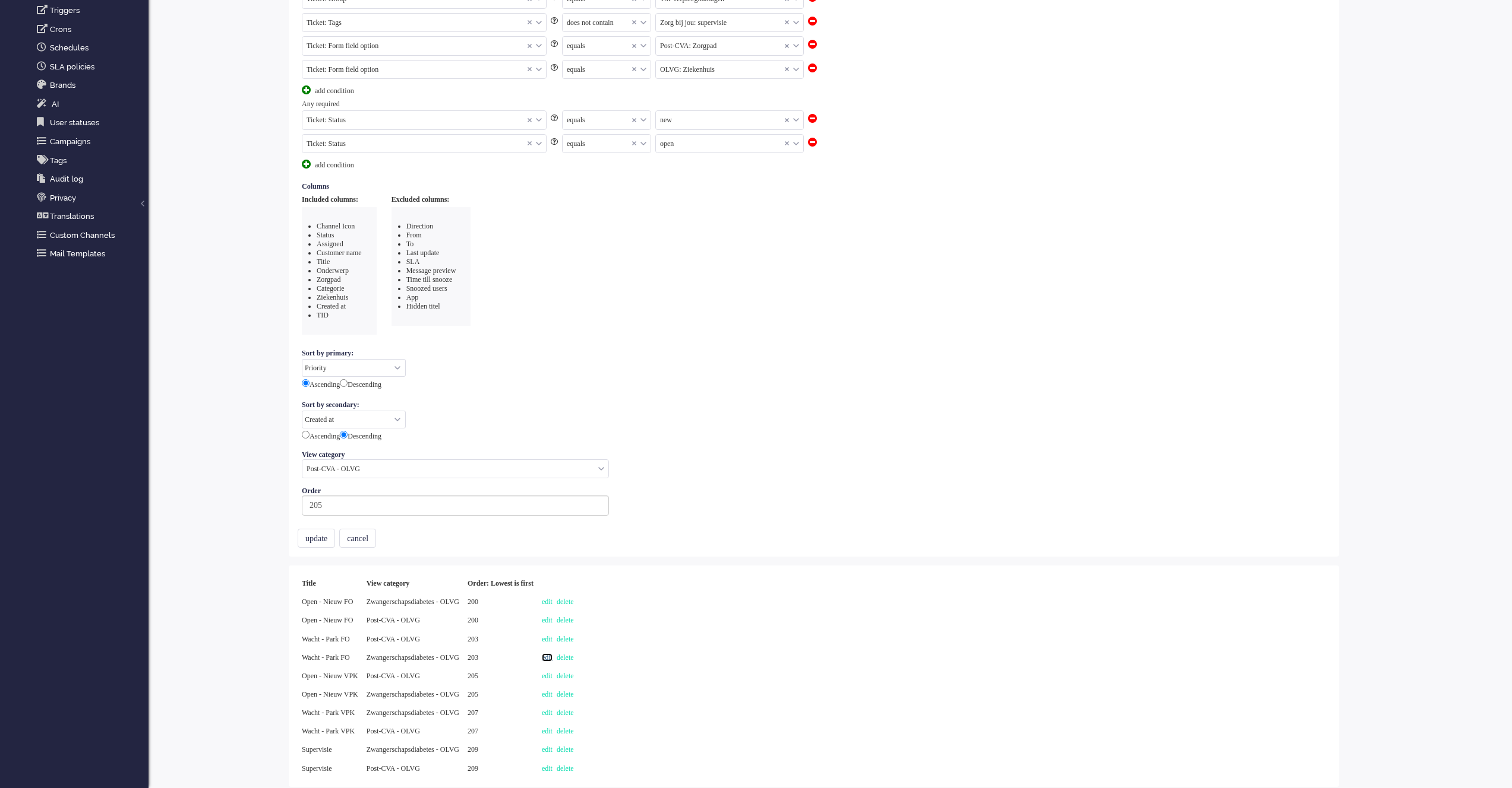
click at [552, 658] on link "edit" at bounding box center [546, 658] width 11 height 9
select select
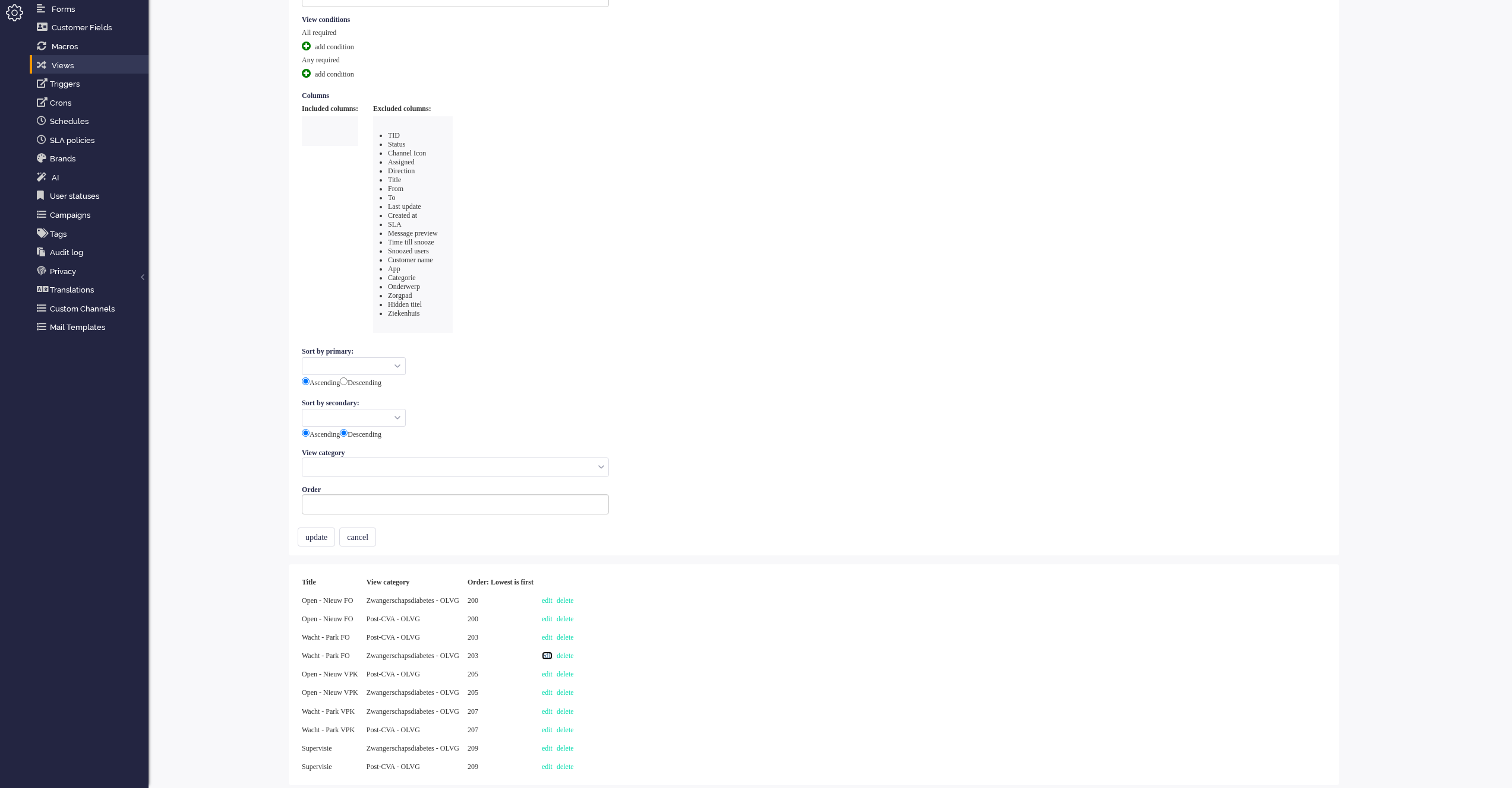
type input "Wacht - Park FO"
select select "priority"
select select "created_at"
radio input "false"
radio input "true"
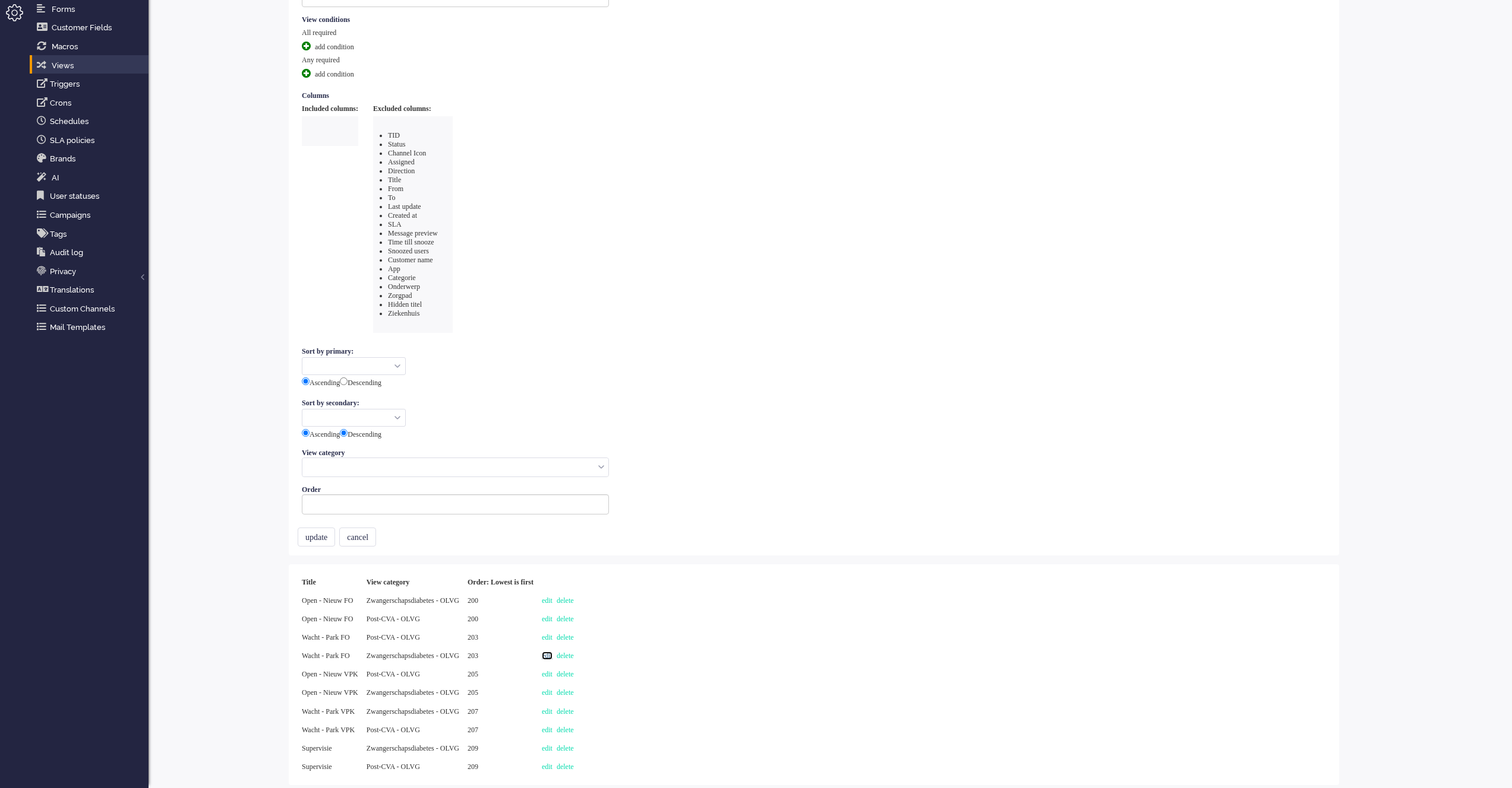
type input "203"
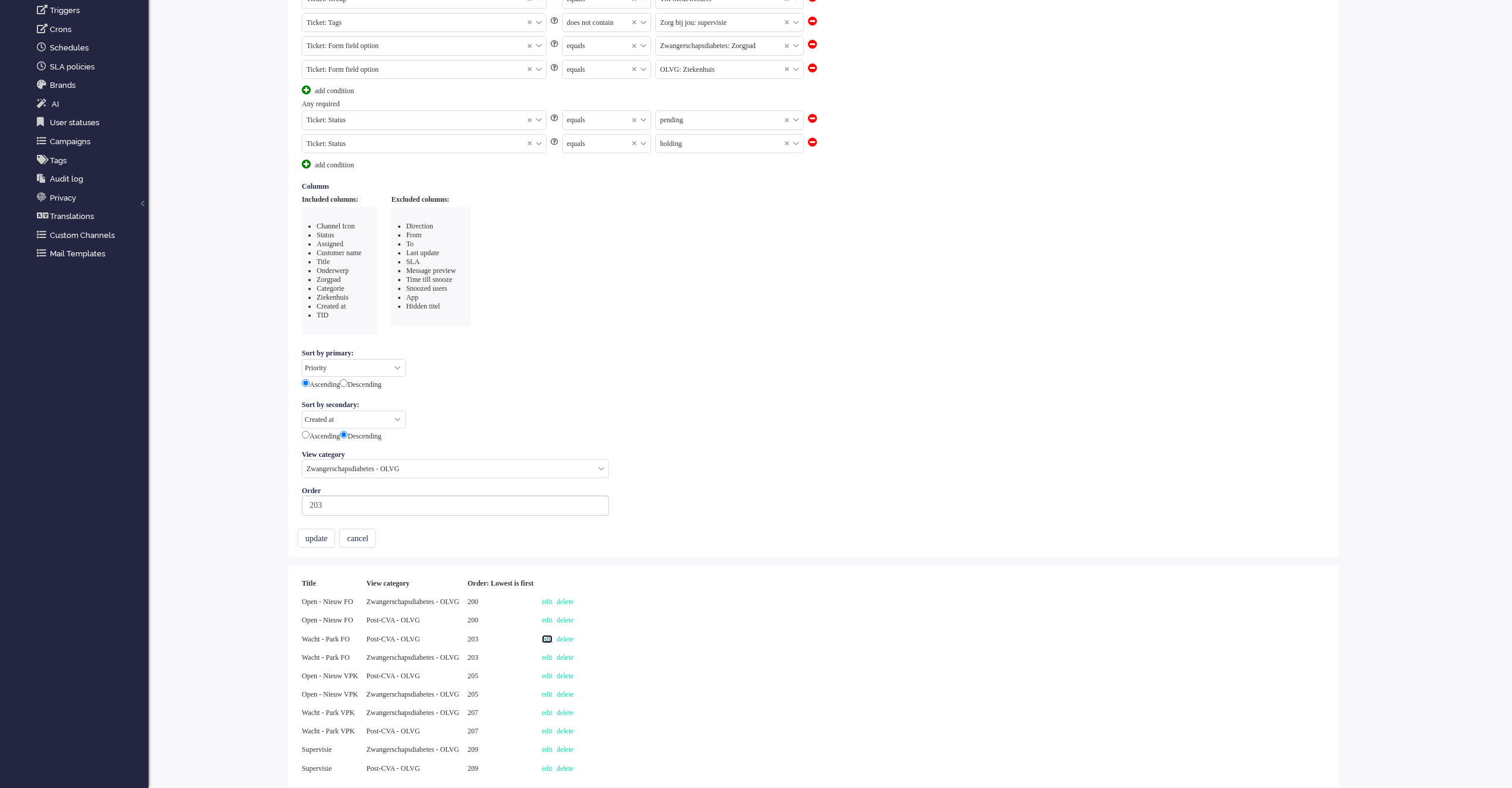
click at [552, 642] on link "edit" at bounding box center [546, 639] width 11 height 9
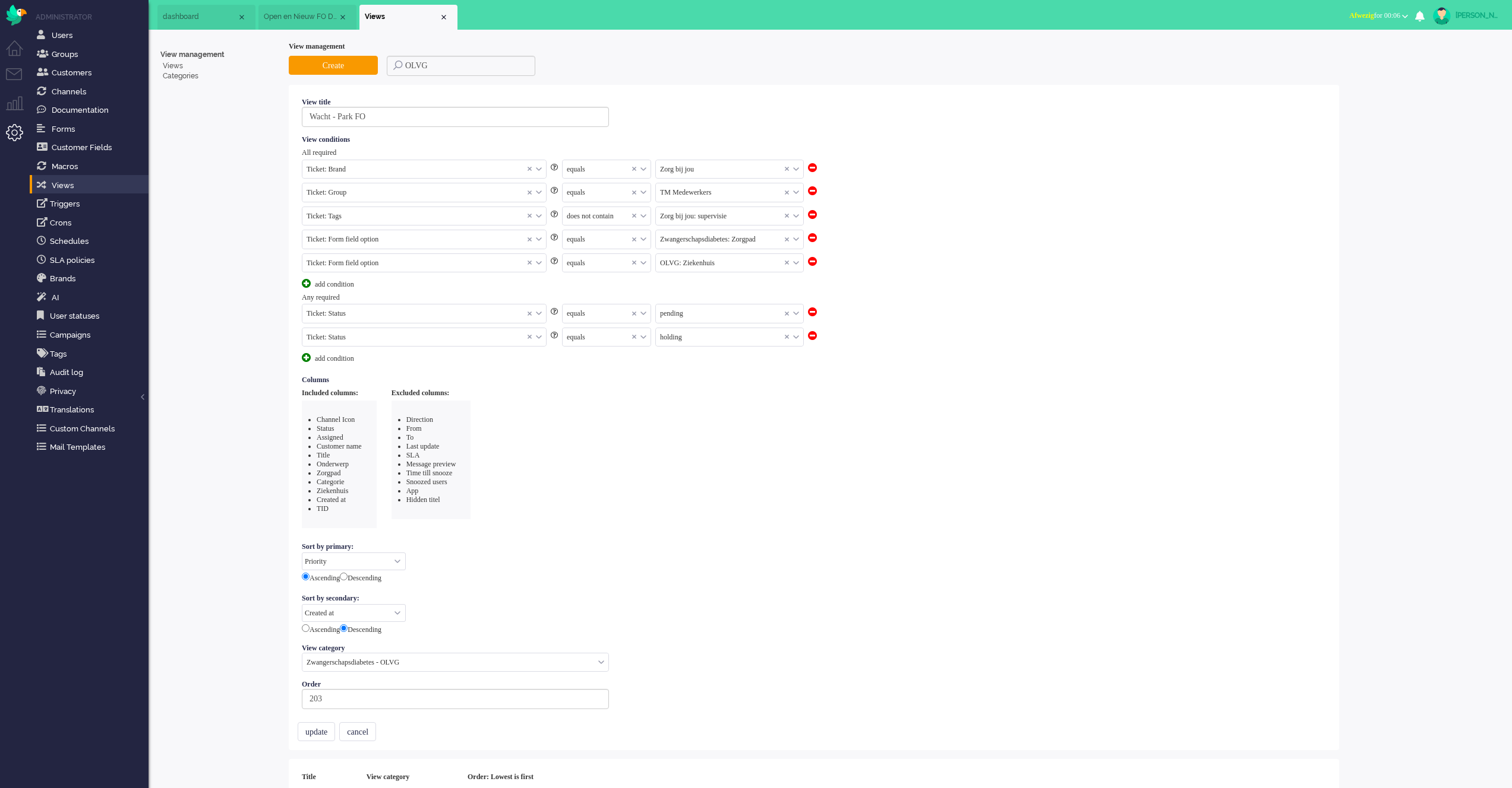
select select "priority"
select select "created_at"
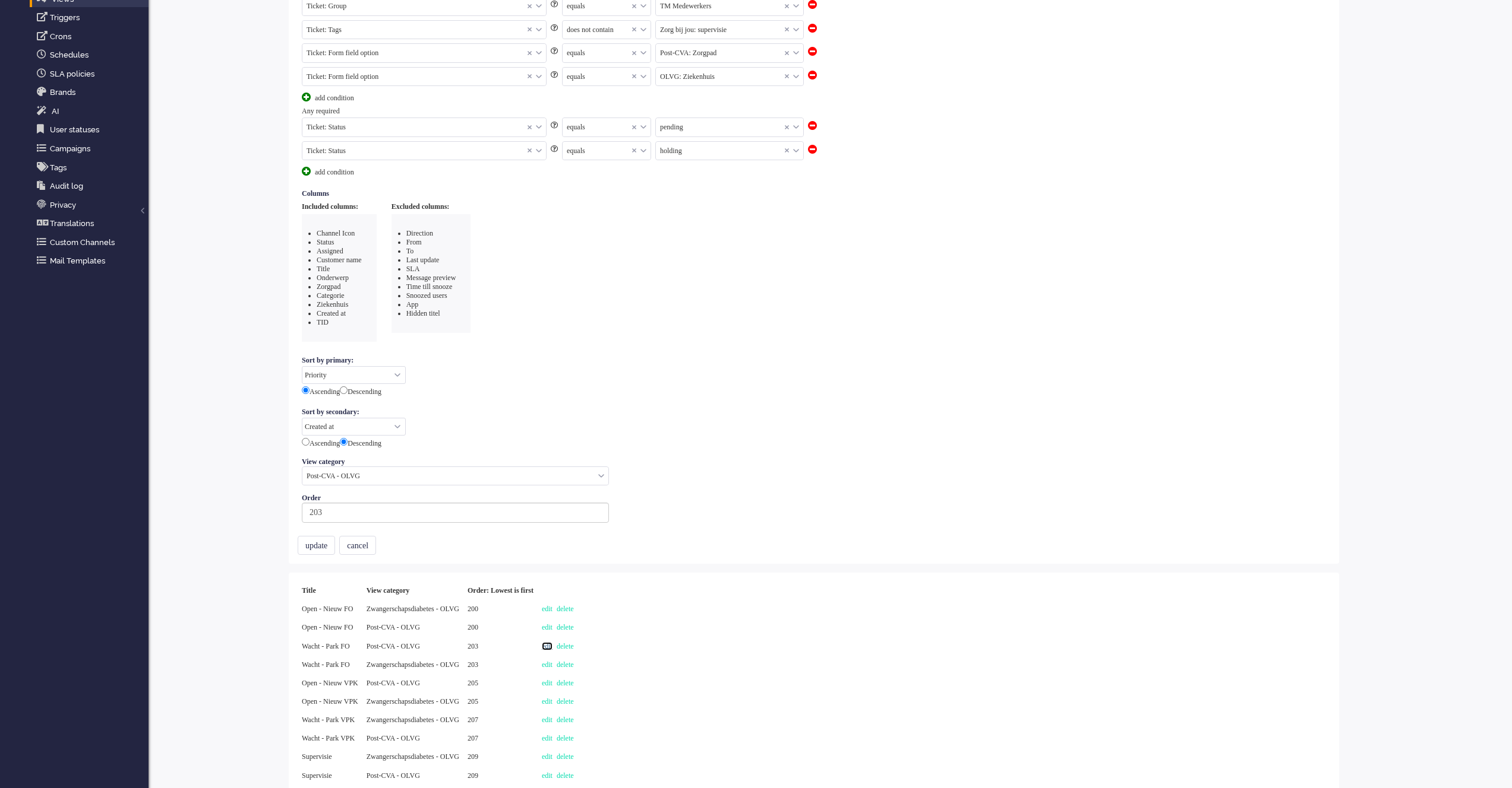
scroll to position [193, 0]
click at [552, 621] on link "edit" at bounding box center [546, 620] width 11 height 9
select select
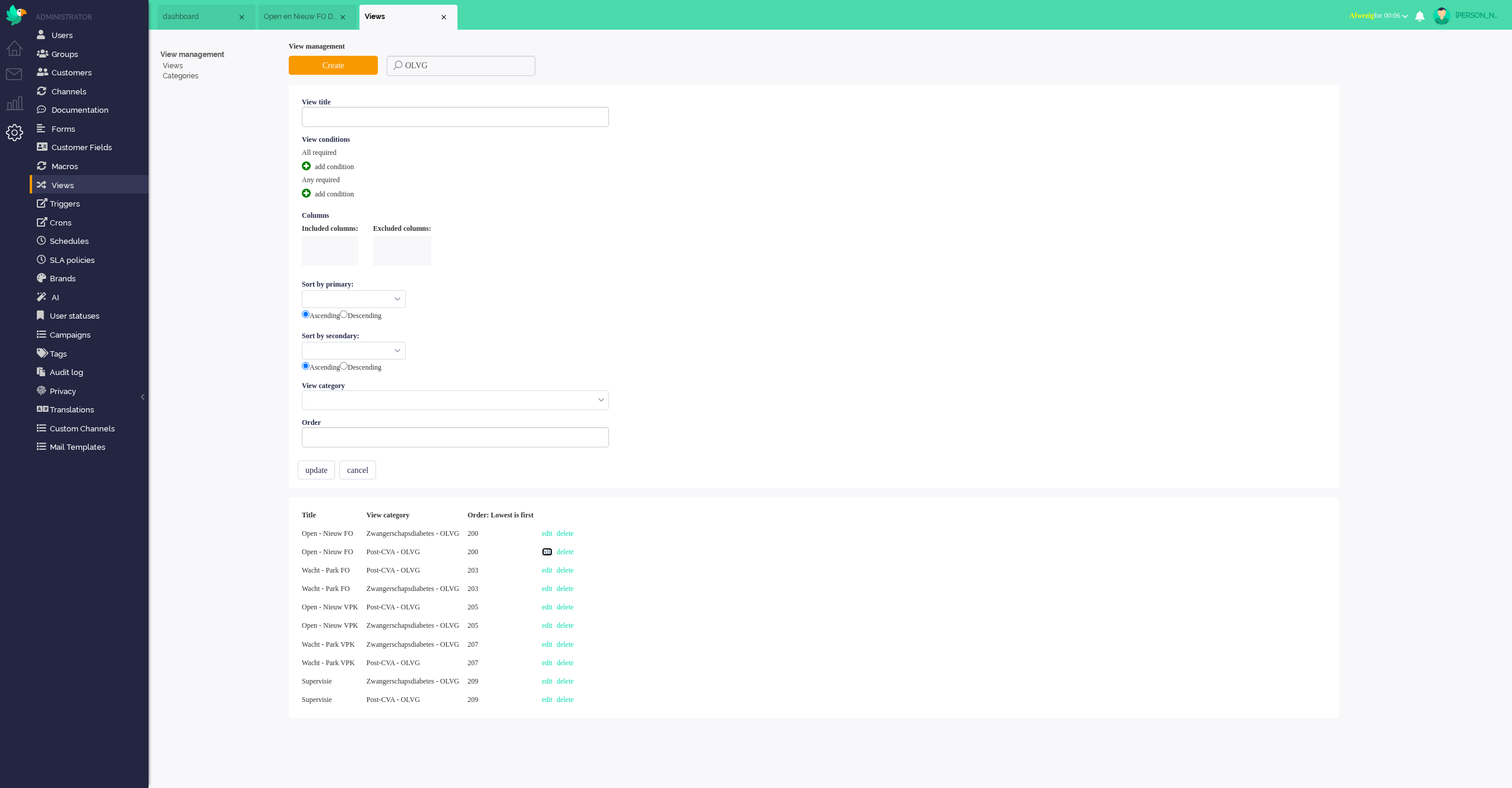
scroll to position [0, 0]
type input "Open - Nieuw FO"
select select "priority"
select select "created_at"
radio input "false"
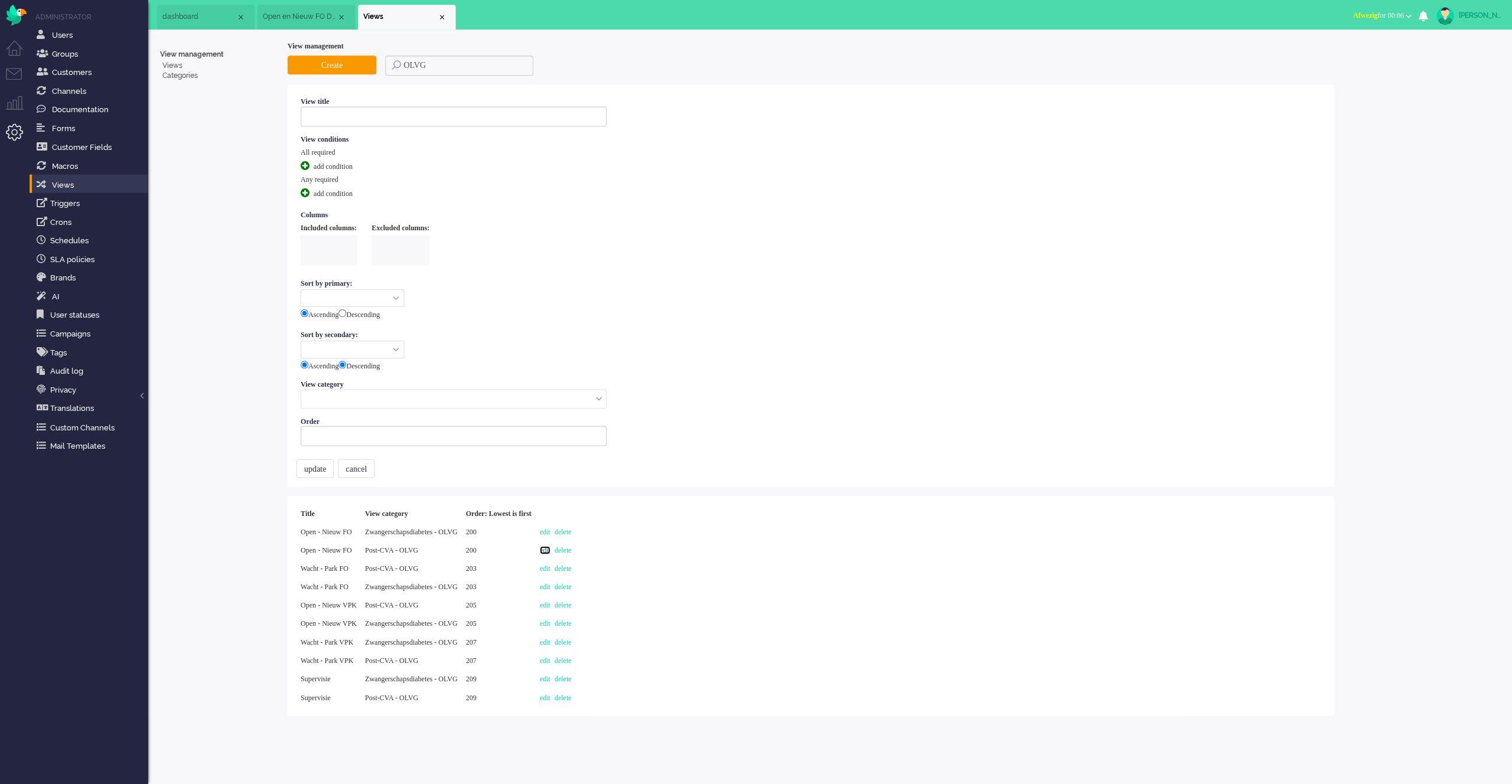
radio input "true"
type input "200"
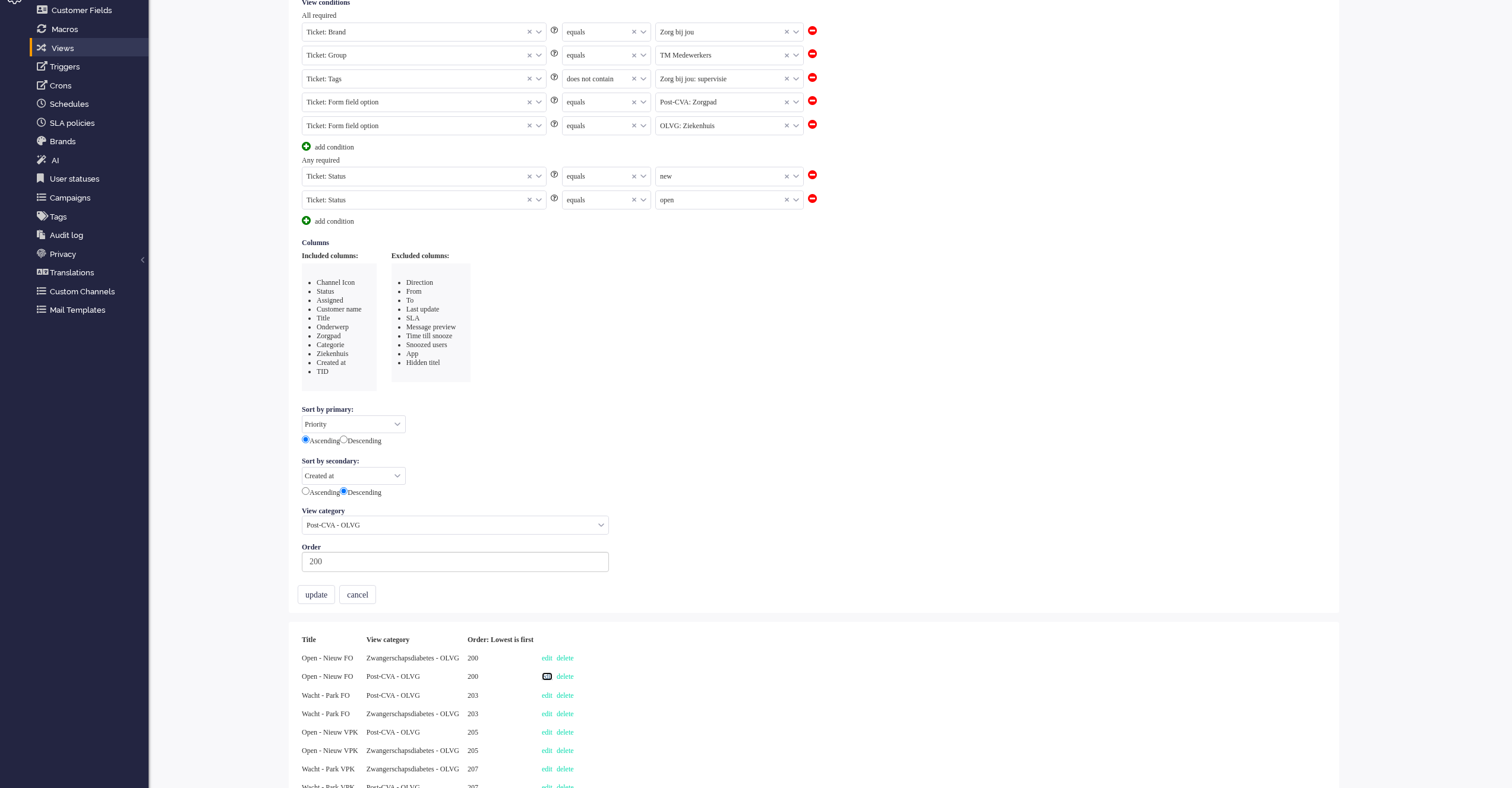
scroll to position [193, 0]
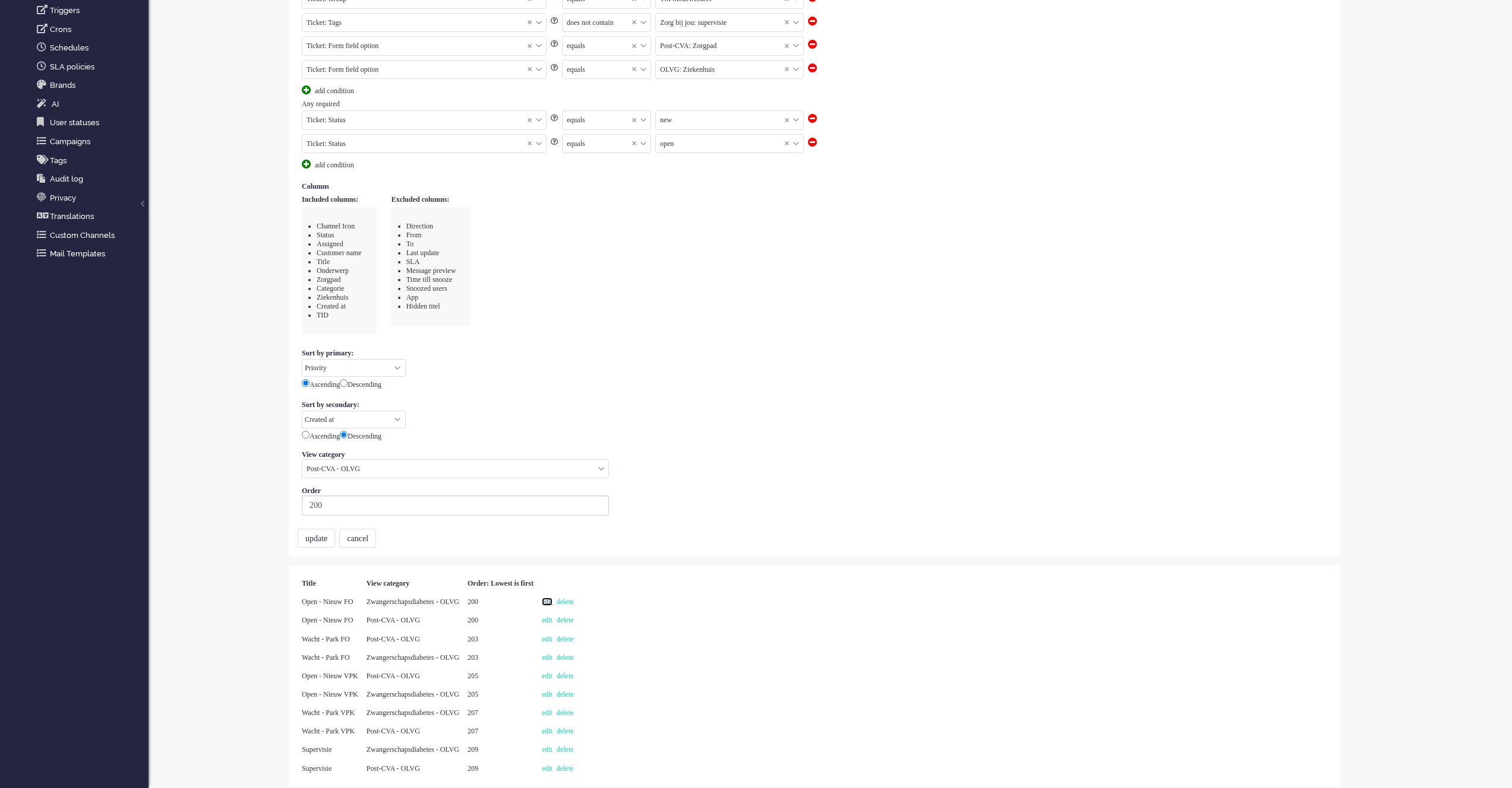
click at [552, 604] on link "edit" at bounding box center [546, 602] width 11 height 9
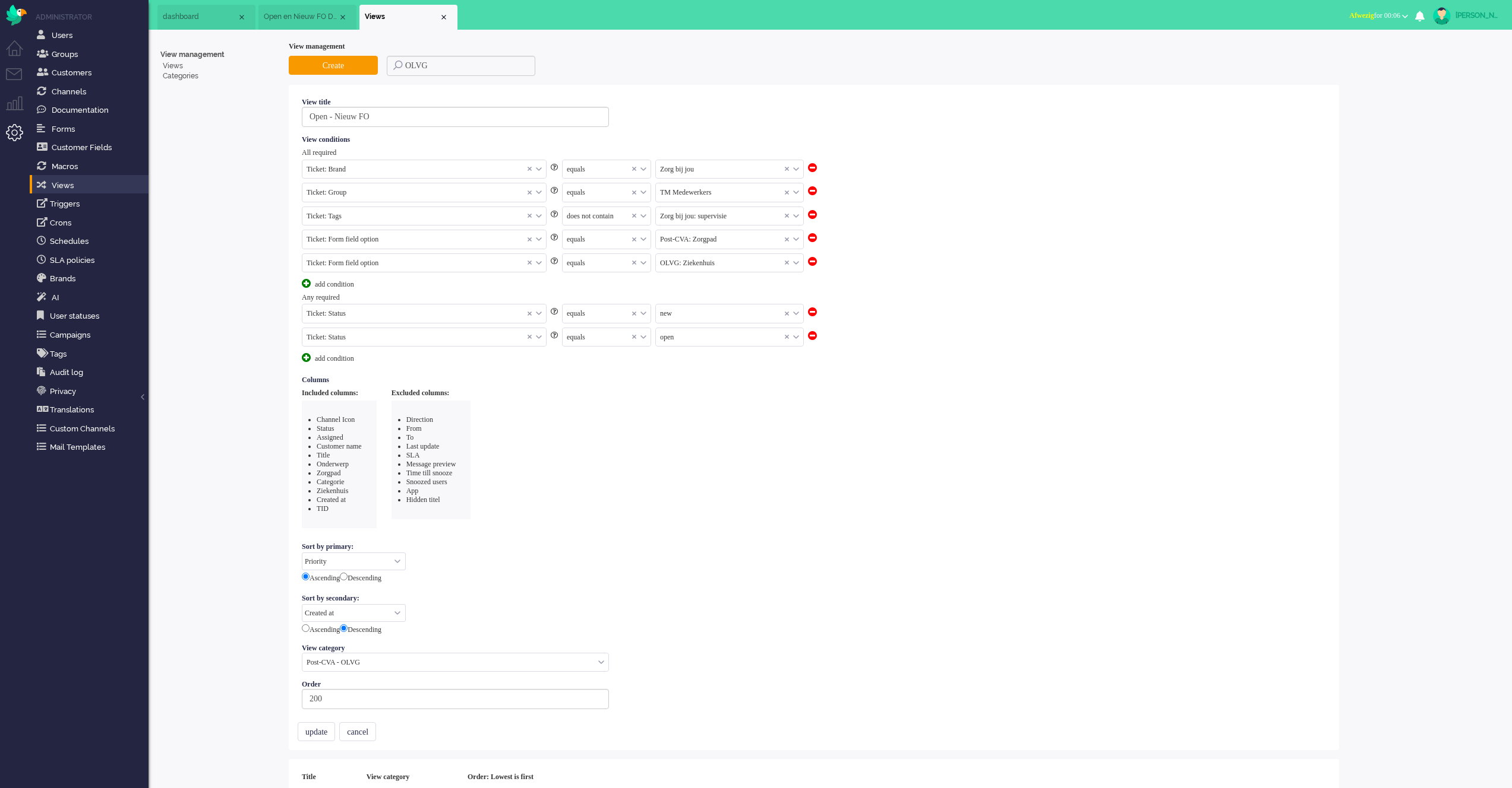
select select "priority"
select select "created_at"
click at [436, 73] on input "OLVG" at bounding box center [461, 66] width 149 height 21
type input "MZH"
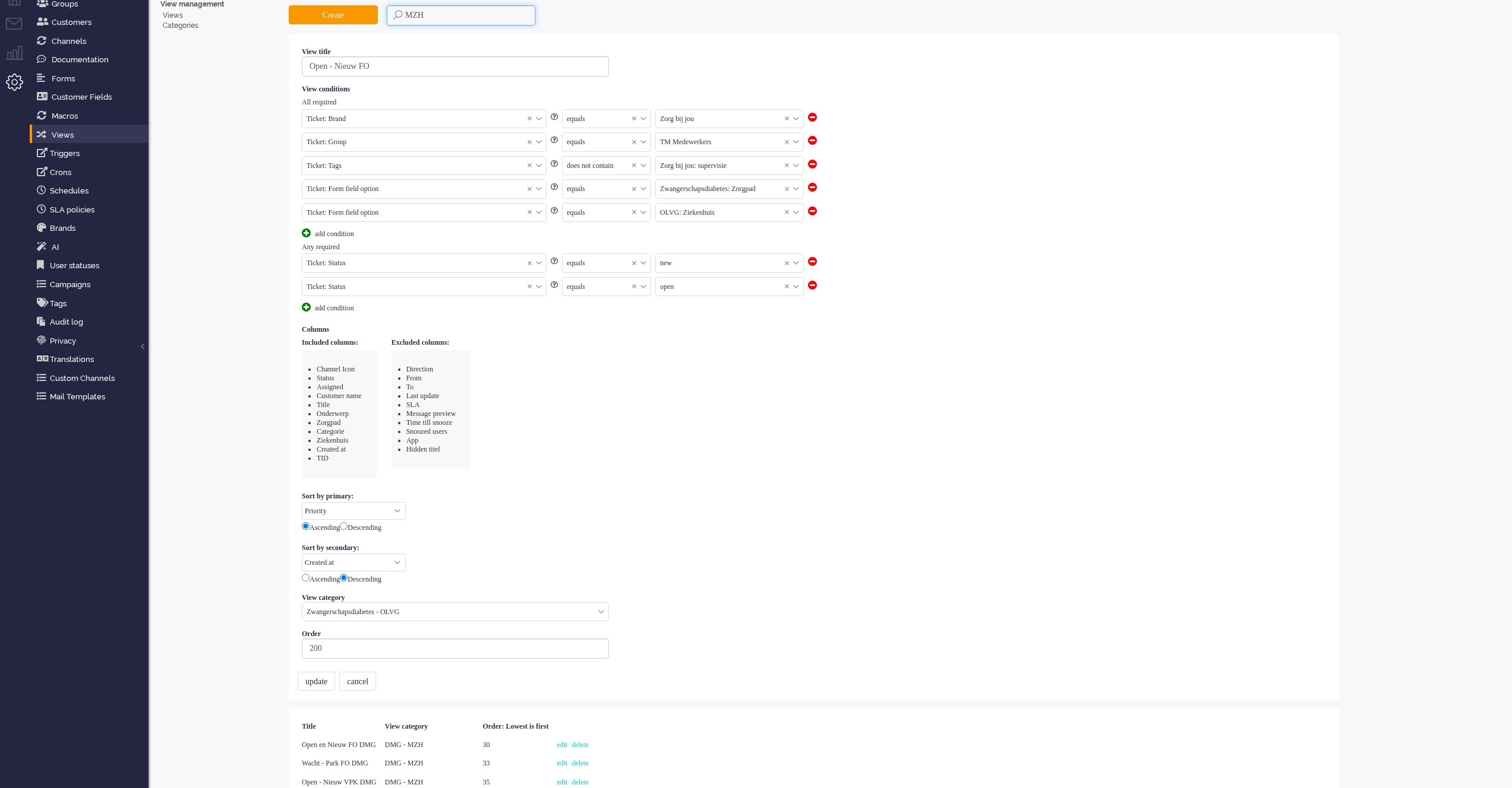
scroll to position [193, 0]
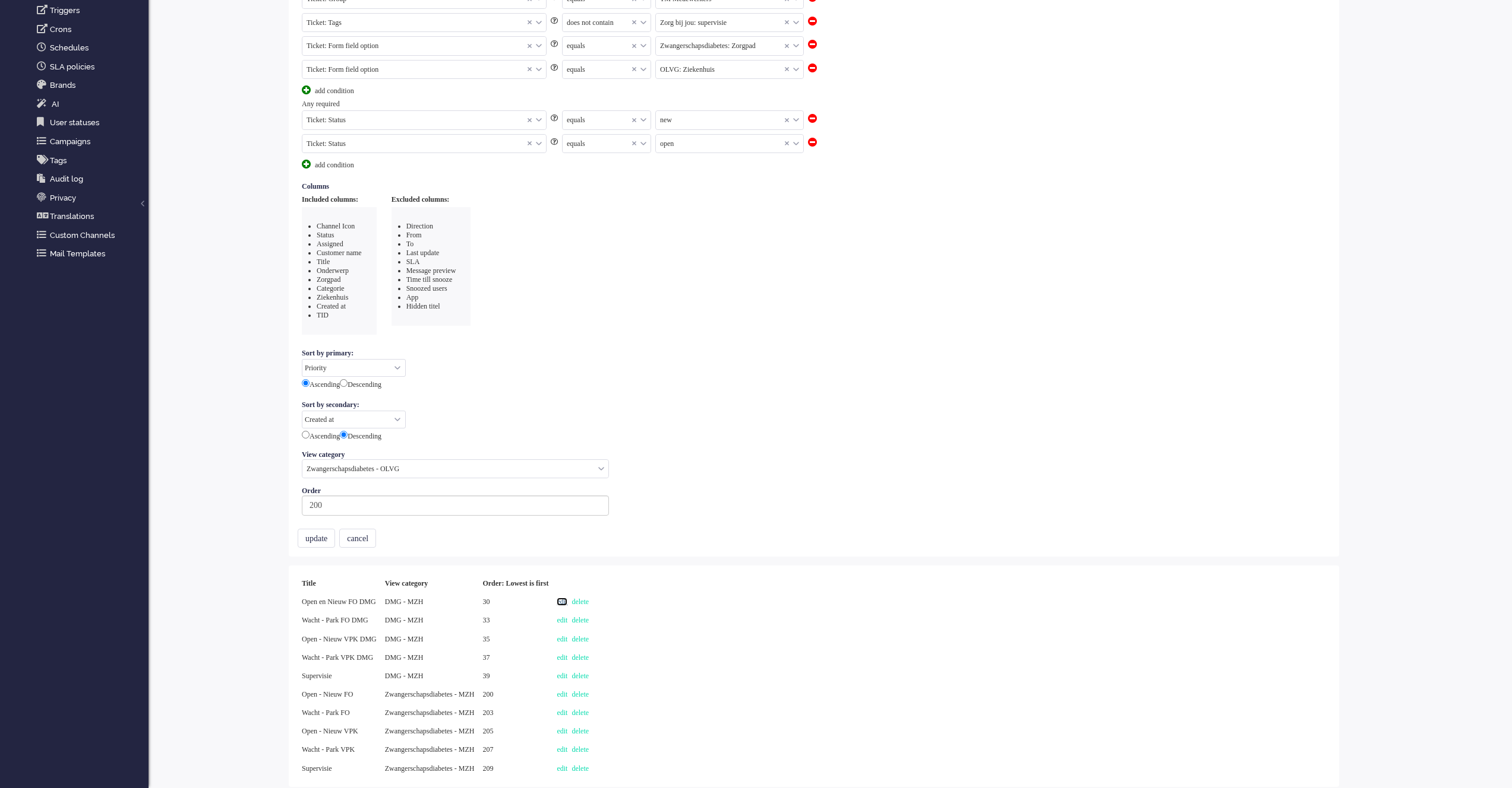
click at [567, 598] on link "edit" at bounding box center [562, 602] width 11 height 9
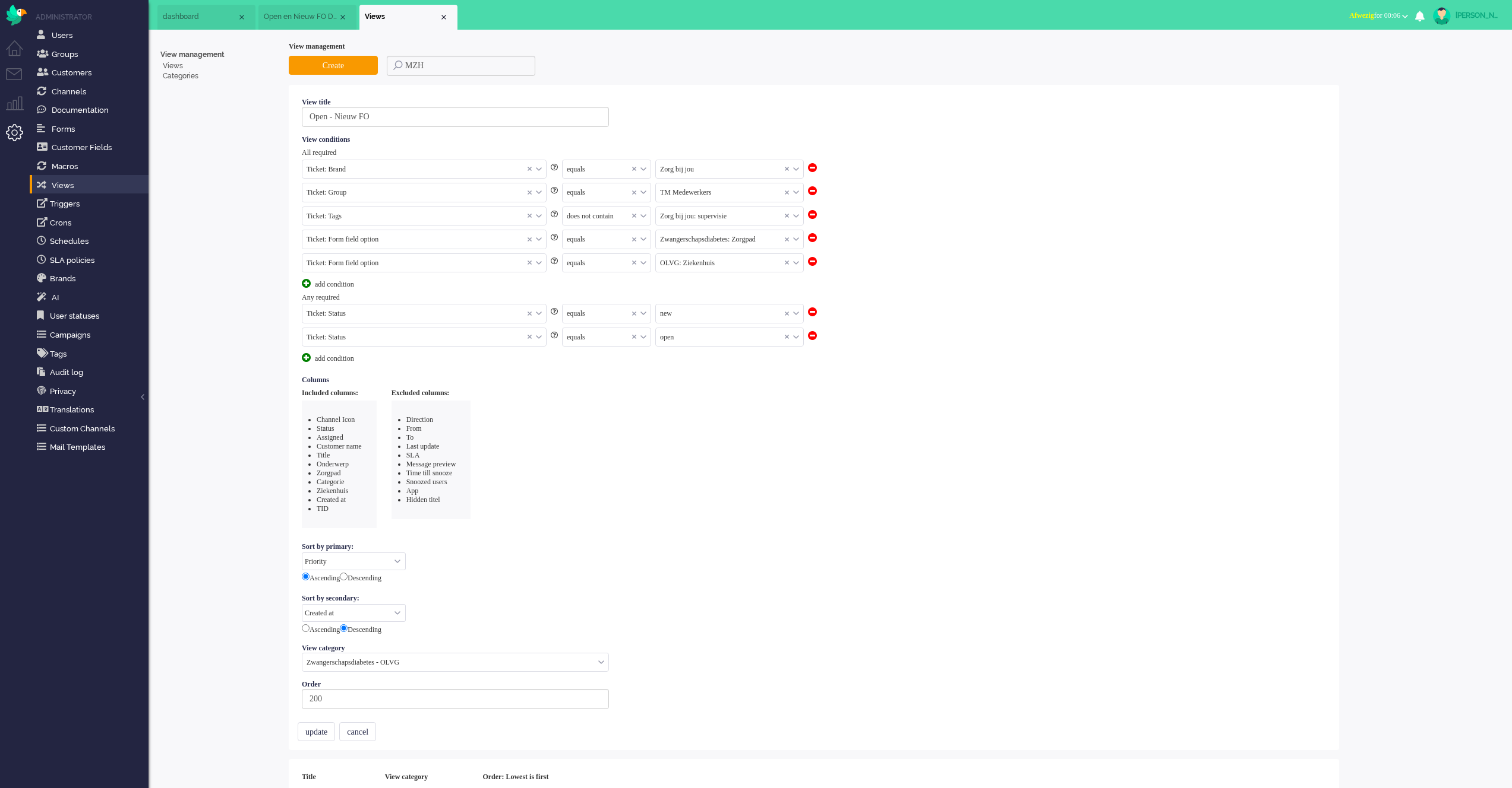
select select "priority"
select select "created_at"
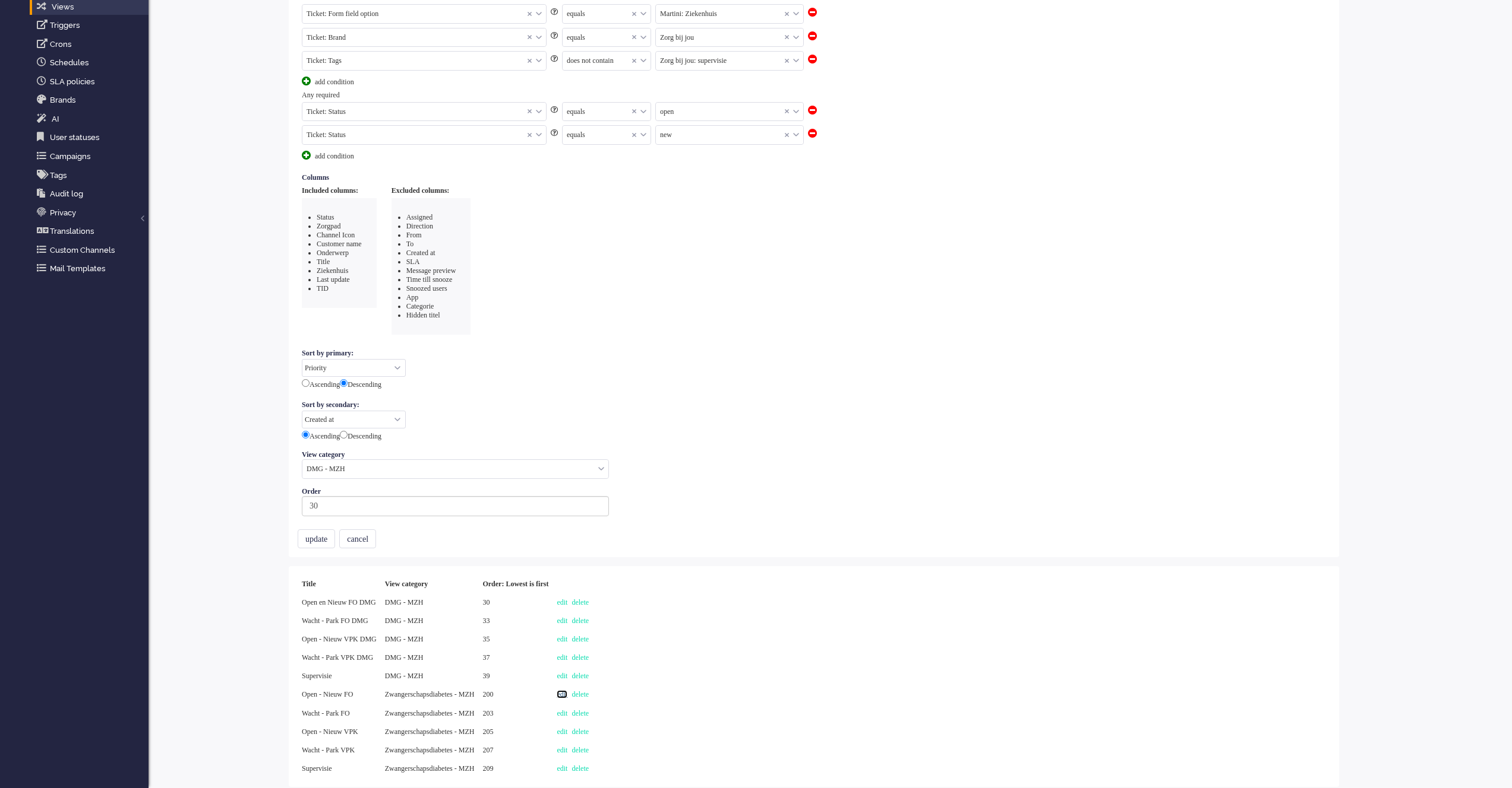
click at [567, 693] on link "edit" at bounding box center [562, 695] width 11 height 9
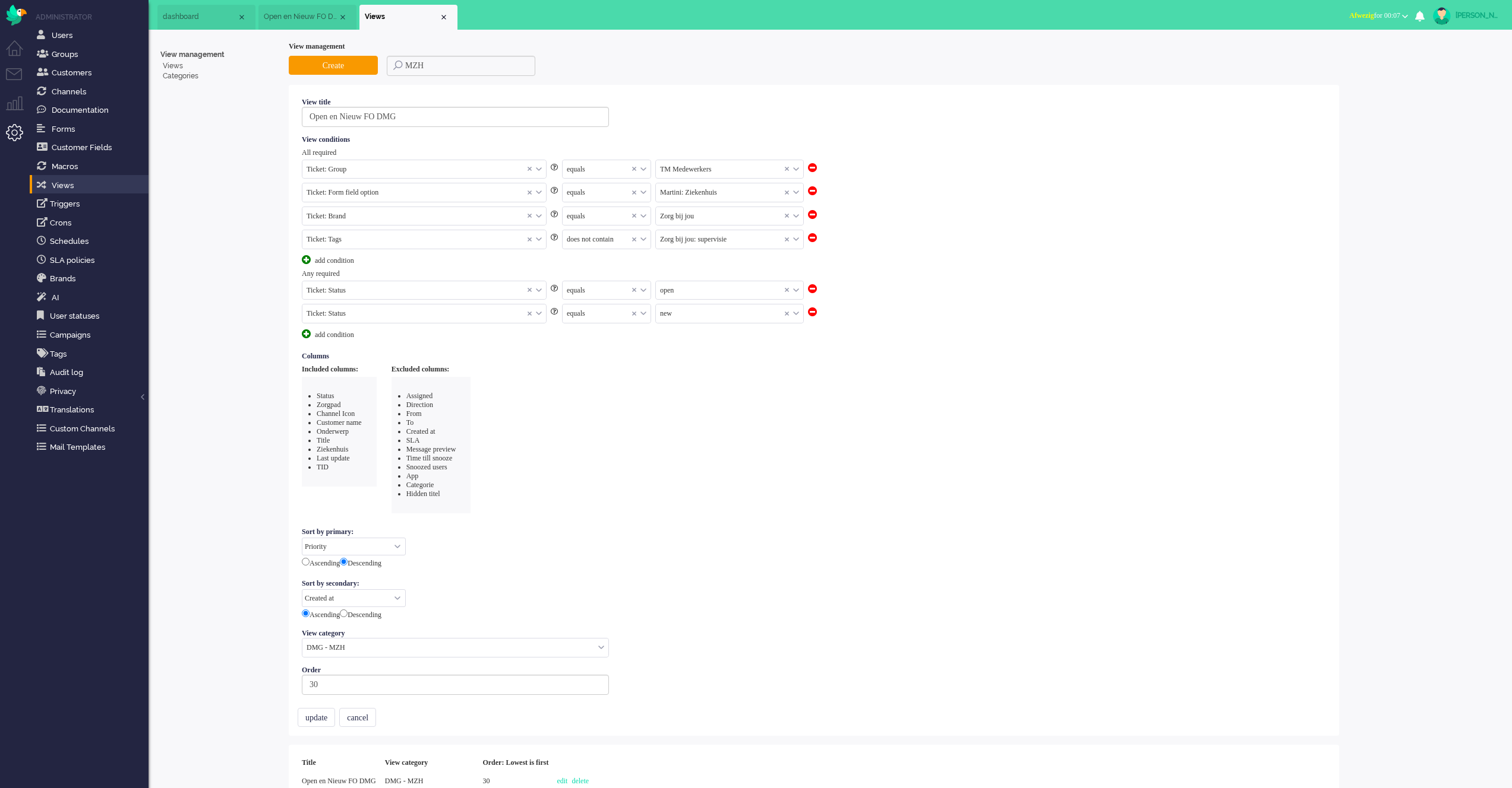
select select "priority"
select select "created_at"
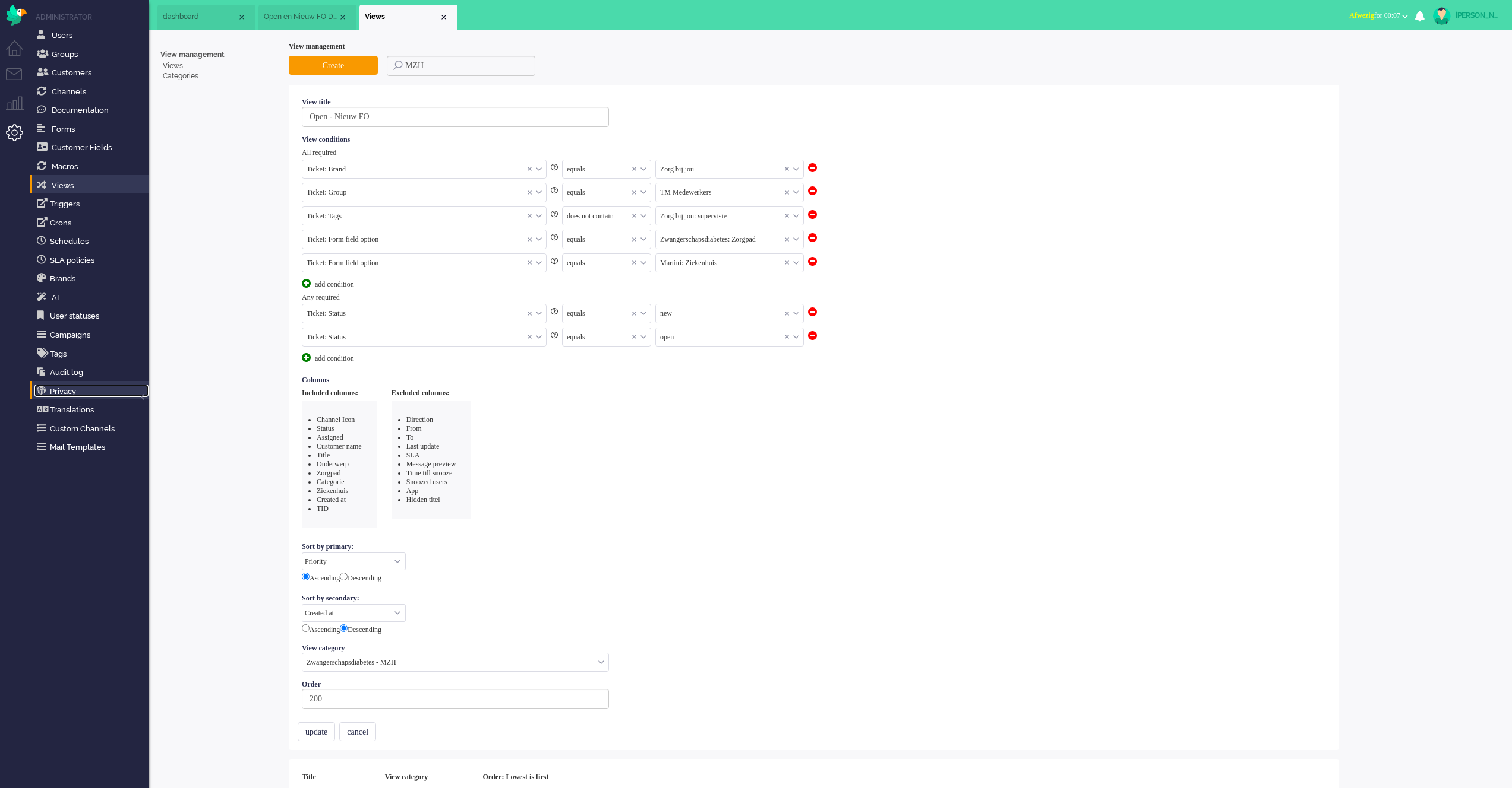
click at [68, 391] on link "Privacy" at bounding box center [91, 391] width 114 height 13
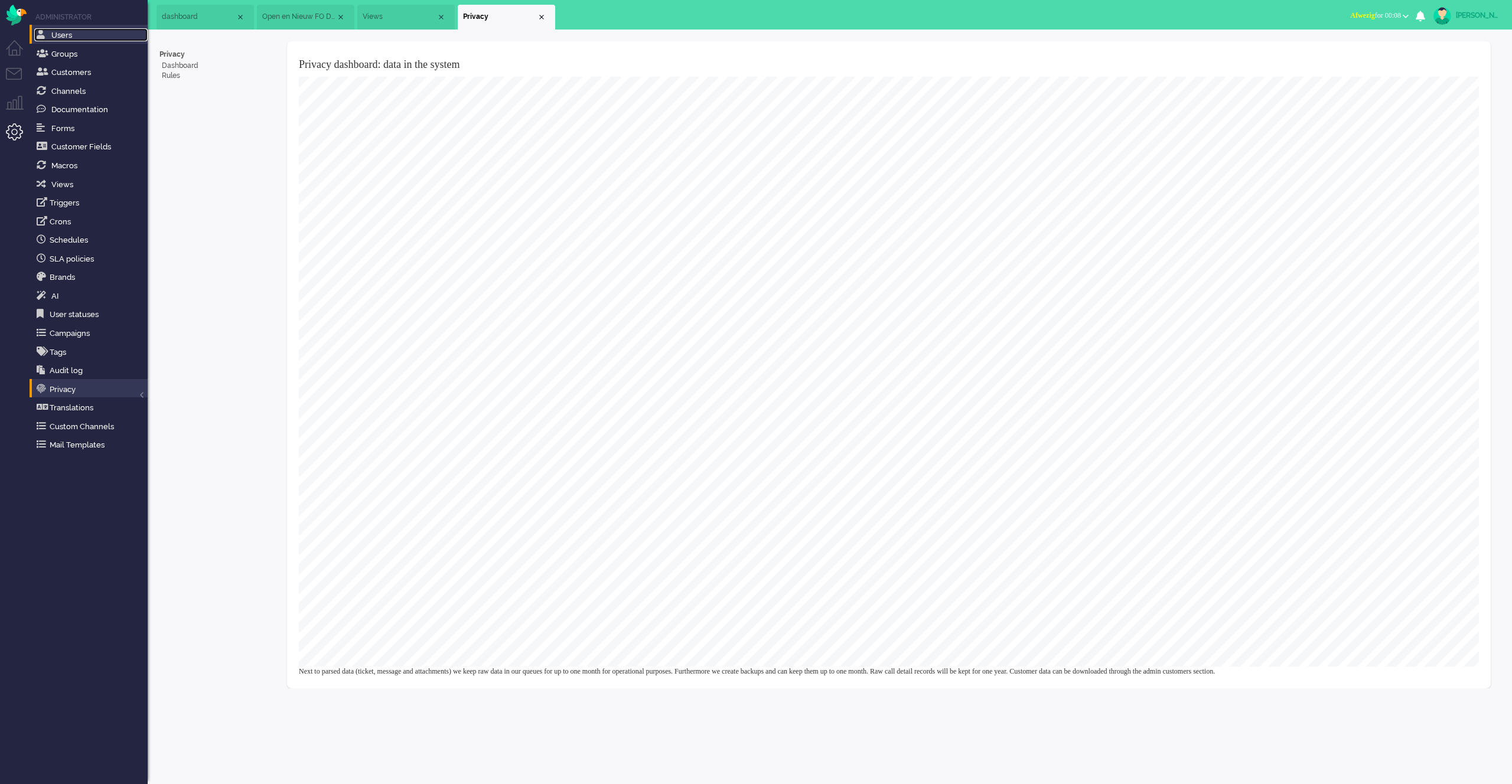
click at [73, 37] on link "Users" at bounding box center [90, 34] width 113 height 13
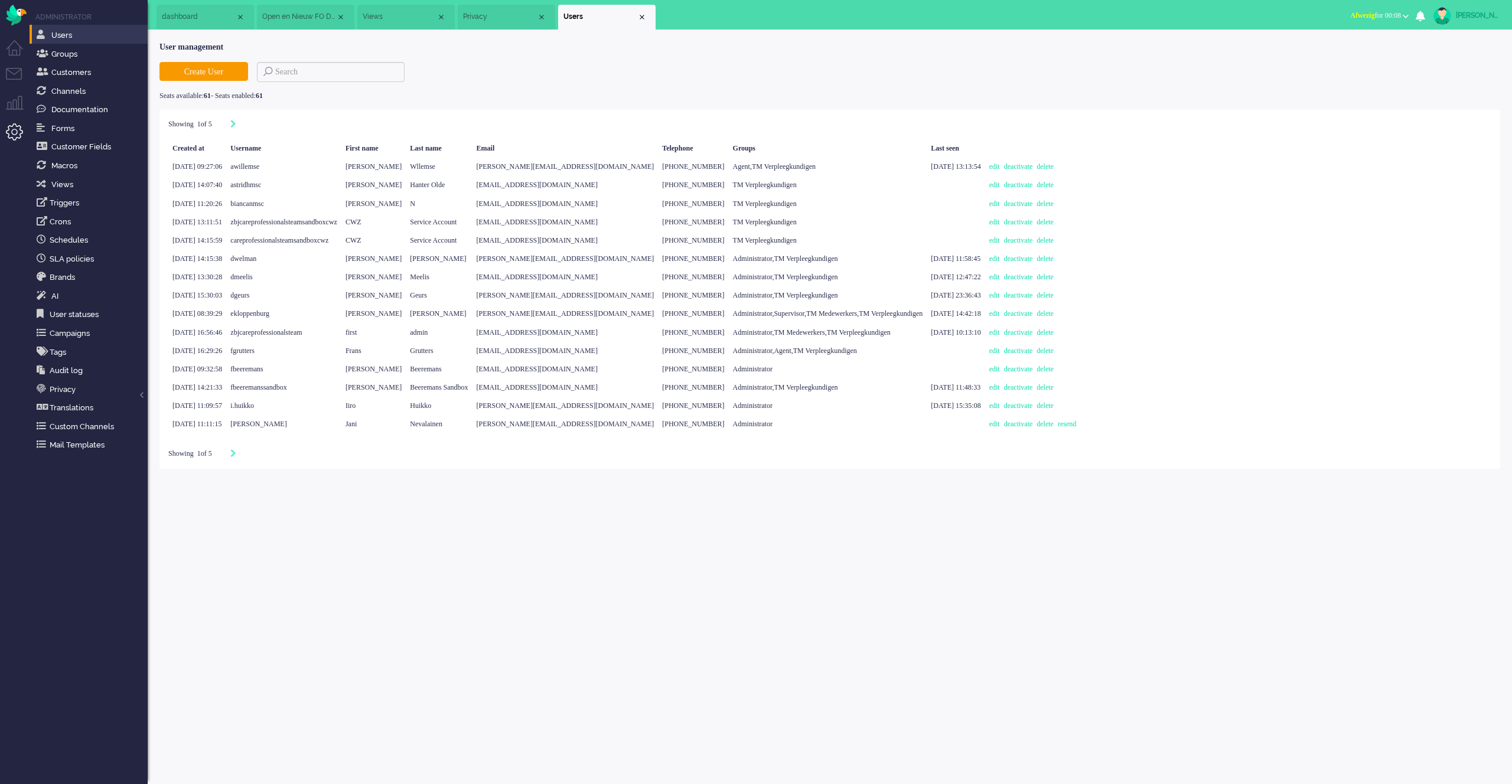
click at [667, 136] on div "Showing 1 of 5 Created at Username First name Last name Email Telephone Groups …" at bounding box center [830, 289] width 1341 height 359
